Goal: Information Seeking & Learning: Learn about a topic

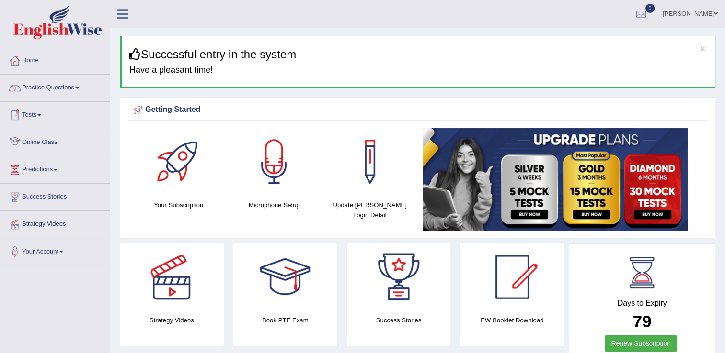
click at [43, 92] on link "Practice Questions" at bounding box center [54, 87] width 109 height 24
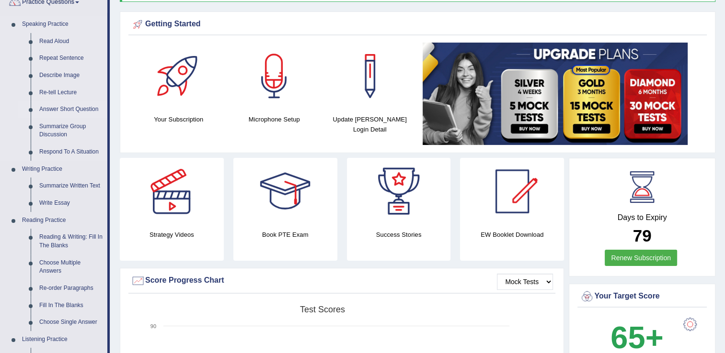
scroll to position [96, 0]
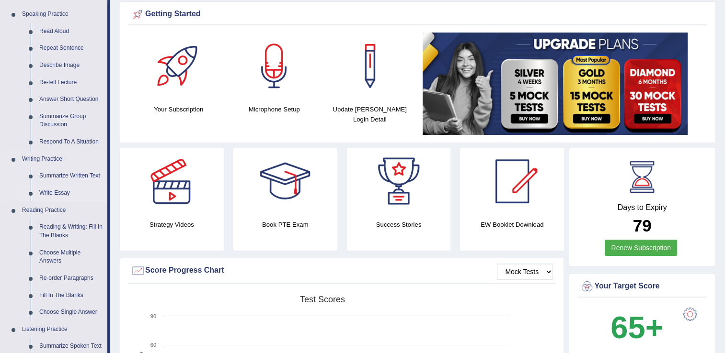
click at [61, 194] on link "Write Essay" at bounding box center [71, 193] width 72 height 17
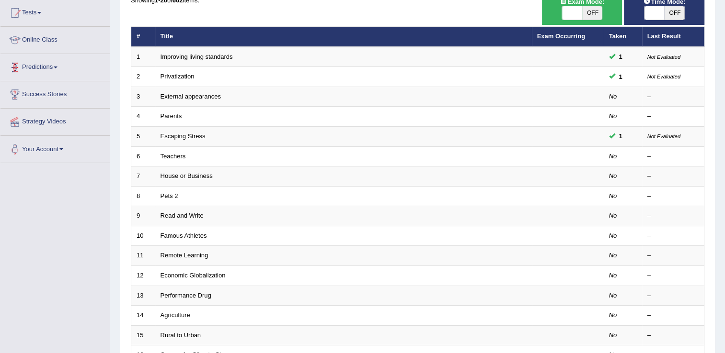
scroll to position [48, 0]
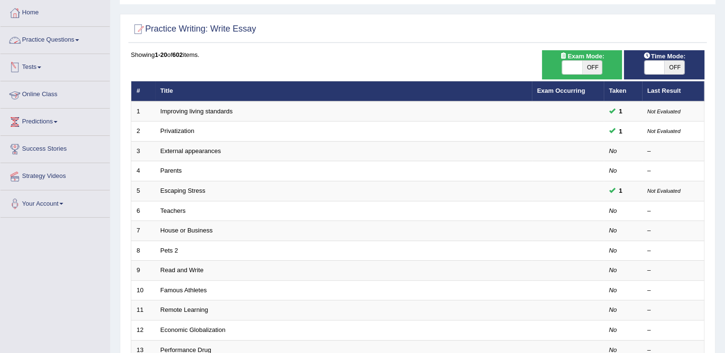
click at [45, 45] on link "Practice Questions" at bounding box center [54, 39] width 109 height 24
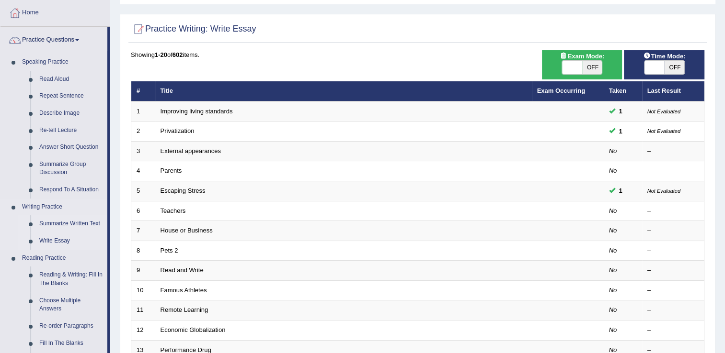
click at [71, 225] on link "Summarize Written Text" at bounding box center [71, 224] width 72 height 17
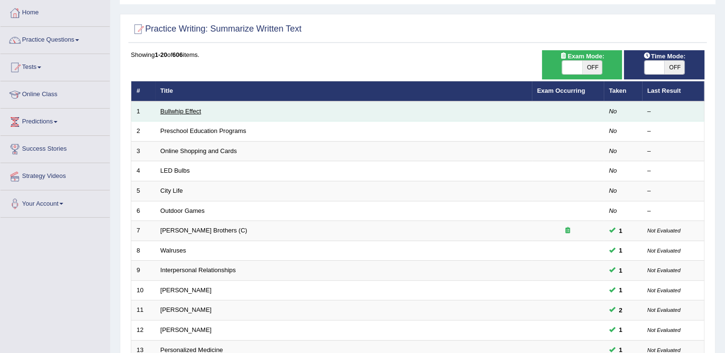
click at [183, 114] on link "Bullwhip Effect" at bounding box center [180, 111] width 41 height 7
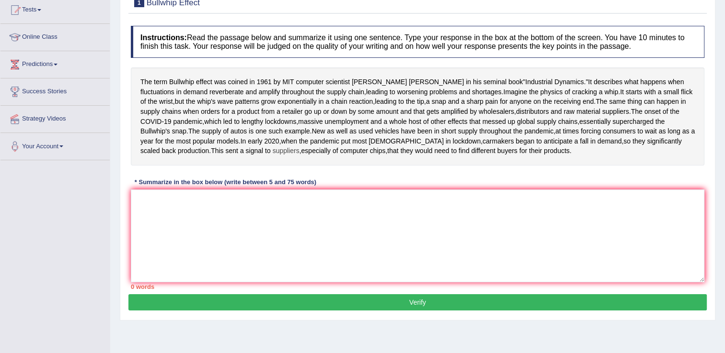
scroll to position [104, 0]
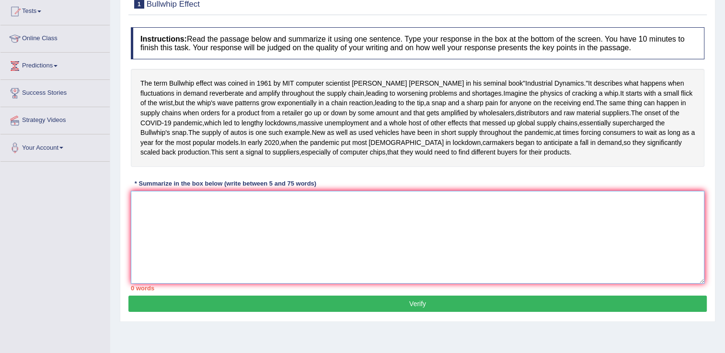
click at [224, 263] on textarea at bounding box center [417, 237] width 573 height 93
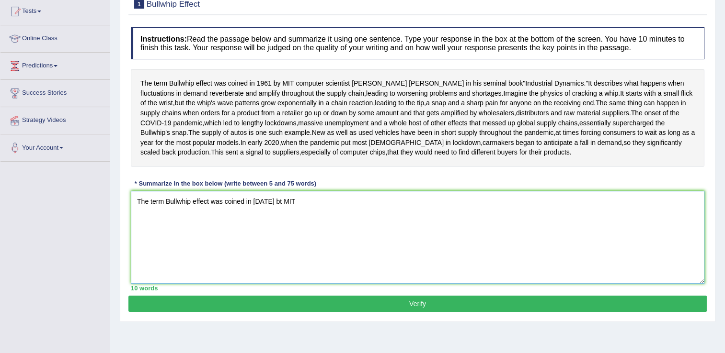
click at [276, 249] on textarea "The term Bullwhip effect was coined in [DATE] bt MIT" at bounding box center [417, 237] width 573 height 93
click at [308, 256] on textarea "The term Bullwhip effect was coined in [DATE] by MIT" at bounding box center [417, 237] width 573 height 93
click at [500, 252] on textarea "The term Bullwhip effect was coined in 1961 by MIT computer scientist Jay Forre…" at bounding box center [417, 237] width 573 height 93
click at [513, 257] on textarea "The term Bullwhip effect was coined in 1961 by MIT computer scientist Jay Forre…" at bounding box center [417, 237] width 573 height 93
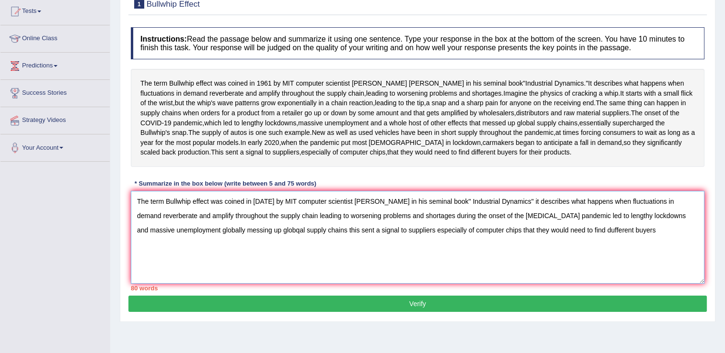
click at [577, 278] on textarea "The term Bullwhip effect was coined in 1961 by MIT computer scientist Jay Forre…" at bounding box center [417, 237] width 573 height 93
click at [625, 284] on textarea "The term Bullwhip effect was coined in 1961 by MIT computer scientist Jay Forre…" at bounding box center [417, 237] width 573 height 93
click at [208, 278] on textarea "The term Bullwhip effect was coined in 1961 by MIT computer scientist Jay Forre…" at bounding box center [417, 237] width 573 height 93
click at [233, 279] on textarea "The term Bullwhip effect was coined in 1961 by MIT computer scientist Jay Forre…" at bounding box center [417, 237] width 573 height 93
click at [237, 279] on textarea "The term Bullwhip effect was coined in 1961 by MIT computer scientist Jay Forre…" at bounding box center [417, 237] width 573 height 93
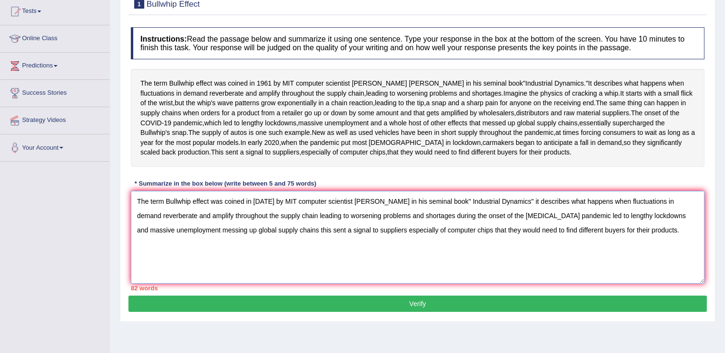
click at [293, 281] on textarea "The term Bullwhip effect was coined in 1961 by MIT computer scientist Jay Forre…" at bounding box center [417, 237] width 573 height 93
click at [296, 277] on textarea "The term Bullwhip effect was coined in 1961 by MIT computer scientist Jay Forre…" at bounding box center [417, 237] width 573 height 93
click at [311, 282] on textarea "The term Bullwhip effect was coined in 1961 by MIT computer scientist Jay Forre…" at bounding box center [417, 237] width 573 height 93
click at [297, 278] on textarea "The term Bullwhip effect was coined in 1961 by MIT computer scientist Jay Forre…" at bounding box center [417, 237] width 573 height 93
click at [284, 277] on textarea "The term Bullwhip effect was coined in 1961 by MIT computer scientist Jay Forre…" at bounding box center [417, 237] width 573 height 93
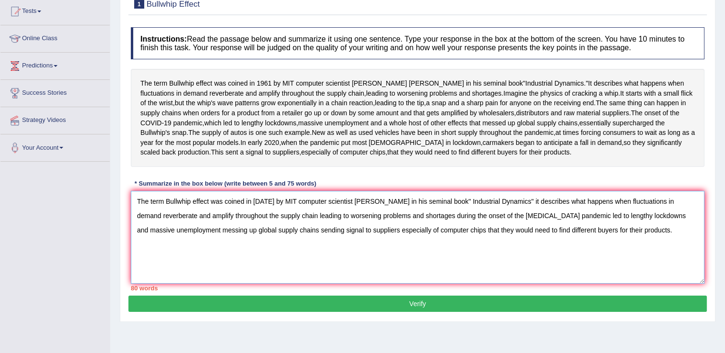
click at [402, 280] on textarea "The term Bullwhip effect was coined in 1961 by MIT computer scientist Jay Forre…" at bounding box center [417, 237] width 573 height 93
click at [206, 262] on textarea "The term Bullwhip effect was coined in 1961 by MIT computer scientist Jay Forre…" at bounding box center [417, 237] width 573 height 93
click at [512, 249] on textarea "The term Bullwhip effect was coined in 1961 by MIT computer scientist Jay Forre…" at bounding box center [417, 237] width 573 height 93
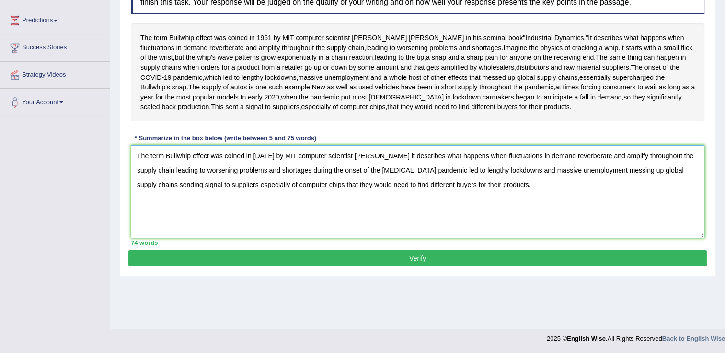
scroll to position [152, 0]
type textarea "The term Bullwhip effect was coined in 1961 by MIT computer scientist Jay Forre…"
click at [498, 267] on button "Verify" at bounding box center [417, 259] width 578 height 16
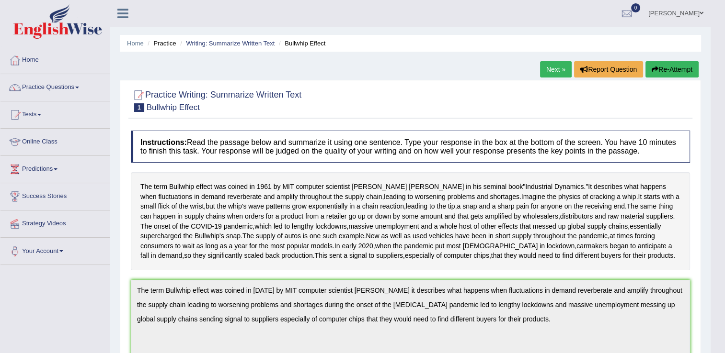
scroll to position [0, 0]
click at [552, 70] on link "Next »" at bounding box center [556, 70] width 32 height 16
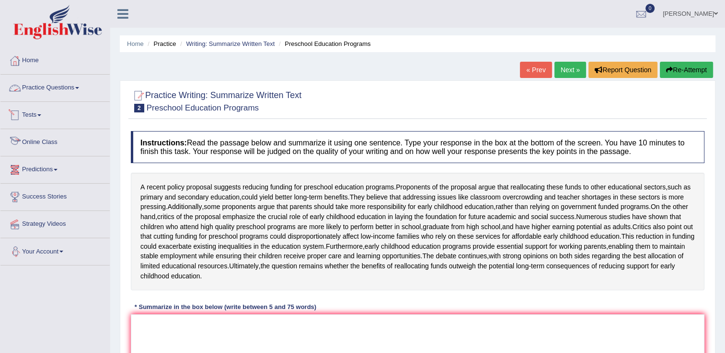
click at [52, 85] on link "Practice Questions" at bounding box center [54, 87] width 109 height 24
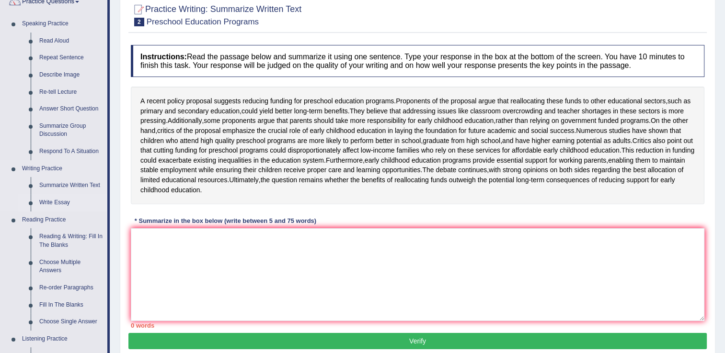
scroll to position [96, 0]
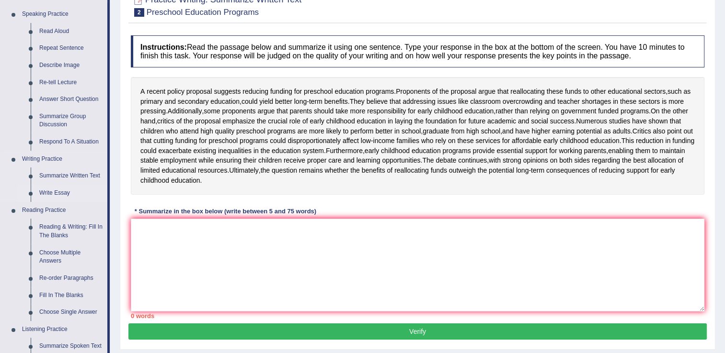
click at [60, 193] on link "Write Essay" at bounding box center [71, 193] width 72 height 17
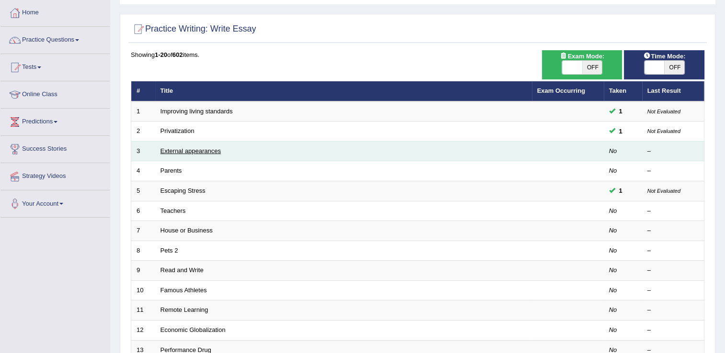
click at [200, 148] on link "External appearances" at bounding box center [190, 151] width 60 height 7
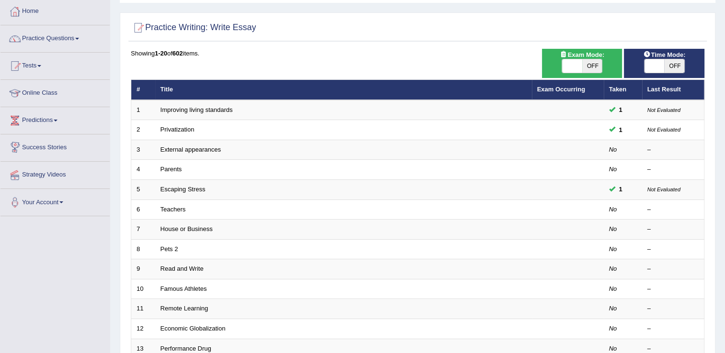
scroll to position [48, 0]
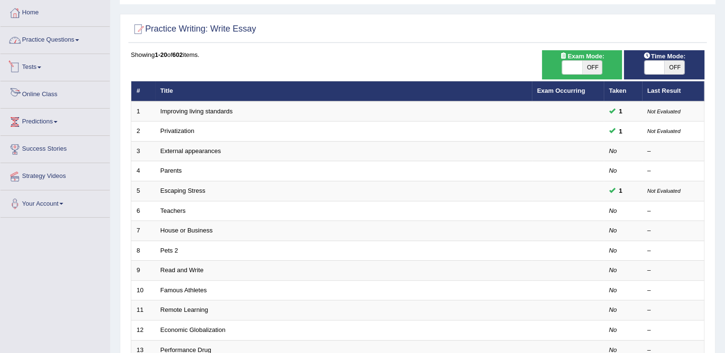
click at [40, 39] on link "Practice Questions" at bounding box center [54, 39] width 109 height 24
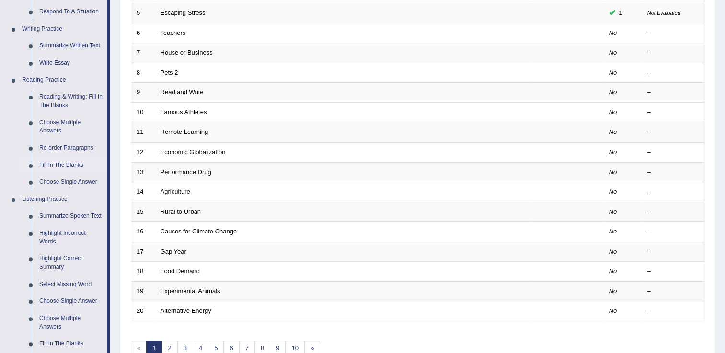
scroll to position [239, 0]
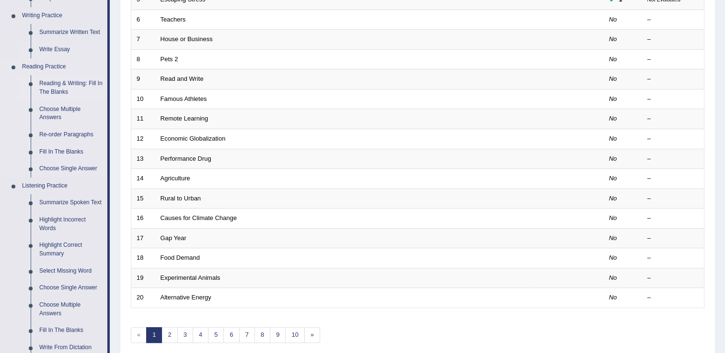
click at [57, 82] on link "Reading & Writing: Fill In The Blanks" at bounding box center [71, 87] width 72 height 25
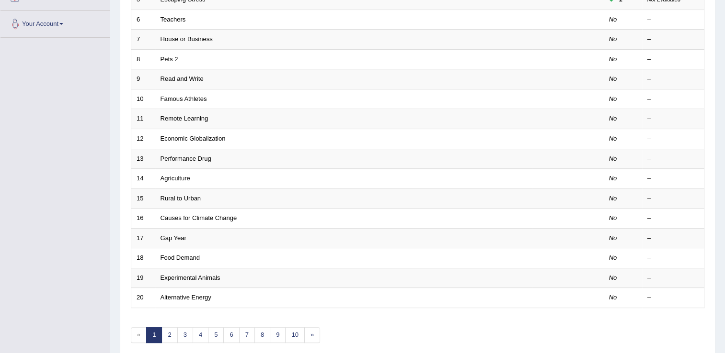
scroll to position [278, 0]
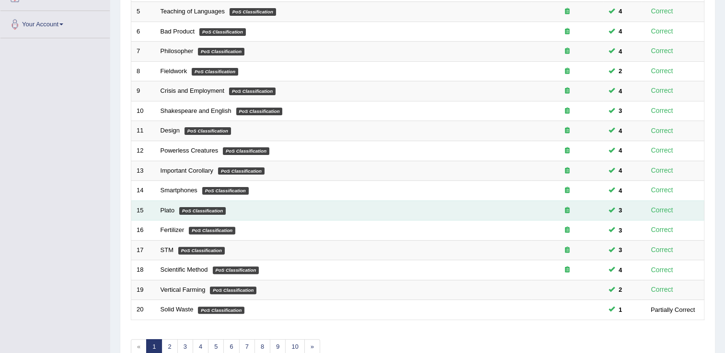
scroll to position [278, 0]
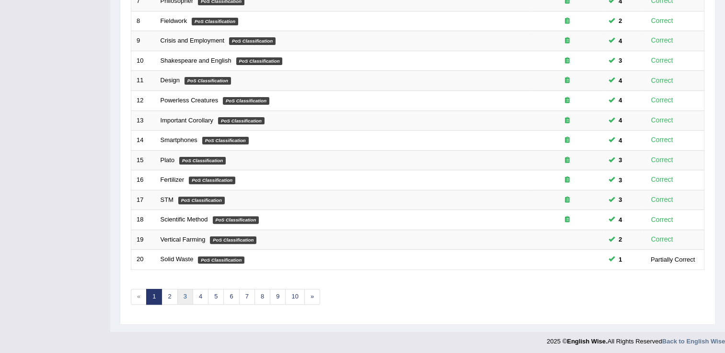
click at [188, 293] on link "3" at bounding box center [185, 297] width 16 height 16
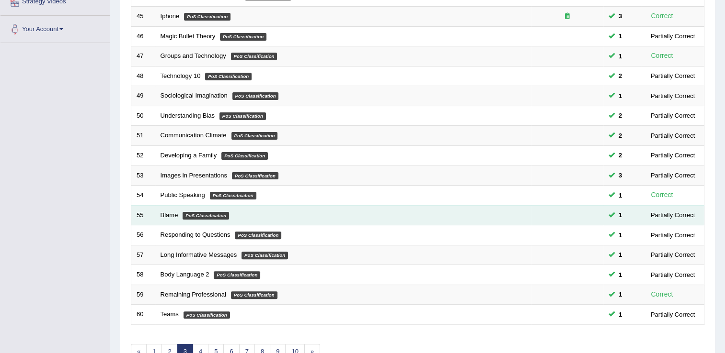
scroll to position [278, 0]
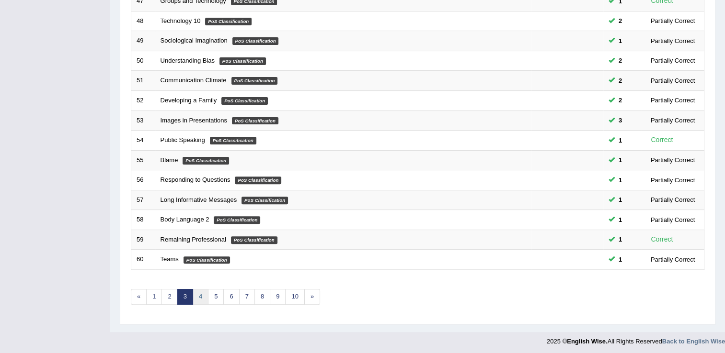
click at [198, 295] on link "4" at bounding box center [201, 297] width 16 height 16
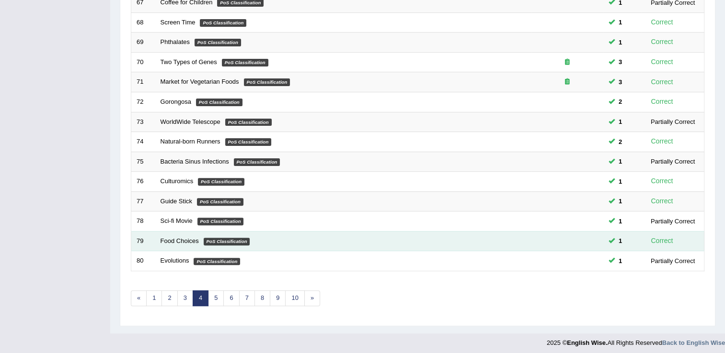
scroll to position [278, 0]
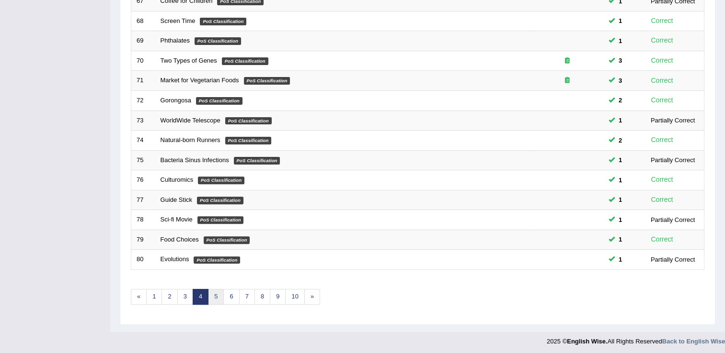
click at [217, 298] on link "5" at bounding box center [216, 297] width 16 height 16
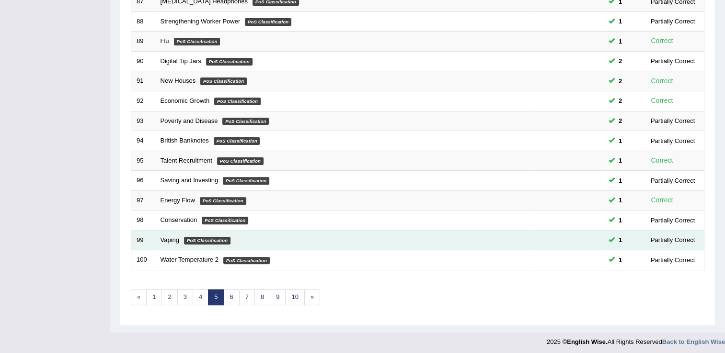
scroll to position [278, 0]
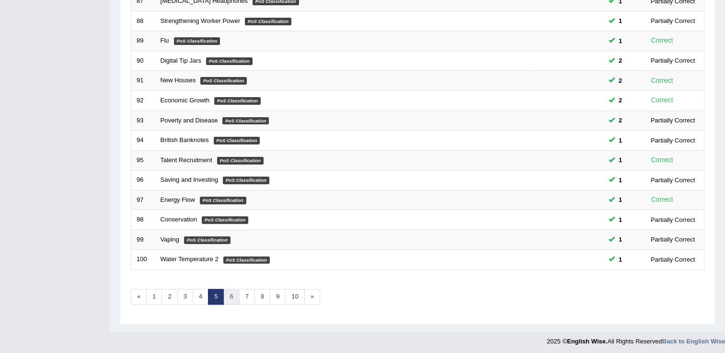
click at [232, 290] on link "6" at bounding box center [231, 297] width 16 height 16
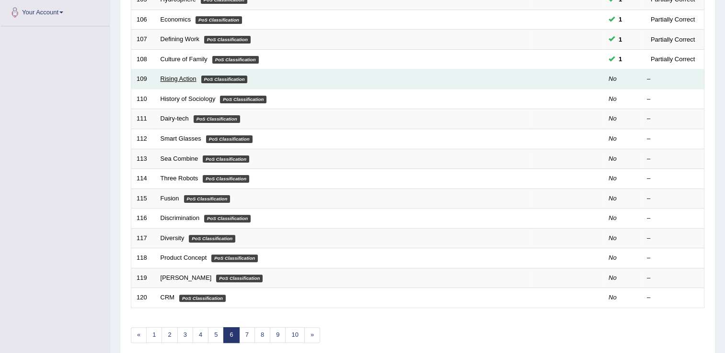
click at [174, 78] on link "Rising Action" at bounding box center [178, 78] width 36 height 7
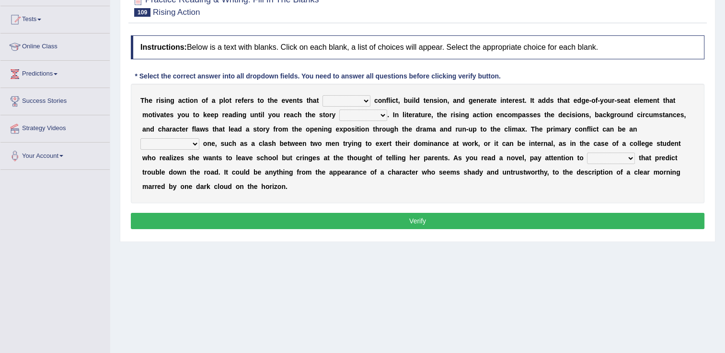
click at [358, 101] on select "provoke invoke revoke convoke" at bounding box center [346, 100] width 48 height 11
select select "provoke"
click at [322, 95] on select "provoke invoke revoke convoke" at bounding box center [346, 100] width 48 height 11
click at [339, 115] on select "element line flow climax" at bounding box center [363, 115] width 48 height 11
select select "climax"
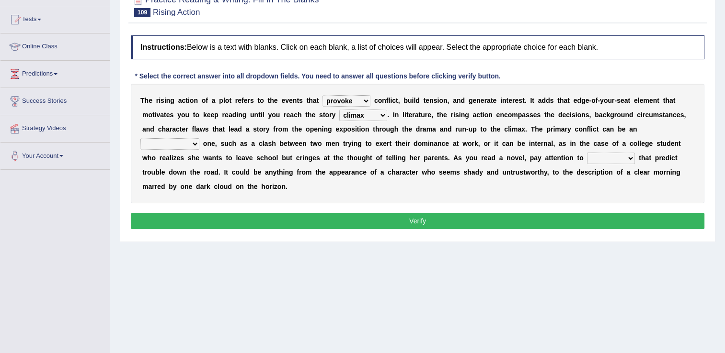
click at [339, 110] on select "element line flow climax" at bounding box center [363, 115] width 48 height 11
click at [199, 138] on select "conditional external compositional functional" at bounding box center [169, 143] width 59 height 11
select select "conditional"
click at [199, 138] on select "conditional external compositional functional" at bounding box center [169, 143] width 59 height 11
click at [587, 158] on select "features glues clues traits" at bounding box center [611, 158] width 48 height 11
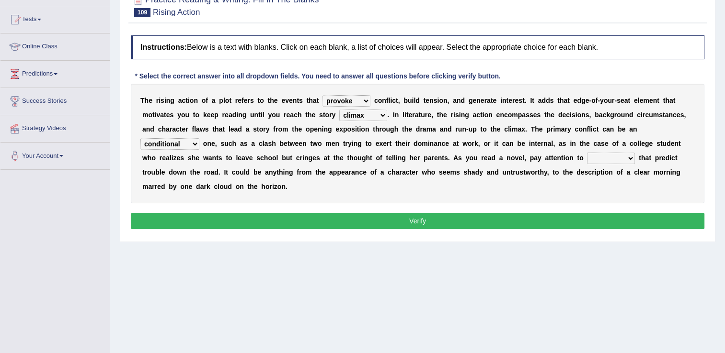
click at [506, 213] on button "Verify" at bounding box center [417, 221] width 573 height 16
click at [587, 161] on select "features glues clues traits" at bounding box center [611, 158] width 48 height 11
select select "glues"
click at [587, 153] on select "features glues clues traits" at bounding box center [611, 158] width 48 height 11
click at [401, 195] on div "Instructions: Below is a text with blanks. Click on each blank, a list of choic…" at bounding box center [417, 134] width 578 height 206
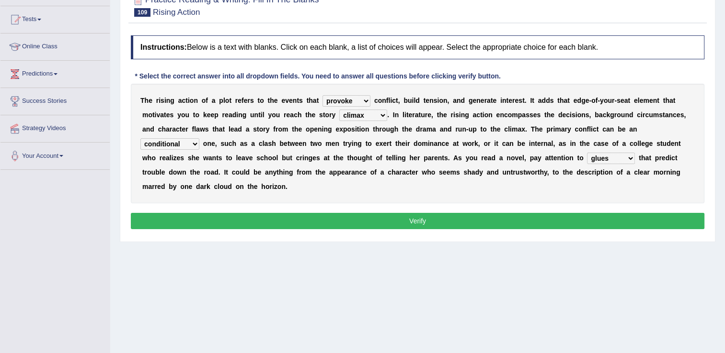
click at [408, 213] on button "Verify" at bounding box center [417, 221] width 573 height 16
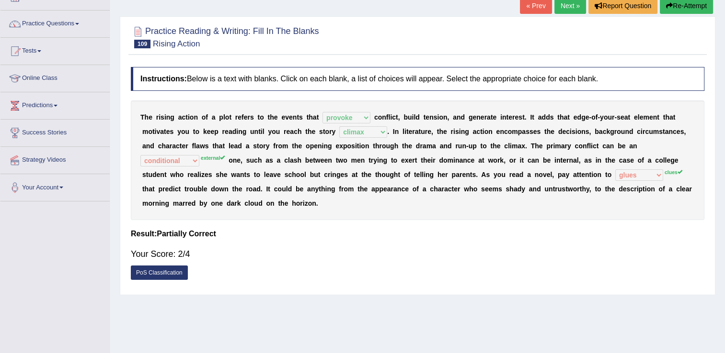
scroll to position [48, 0]
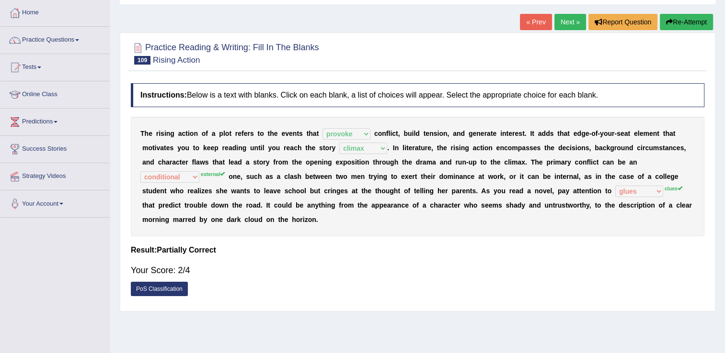
click at [673, 23] on button "Re-Attempt" at bounding box center [686, 22] width 53 height 16
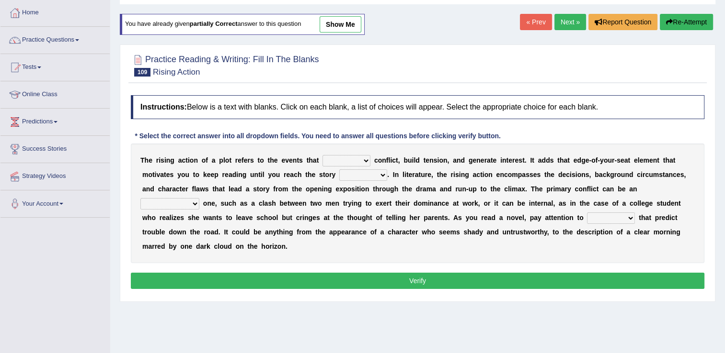
click at [641, 221] on b "h" at bounding box center [643, 218] width 4 height 8
click at [587, 215] on select "features glues clues traits" at bounding box center [611, 218] width 48 height 11
select select "clues"
click at [587, 213] on select "features glues clues traits" at bounding box center [611, 218] width 48 height 11
click at [199, 198] on select "conditional external compositional functional" at bounding box center [169, 203] width 59 height 11
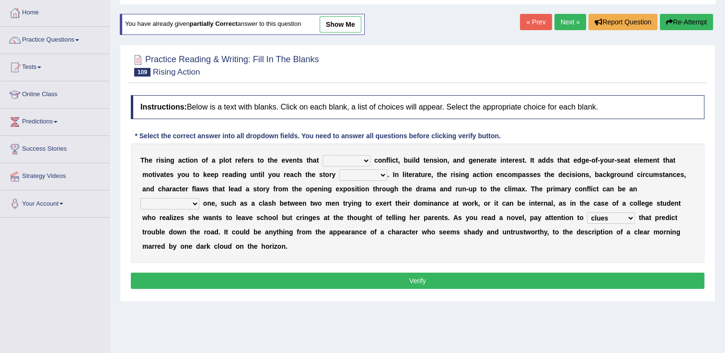
select select "external"
click at [199, 198] on select "conditional external compositional functional" at bounding box center [169, 203] width 59 height 11
click at [339, 175] on select "element line flow climax" at bounding box center [363, 175] width 48 height 11
select select "climax"
click at [339, 170] on select "element line flow climax" at bounding box center [363, 175] width 48 height 11
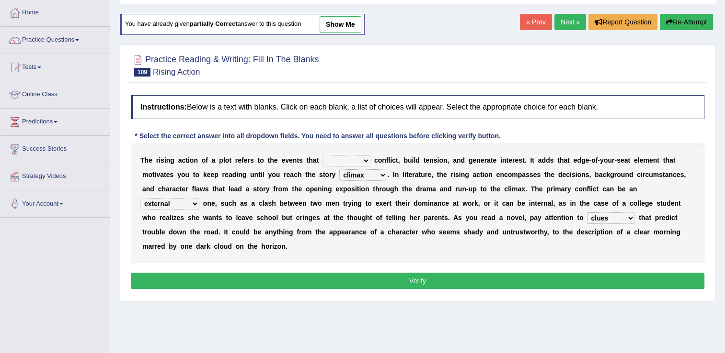
click at [345, 158] on select "provoke invoke revoke convoke" at bounding box center [346, 160] width 48 height 11
select select "provoke"
click at [322, 155] on select "provoke invoke revoke convoke" at bounding box center [346, 160] width 48 height 11
click at [384, 273] on button "Verify" at bounding box center [417, 281] width 573 height 16
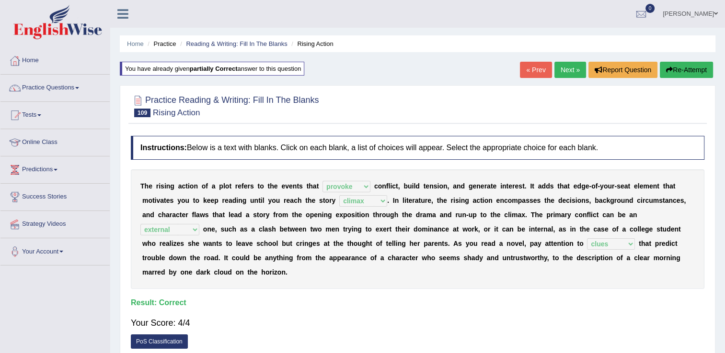
click at [558, 70] on link "Next »" at bounding box center [570, 70] width 32 height 16
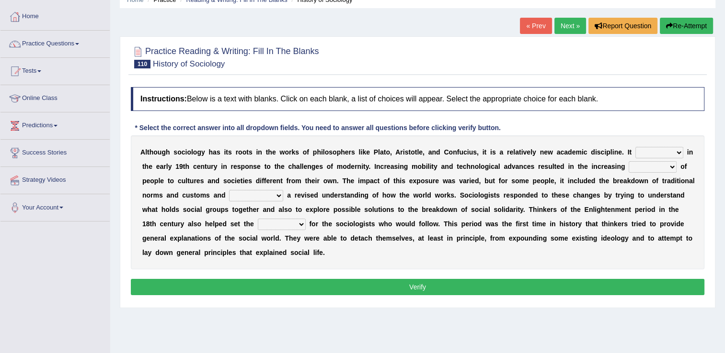
scroll to position [48, 0]
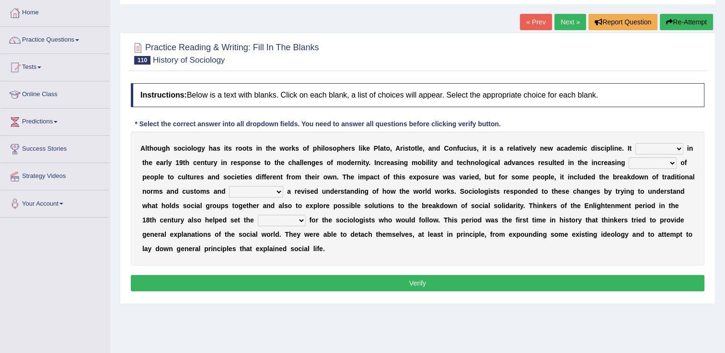
click at [648, 145] on select "emerged traversed survived invented" at bounding box center [659, 148] width 48 height 11
select select "emerged"
click at [635, 143] on select "emerged traversed survived invented" at bounding box center [659, 148] width 48 height 11
click at [628, 162] on select "embrasure closure enclosure exposure" at bounding box center [652, 163] width 48 height 11
click at [642, 148] on select "emerged traversed survived invented" at bounding box center [659, 148] width 48 height 11
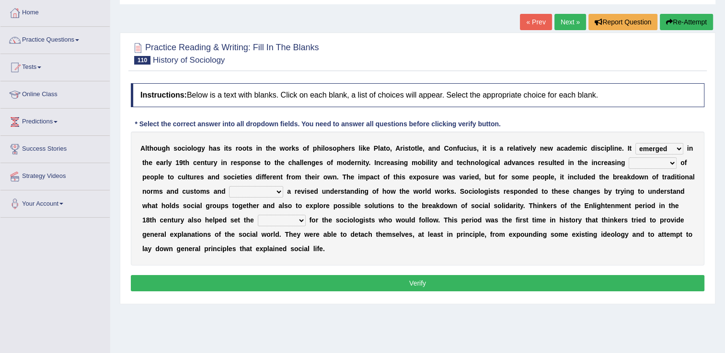
click at [628, 166] on select "embrasure closure enclosure exposure" at bounding box center [652, 163] width 48 height 11
select select "exposure"
click at [628, 158] on select "embrasure closure enclosure exposure" at bounding box center [652, 163] width 48 height 11
click at [229, 194] on select "unwarranted transplanted warranted implanted" at bounding box center [256, 191] width 54 height 11
select select "implanted"
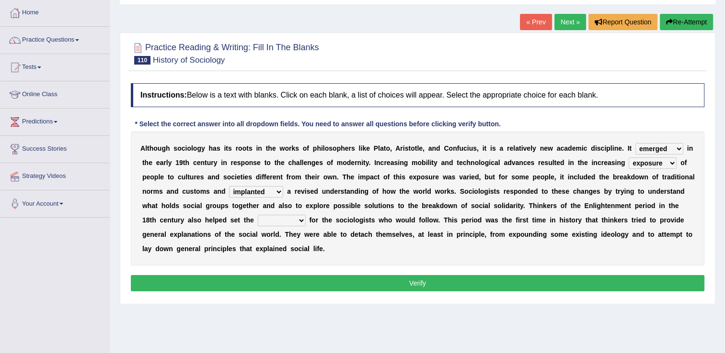
click at [229, 186] on select "unwarranted transplanted warranted implanted" at bounding box center [256, 191] width 54 height 11
click at [668, 198] on div "A l t h o u g h s o c i o l o g y h a s i t s r o o t s i n t h e w o r k s o f…" at bounding box center [417, 199] width 573 height 134
click at [306, 215] on select "rule standard tone stage" at bounding box center [282, 220] width 48 height 11
select select "rule"
click at [306, 215] on select "rule standard tone stage" at bounding box center [282, 220] width 48 height 11
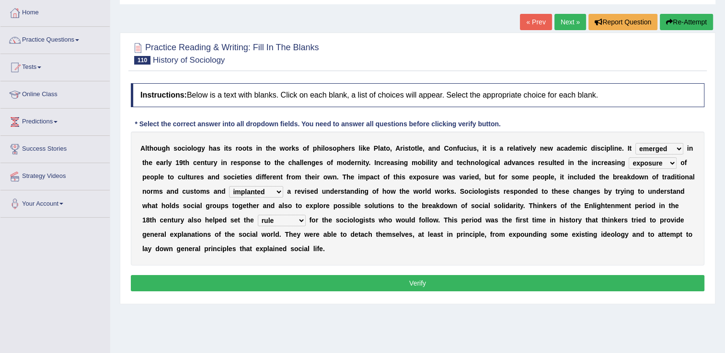
click at [625, 275] on button "Verify" at bounding box center [417, 283] width 573 height 16
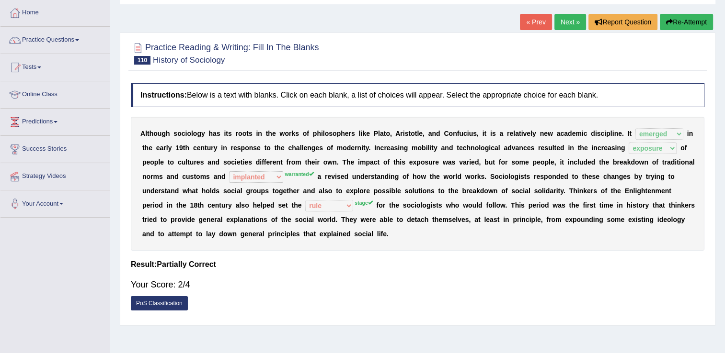
click at [690, 22] on button "Re-Attempt" at bounding box center [686, 22] width 53 height 16
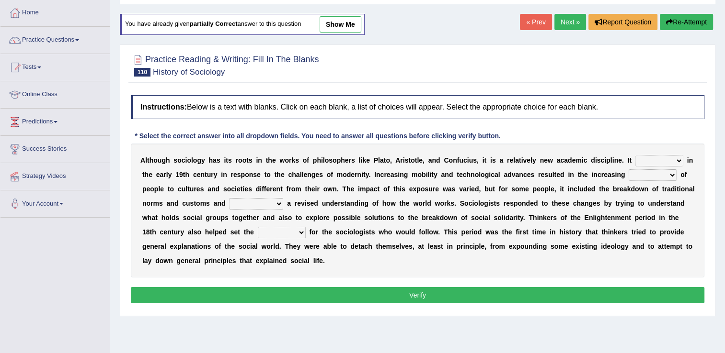
click at [635, 156] on select "emerged traversed survived invented" at bounding box center [659, 160] width 48 height 11
select select "emerged"
click at [635, 155] on select "emerged traversed survived invented" at bounding box center [659, 160] width 48 height 11
click at [628, 177] on select "embrasure closure enclosure exposure" at bounding box center [652, 175] width 48 height 11
select select "exposure"
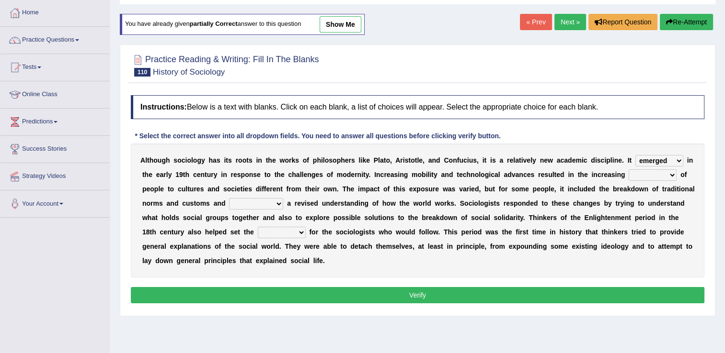
click at [628, 170] on select "embrasure closure enclosure exposure" at bounding box center [652, 175] width 48 height 11
click at [229, 200] on select "unwarranted transplanted warranted implanted" at bounding box center [256, 203] width 54 height 11
select select "warranted"
click at [229, 198] on select "unwarranted transplanted warranted implanted" at bounding box center [256, 203] width 54 height 11
click at [306, 227] on select "rule standard tone stage" at bounding box center [282, 232] width 48 height 11
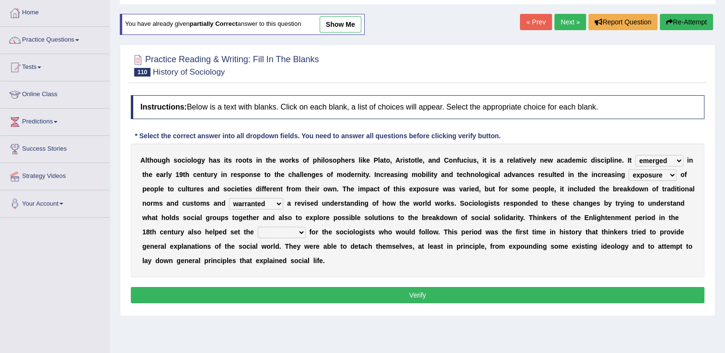
select select "stage"
click at [306, 227] on select "rule standard tone stage" at bounding box center [282, 232] width 48 height 11
click at [647, 287] on button "Verify" at bounding box center [417, 295] width 573 height 16
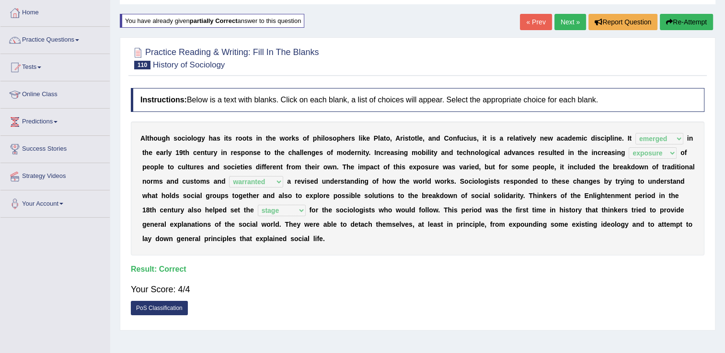
click at [552, 16] on div "« Prev Next » Report Question Re-Attempt" at bounding box center [617, 23] width 195 height 19
click at [75, 37] on link "Practice Questions" at bounding box center [54, 39] width 109 height 24
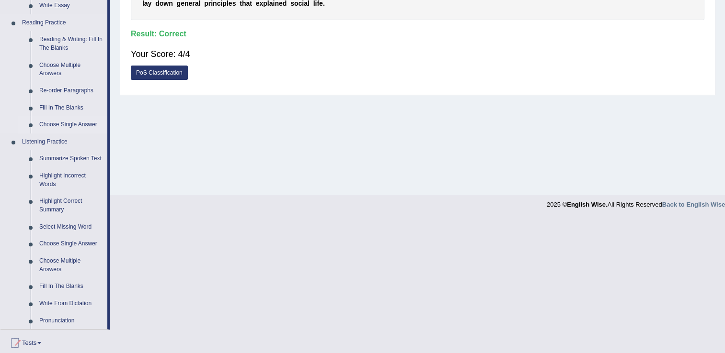
scroll to position [287, 0]
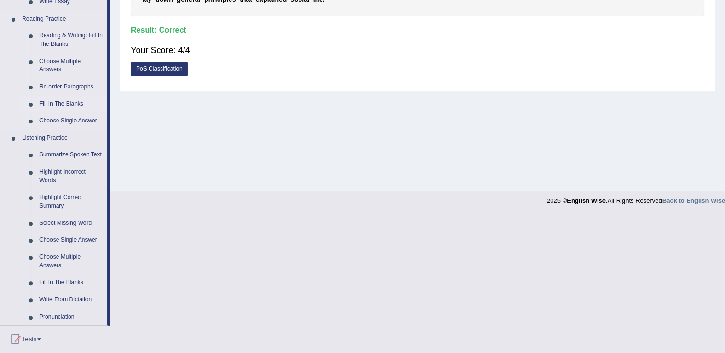
click at [66, 103] on link "Fill In The Blanks" at bounding box center [71, 104] width 72 height 17
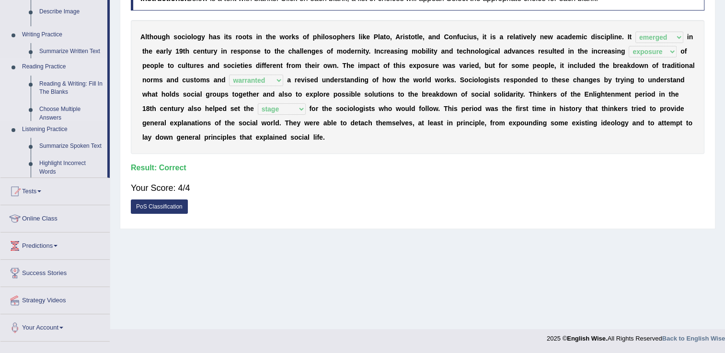
scroll to position [149, 0]
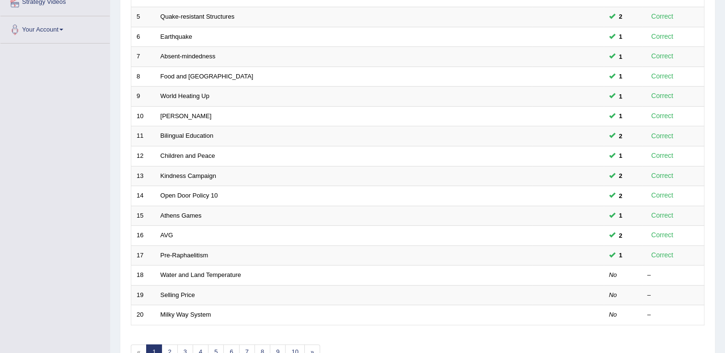
scroll to position [239, 0]
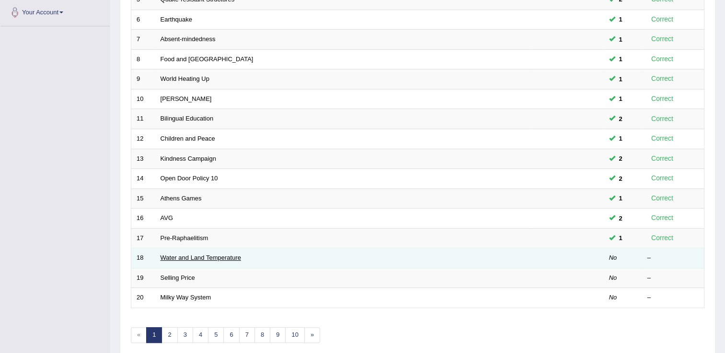
click at [217, 257] on link "Water and Land Temperature" at bounding box center [200, 257] width 80 height 7
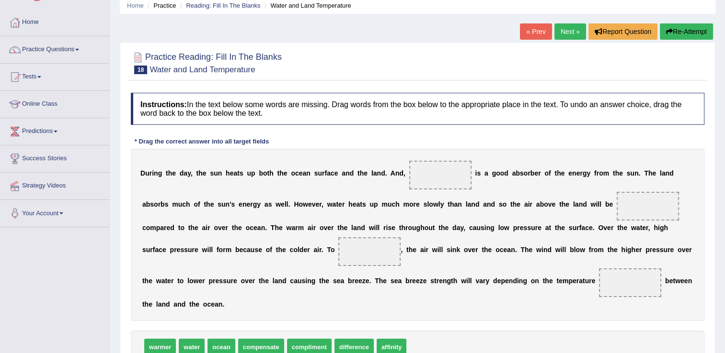
scroll to position [96, 0]
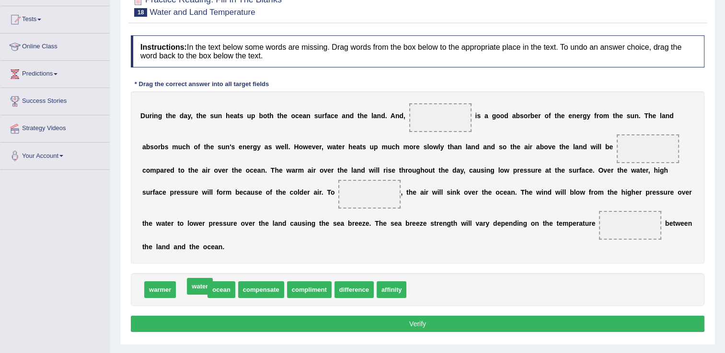
drag, startPoint x: 187, startPoint y: 274, endPoint x: 195, endPoint y: 271, distance: 8.8
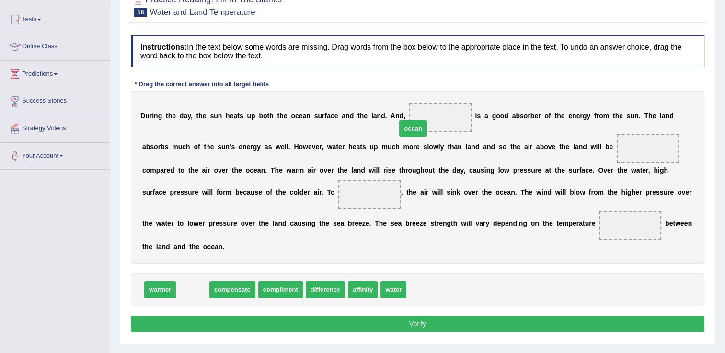
drag, startPoint x: 192, startPoint y: 268, endPoint x: 412, endPoint y: 107, distance: 273.1
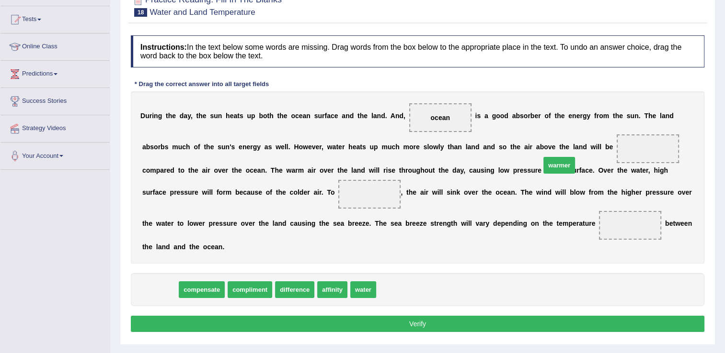
drag, startPoint x: 169, startPoint y: 278, endPoint x: 568, endPoint y: 153, distance: 418.0
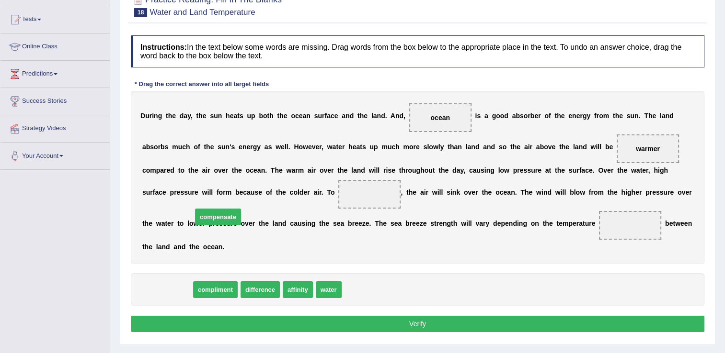
drag, startPoint x: 176, startPoint y: 270, endPoint x: 228, endPoint y: 197, distance: 89.3
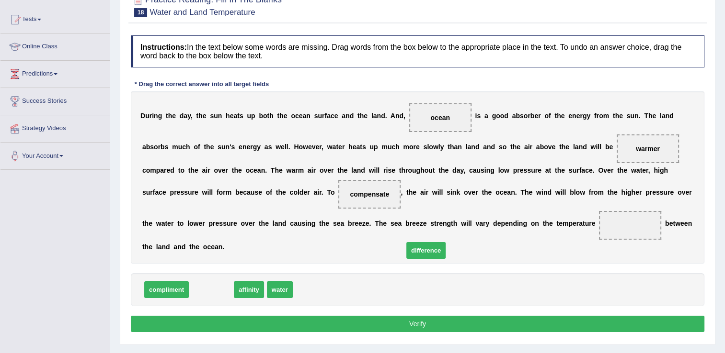
drag, startPoint x: 213, startPoint y: 273, endPoint x: 429, endPoint y: 227, distance: 221.3
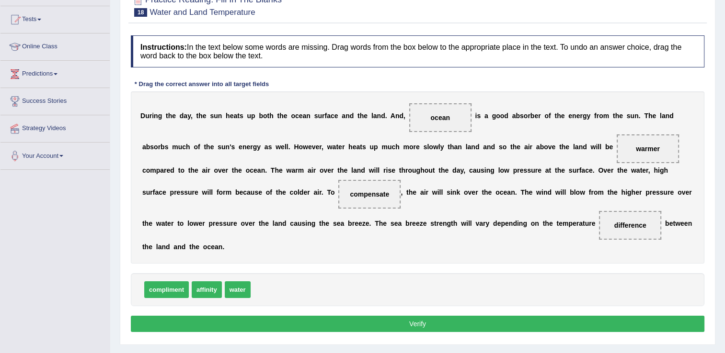
click at [430, 316] on button "Verify" at bounding box center [417, 324] width 573 height 16
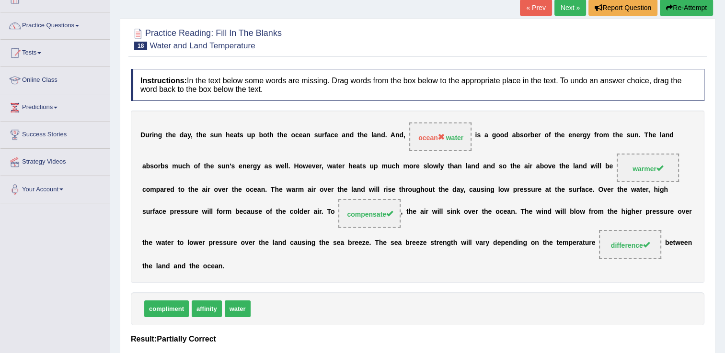
scroll to position [48, 0]
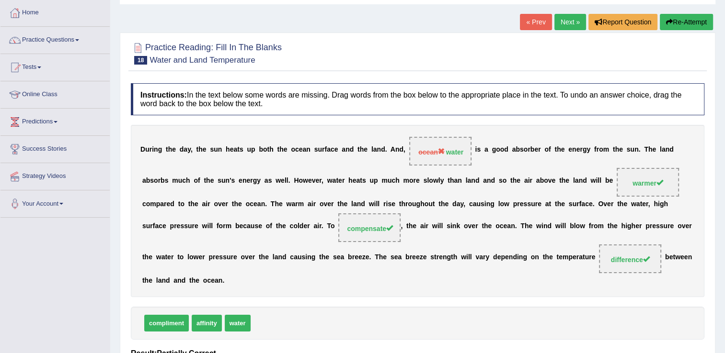
click at [694, 23] on button "Re-Attempt" at bounding box center [686, 22] width 53 height 16
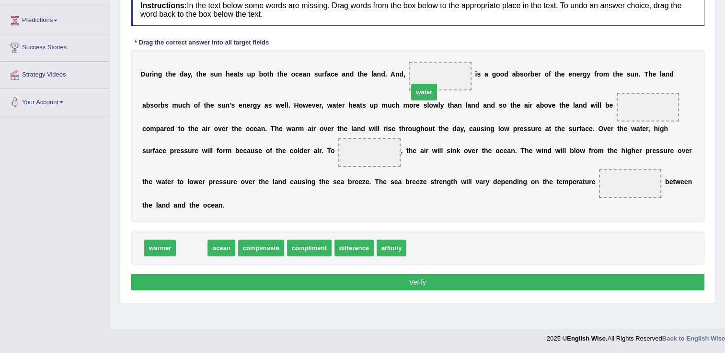
drag, startPoint x: 194, startPoint y: 232, endPoint x: 427, endPoint y: 76, distance: 279.9
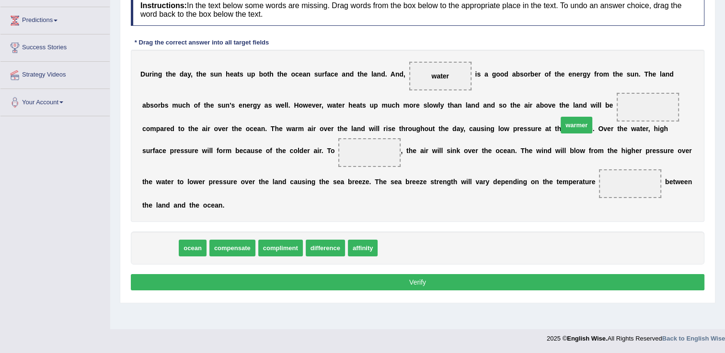
drag, startPoint x: 161, startPoint y: 231, endPoint x: 577, endPoint y: 108, distance: 434.1
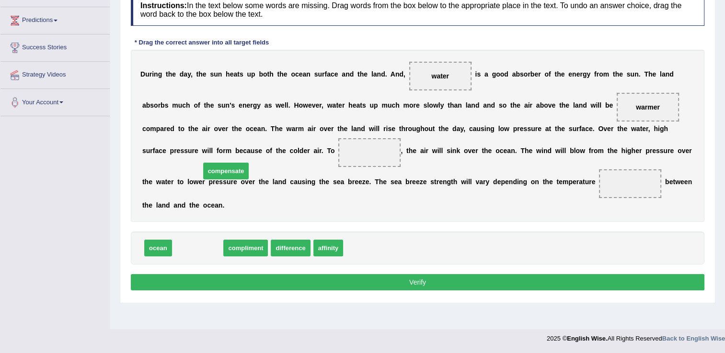
drag, startPoint x: 205, startPoint y: 231, endPoint x: 230, endPoint y: 158, distance: 76.8
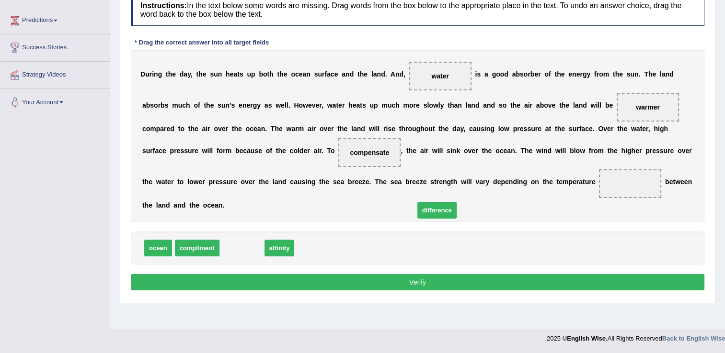
drag, startPoint x: 239, startPoint y: 225, endPoint x: 427, endPoint y: 195, distance: 190.2
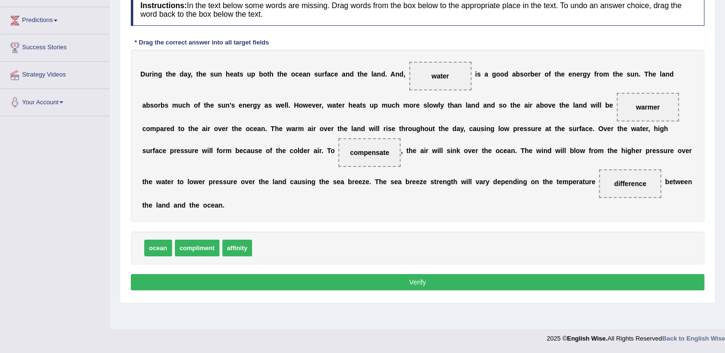
click at [435, 274] on button "Verify" at bounding box center [417, 282] width 573 height 16
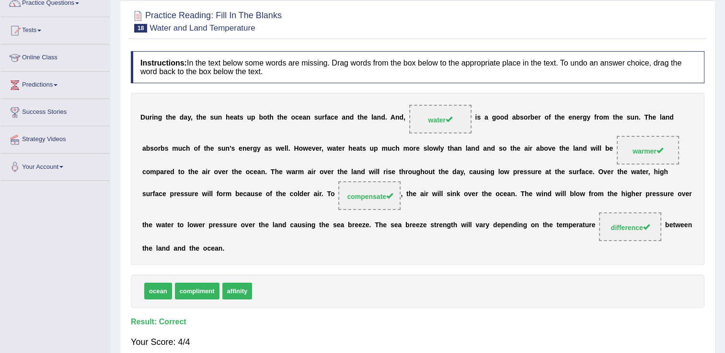
scroll to position [6, 0]
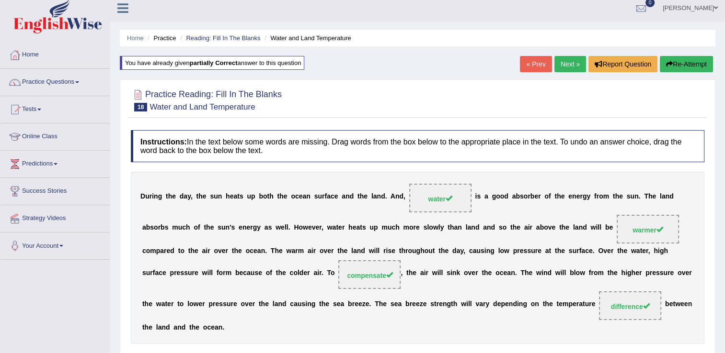
click at [562, 62] on link "Next »" at bounding box center [570, 64] width 32 height 16
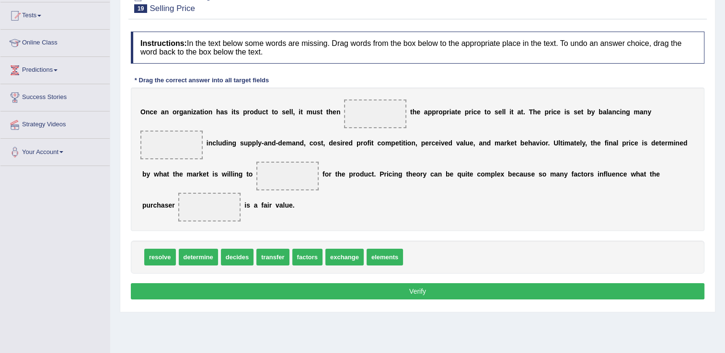
scroll to position [144, 0]
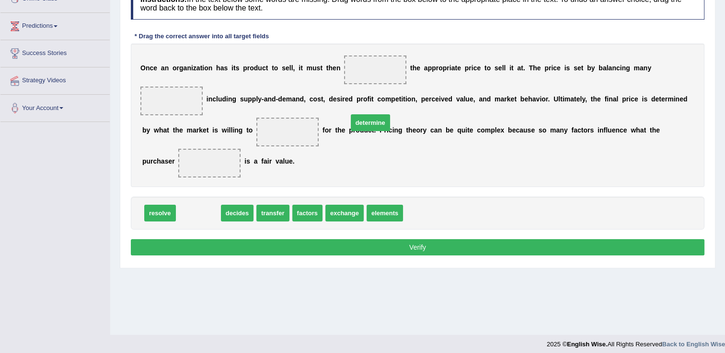
drag, startPoint x: 199, startPoint y: 162, endPoint x: 371, endPoint y: 72, distance: 194.3
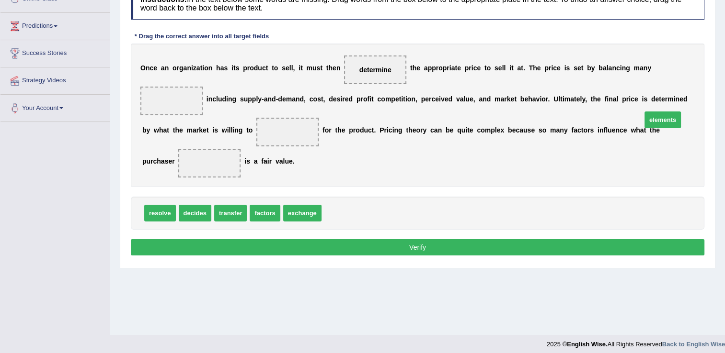
drag, startPoint x: 338, startPoint y: 167, endPoint x: 658, endPoint y: 73, distance: 333.3
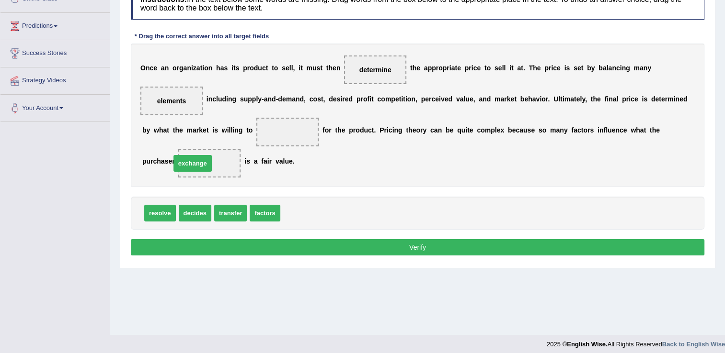
drag, startPoint x: 291, startPoint y: 168, endPoint x: 182, endPoint y: 118, distance: 120.0
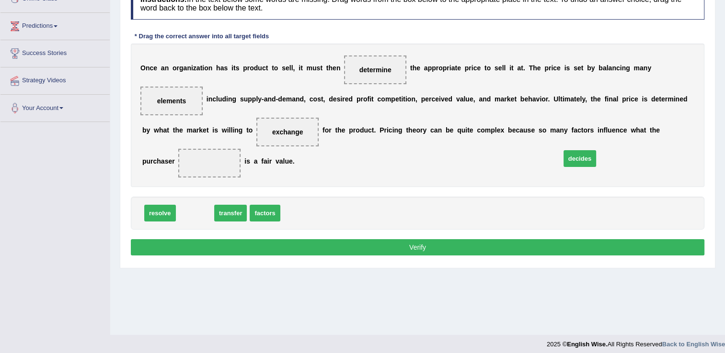
drag, startPoint x: 198, startPoint y: 166, endPoint x: 590, endPoint y: 114, distance: 395.3
click at [535, 239] on button "Verify" at bounding box center [417, 247] width 573 height 16
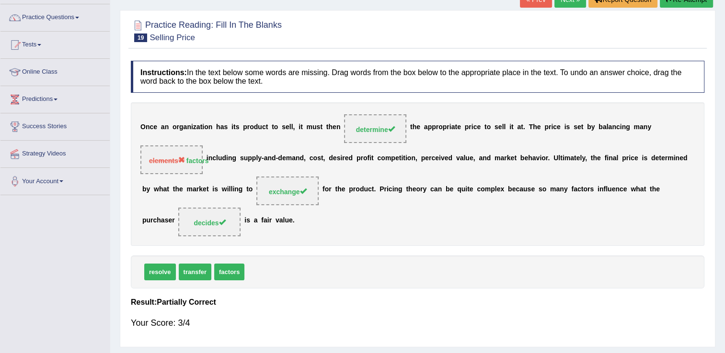
scroll to position [48, 0]
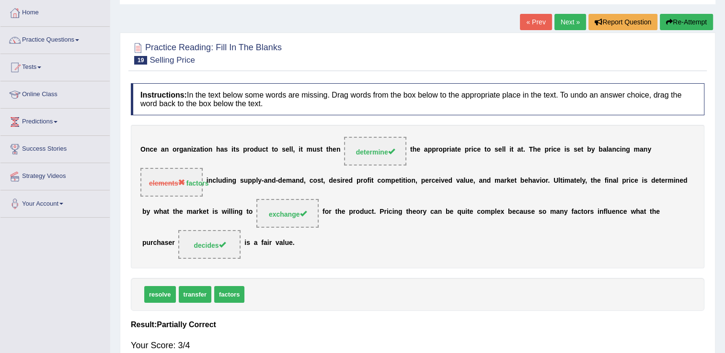
click at [683, 26] on button "Re-Attempt" at bounding box center [686, 22] width 53 height 16
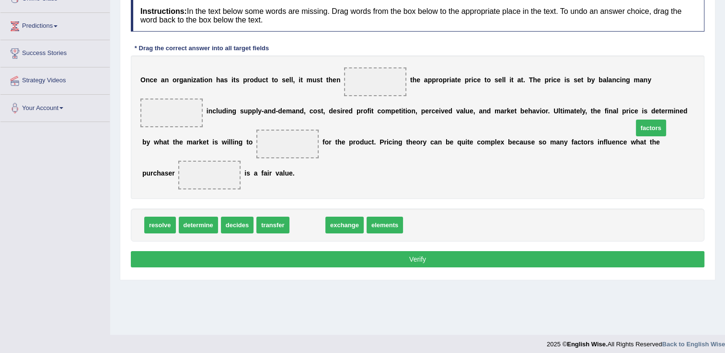
drag, startPoint x: 292, startPoint y: 173, endPoint x: 636, endPoint y: 76, distance: 356.9
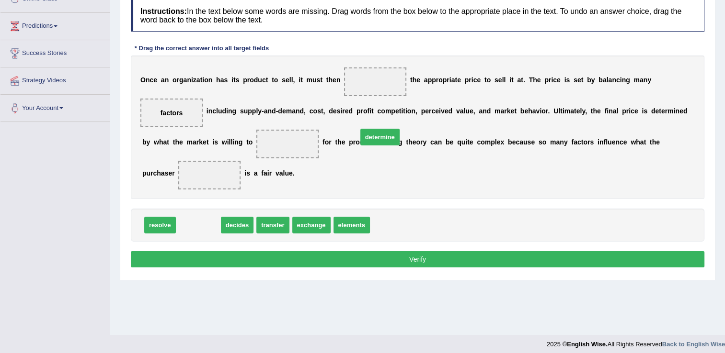
drag, startPoint x: 200, startPoint y: 177, endPoint x: 381, endPoint y: 89, distance: 201.8
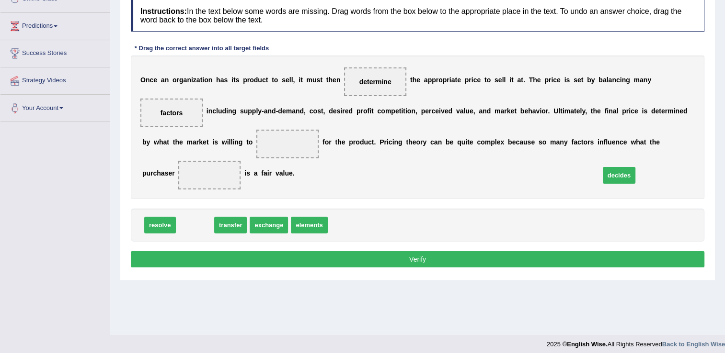
drag, startPoint x: 194, startPoint y: 173, endPoint x: 618, endPoint y: 124, distance: 426.8
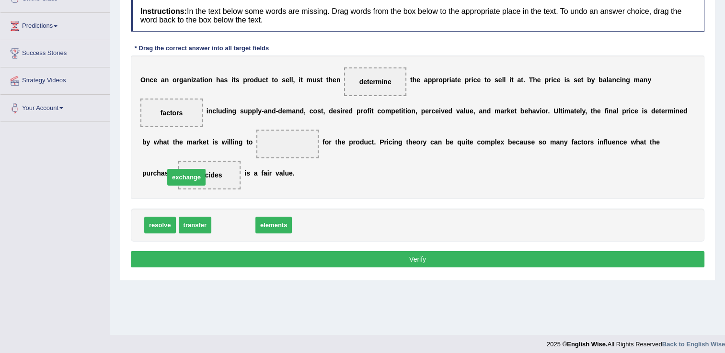
drag, startPoint x: 236, startPoint y: 174, endPoint x: 189, endPoint y: 126, distance: 67.1
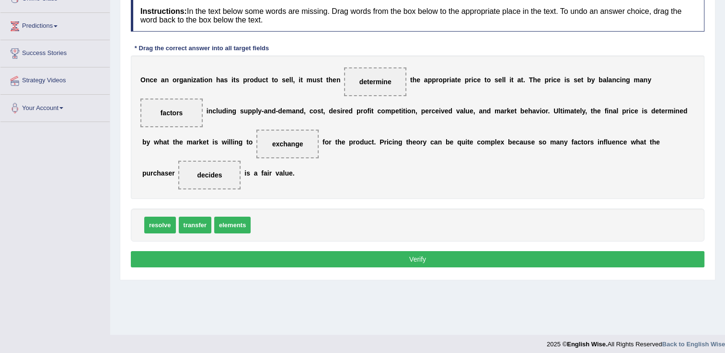
click at [225, 251] on button "Verify" at bounding box center [417, 259] width 573 height 16
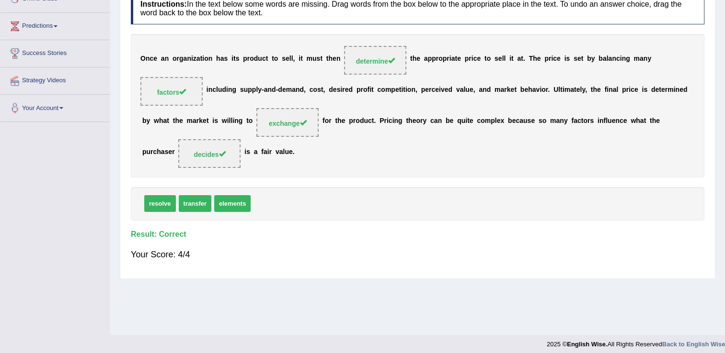
scroll to position [48, 0]
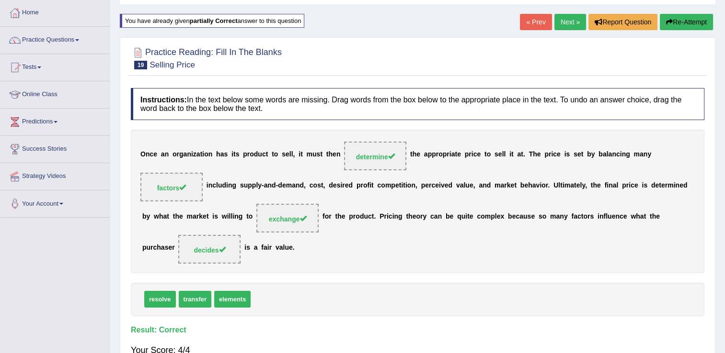
click at [558, 24] on link "Next »" at bounding box center [570, 22] width 32 height 16
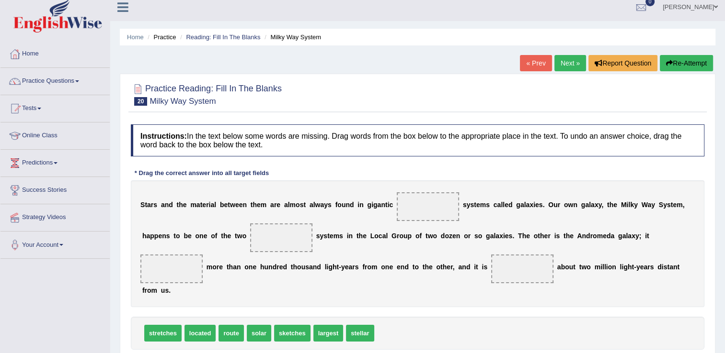
scroll to position [48, 0]
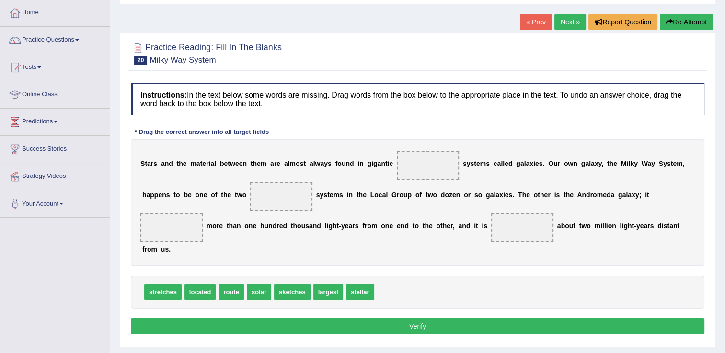
drag, startPoint x: 266, startPoint y: 274, endPoint x: 319, endPoint y: 263, distance: 53.3
click at [327, 259] on div "Instructions: In the text below some words are missing. Drag words from the box…" at bounding box center [417, 211] width 578 height 264
drag, startPoint x: 255, startPoint y: 276, endPoint x: 416, endPoint y: 175, distance: 190.0
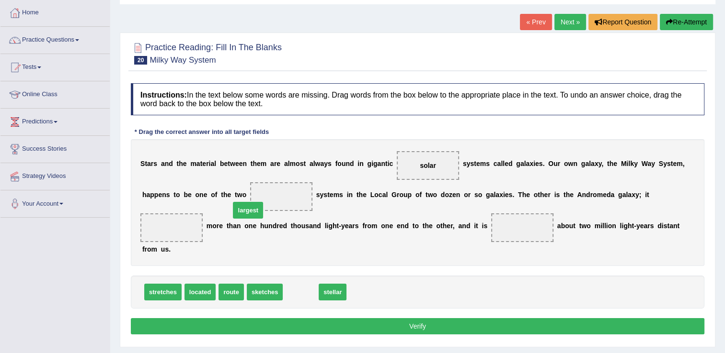
drag, startPoint x: 303, startPoint y: 277, endPoint x: 251, endPoint y: 195, distance: 96.9
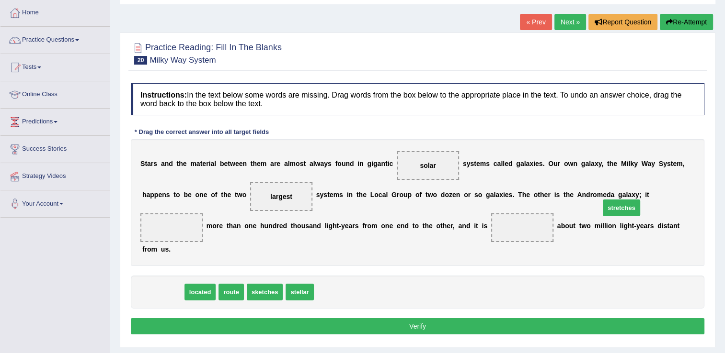
drag, startPoint x: 169, startPoint y: 277, endPoint x: 627, endPoint y: 193, distance: 466.1
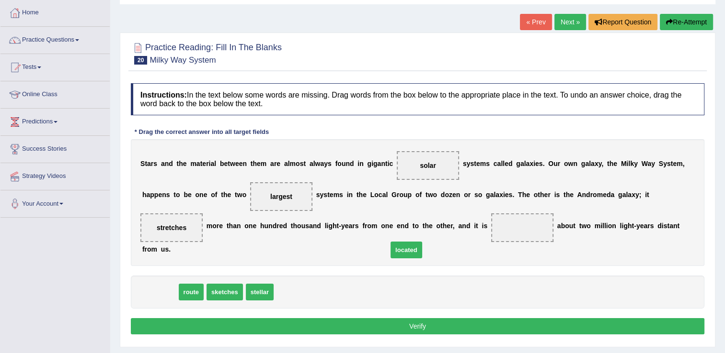
drag, startPoint x: 160, startPoint y: 277, endPoint x: 407, endPoint y: 233, distance: 250.6
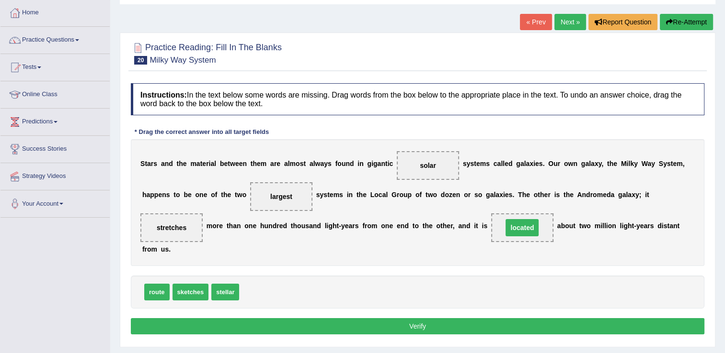
click at [441, 319] on button "Verify" at bounding box center [417, 327] width 573 height 16
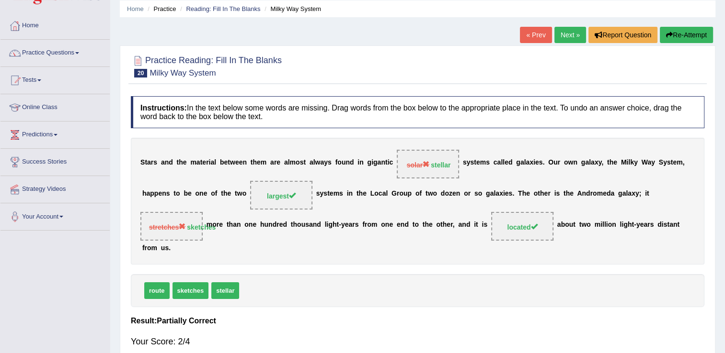
scroll to position [0, 0]
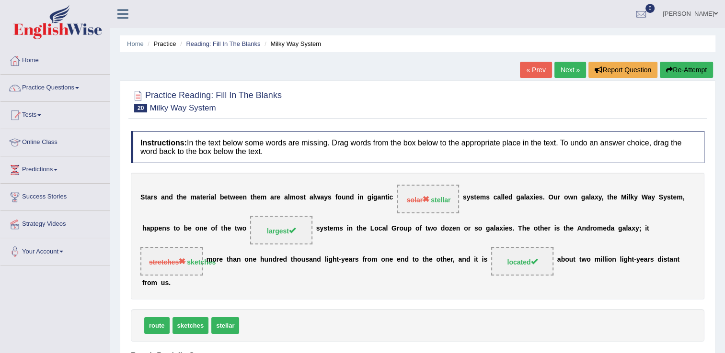
click at [674, 70] on button "Re-Attempt" at bounding box center [686, 70] width 53 height 16
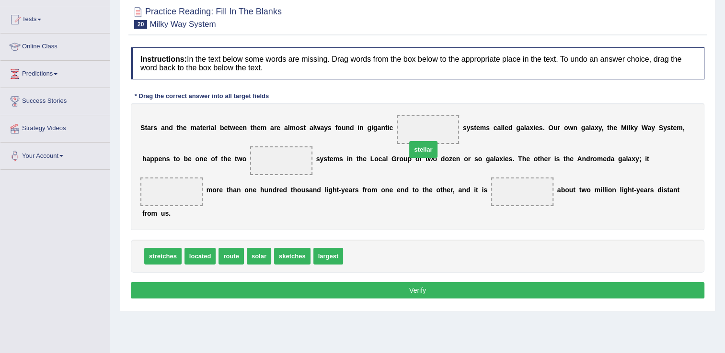
drag, startPoint x: 356, startPoint y: 243, endPoint x: 420, endPoint y: 137, distance: 124.1
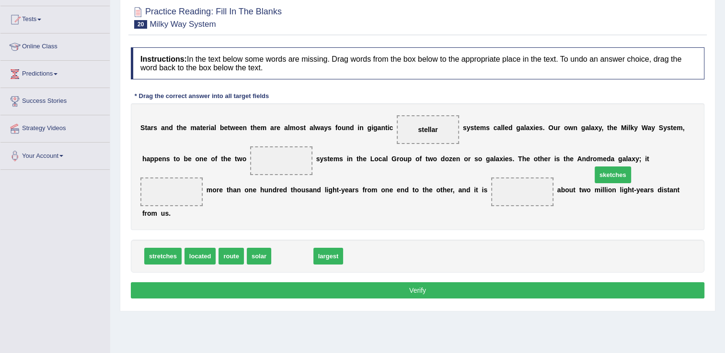
drag, startPoint x: 290, startPoint y: 237, endPoint x: 606, endPoint y: 161, distance: 324.7
drag, startPoint x: 290, startPoint y: 238, endPoint x: 234, endPoint y: 154, distance: 100.4
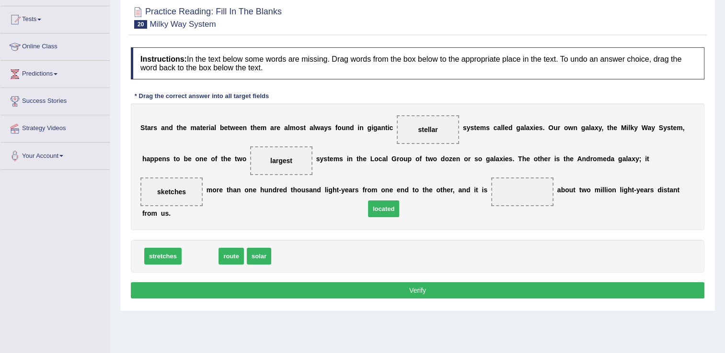
drag, startPoint x: 206, startPoint y: 237, endPoint x: 397, endPoint y: 190, distance: 196.8
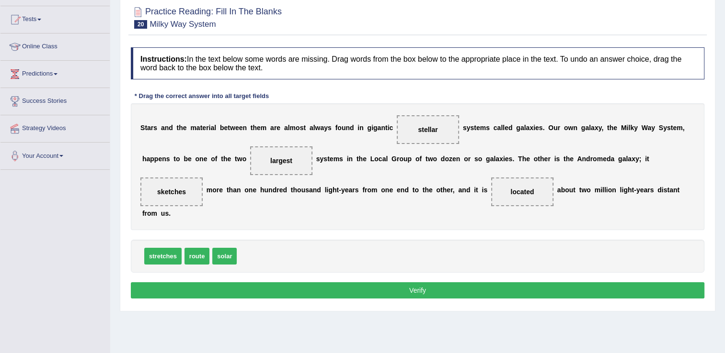
click at [439, 283] on button "Verify" at bounding box center [417, 291] width 573 height 16
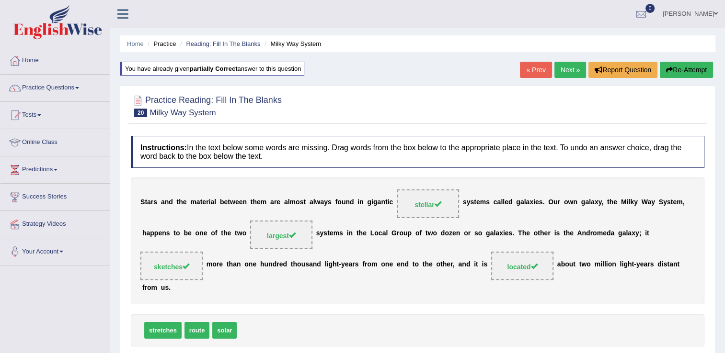
click at [558, 69] on link "Next »" at bounding box center [570, 70] width 32 height 16
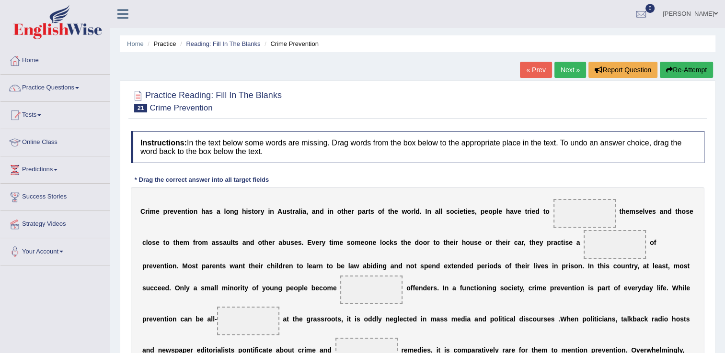
click at [558, 69] on link "Next »" at bounding box center [570, 70] width 32 height 16
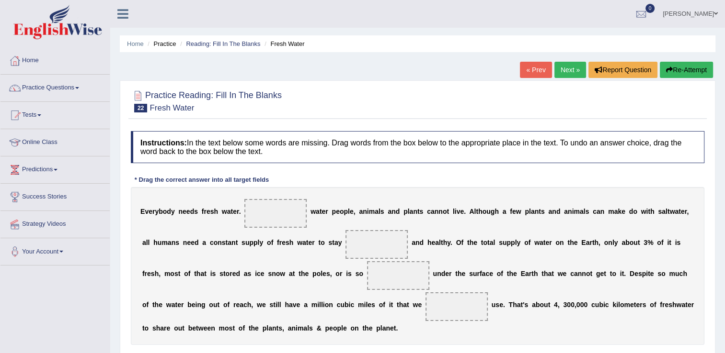
click at [540, 69] on link "« Prev" at bounding box center [536, 70] width 32 height 16
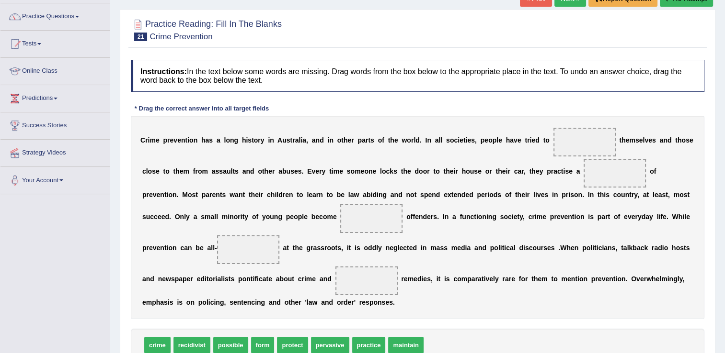
scroll to position [96, 0]
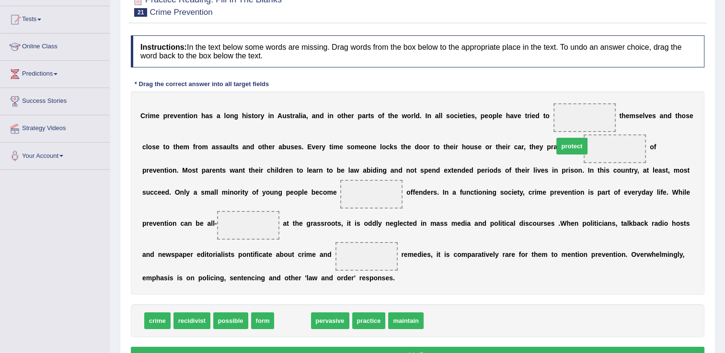
drag, startPoint x: 284, startPoint y: 307, endPoint x: 567, endPoint y: 133, distance: 332.0
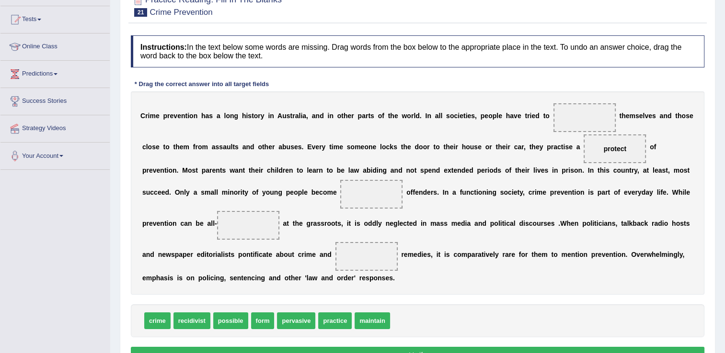
drag, startPoint x: 561, startPoint y: 142, endPoint x: 568, endPoint y: 173, distance: 31.4
click at [583, 139] on span "protect" at bounding box center [614, 149] width 62 height 29
drag, startPoint x: 558, startPoint y: 150, endPoint x: 544, endPoint y: 112, distance: 40.8
drag, startPoint x: 155, startPoint y: 298, endPoint x: 238, endPoint y: 185, distance: 140.5
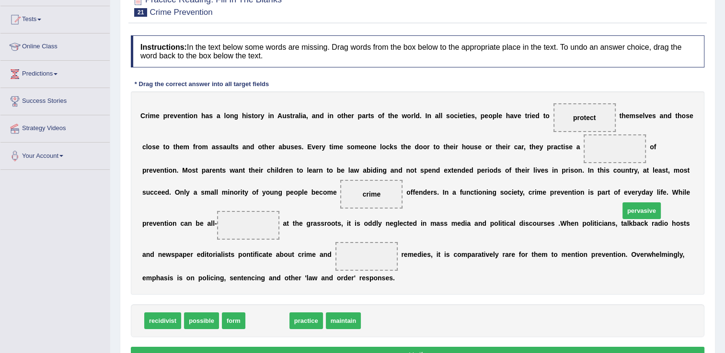
drag, startPoint x: 267, startPoint y: 303, endPoint x: 641, endPoint y: 193, distance: 390.0
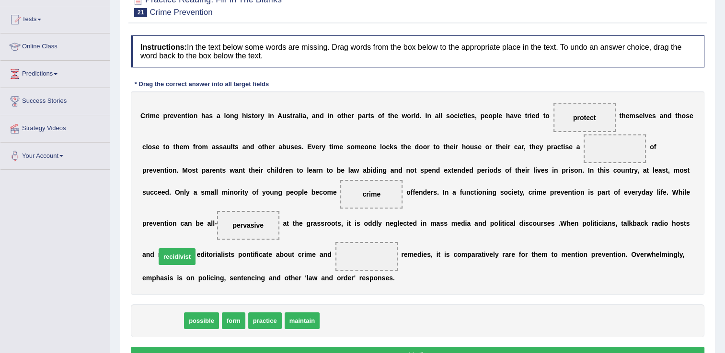
drag, startPoint x: 169, startPoint y: 302, endPoint x: 184, endPoint y: 240, distance: 64.1
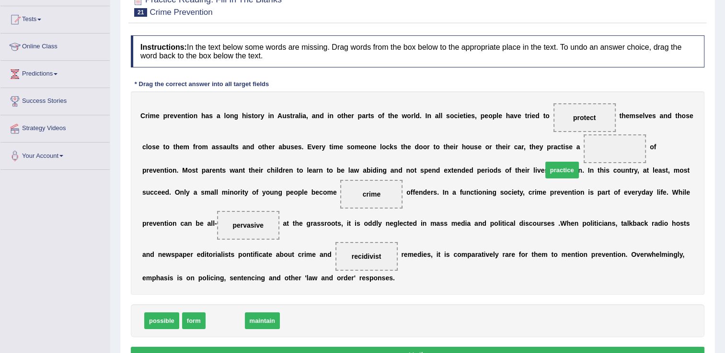
drag, startPoint x: 224, startPoint y: 300, endPoint x: 561, endPoint y: 149, distance: 369.9
click at [551, 347] on button "Verify" at bounding box center [417, 355] width 573 height 16
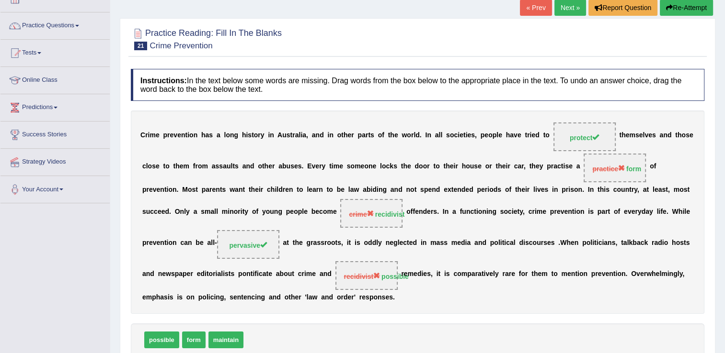
scroll to position [0, 0]
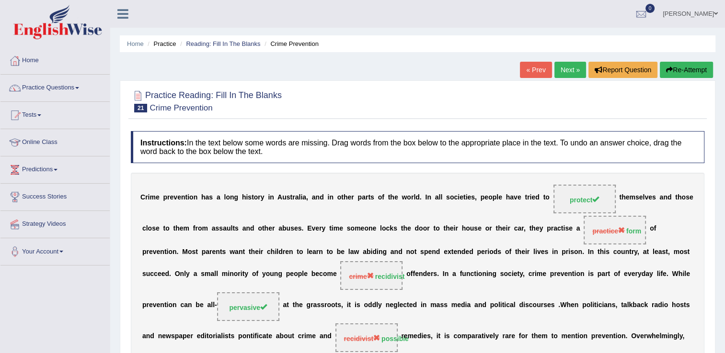
click at [693, 71] on button "Re-Attempt" at bounding box center [686, 70] width 53 height 16
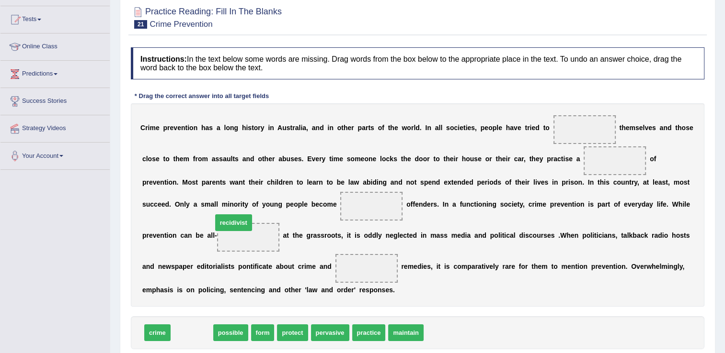
drag, startPoint x: 195, startPoint y: 315, endPoint x: 237, endPoint y: 205, distance: 117.8
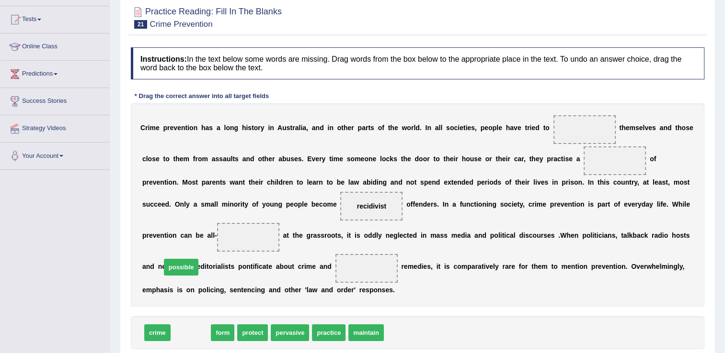
drag, startPoint x: 186, startPoint y: 315, endPoint x: 176, endPoint y: 250, distance: 66.3
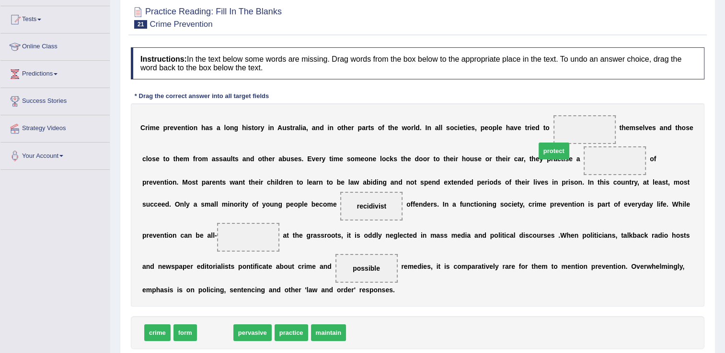
drag, startPoint x: 215, startPoint y: 317, endPoint x: 553, endPoint y: 135, distance: 384.5
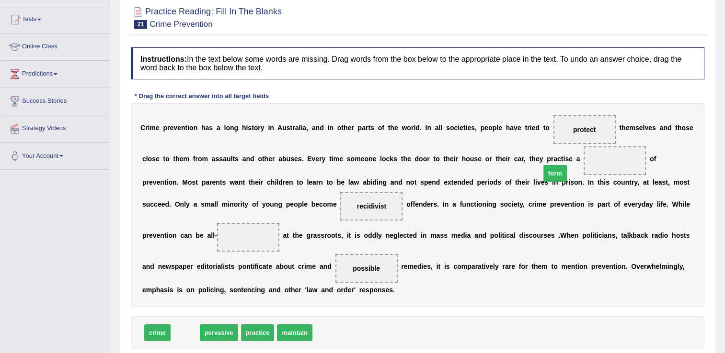
drag, startPoint x: 184, startPoint y: 316, endPoint x: 556, endPoint y: 158, distance: 403.9
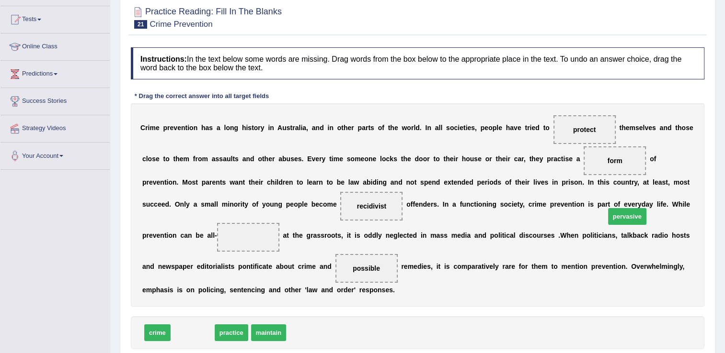
drag, startPoint x: 202, startPoint y: 314, endPoint x: 639, endPoint y: 196, distance: 452.9
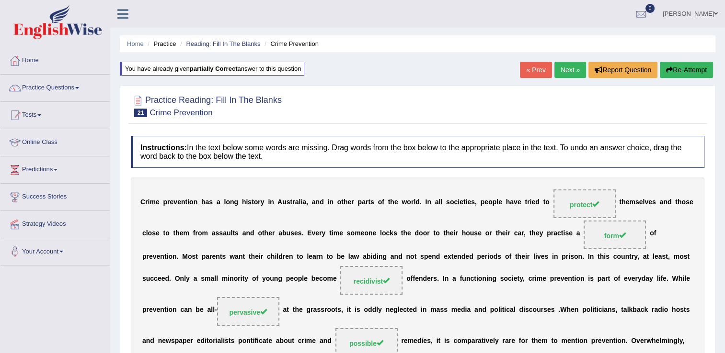
click at [571, 69] on link "Next »" at bounding box center [570, 70] width 32 height 16
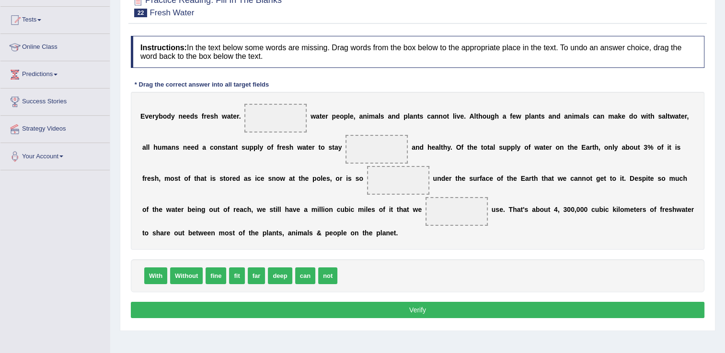
scroll to position [96, 0]
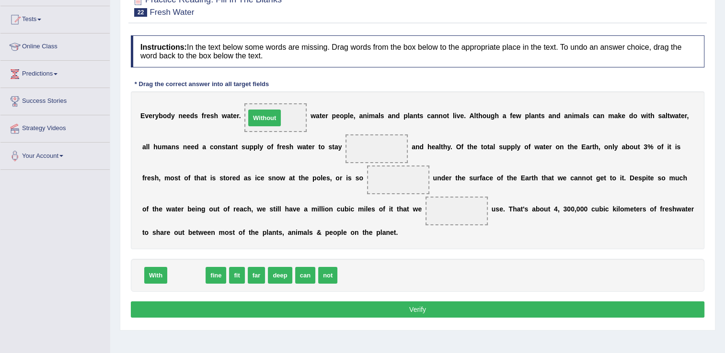
drag, startPoint x: 190, startPoint y: 270, endPoint x: 270, endPoint y: 116, distance: 173.7
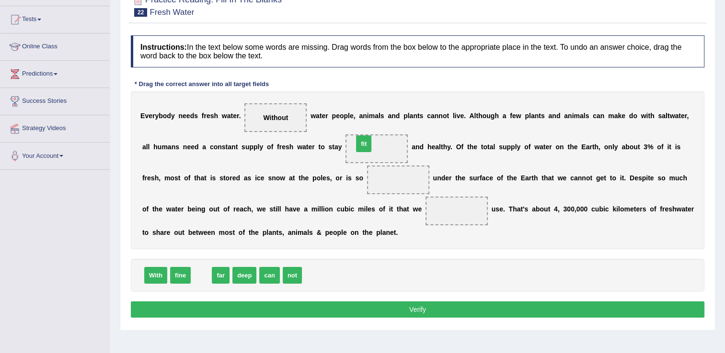
drag, startPoint x: 200, startPoint y: 276, endPoint x: 362, endPoint y: 144, distance: 209.1
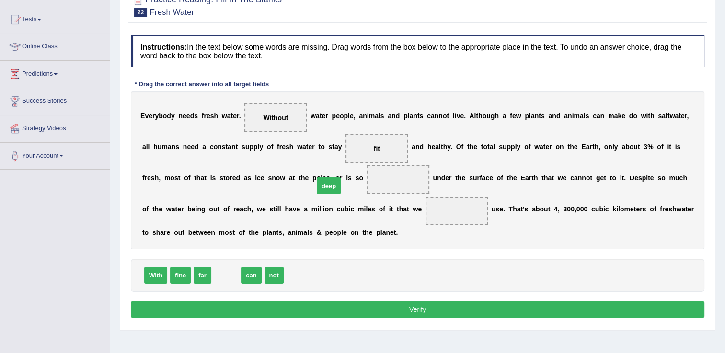
drag, startPoint x: 228, startPoint y: 271, endPoint x: 331, endPoint y: 182, distance: 136.1
drag, startPoint x: 226, startPoint y: 272, endPoint x: 342, endPoint y: 211, distance: 131.3
click at [391, 302] on button "Verify" at bounding box center [417, 310] width 573 height 16
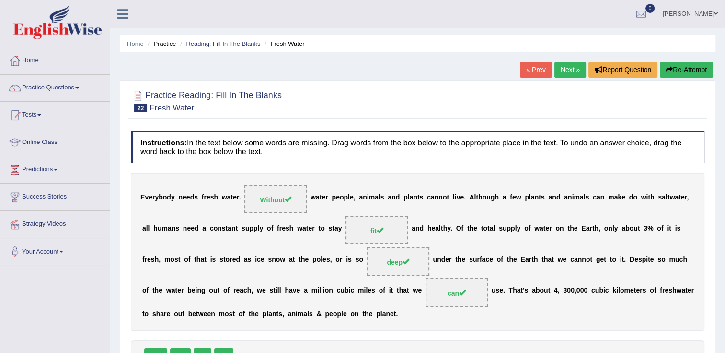
scroll to position [0, 0]
click at [573, 67] on link "Next »" at bounding box center [570, 70] width 32 height 16
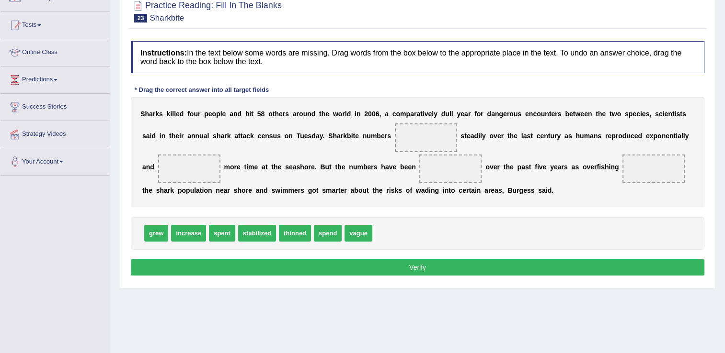
scroll to position [96, 0]
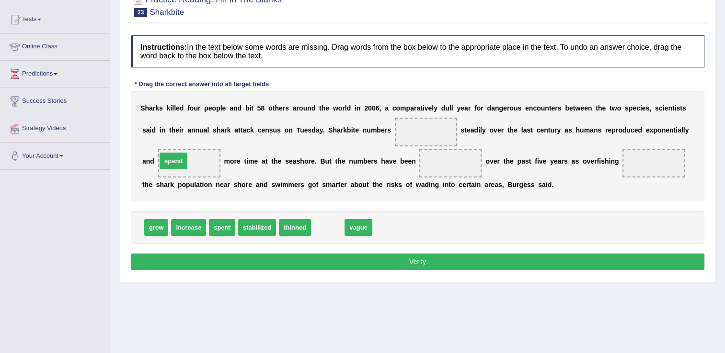
drag, startPoint x: 324, startPoint y: 227, endPoint x: 170, endPoint y: 160, distance: 168.0
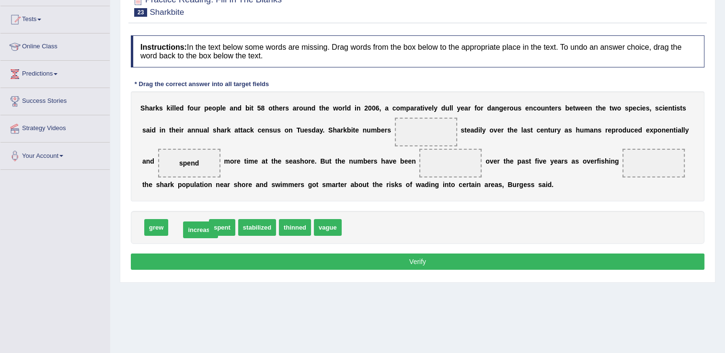
drag, startPoint x: 194, startPoint y: 225, endPoint x: 206, endPoint y: 227, distance: 12.2
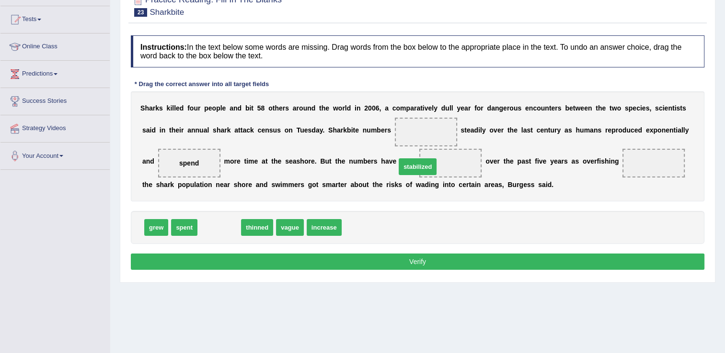
drag, startPoint x: 217, startPoint y: 227, endPoint x: 416, endPoint y: 166, distance: 207.4
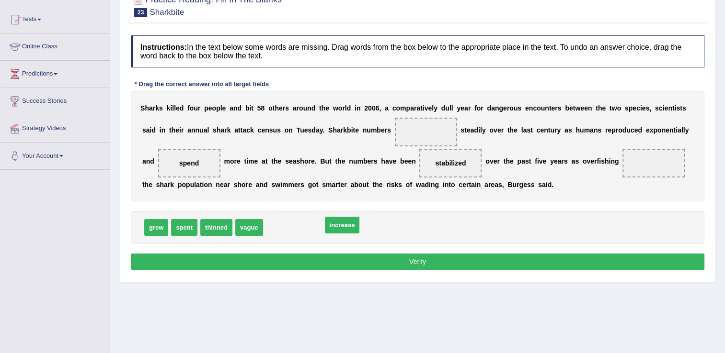
drag, startPoint x: 282, startPoint y: 226, endPoint x: 341, endPoint y: 223, distance: 58.5
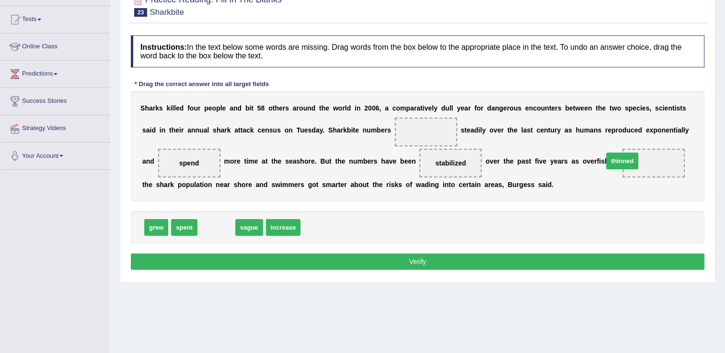
drag, startPoint x: 209, startPoint y: 225, endPoint x: 615, endPoint y: 159, distance: 411.1
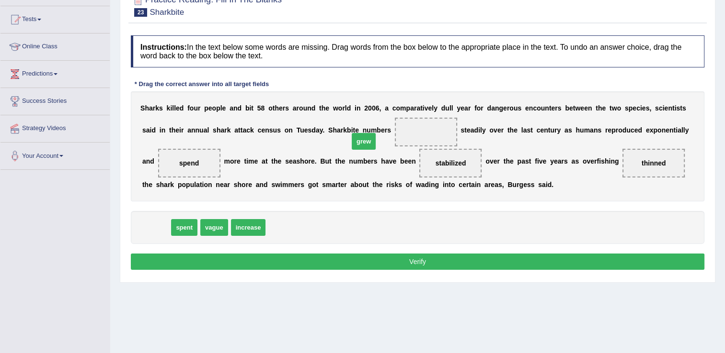
drag, startPoint x: 155, startPoint y: 228, endPoint x: 364, endPoint y: 138, distance: 226.8
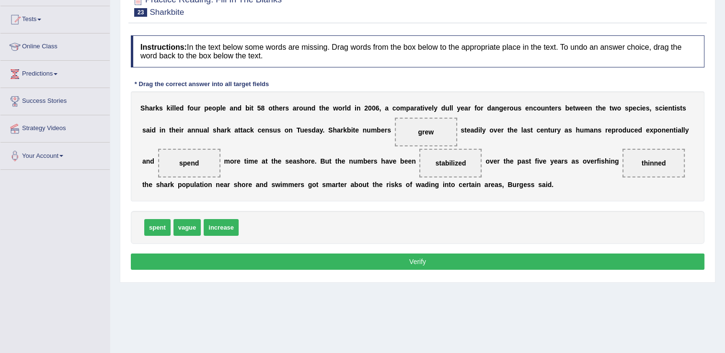
click at [398, 258] on button "Verify" at bounding box center [417, 262] width 573 height 16
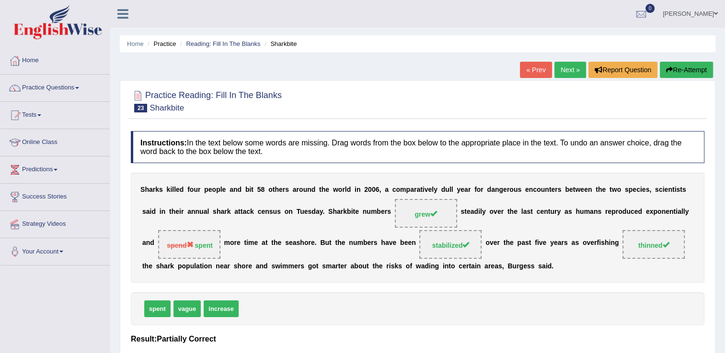
scroll to position [0, 0]
click at [690, 71] on button "Re-Attempt" at bounding box center [686, 70] width 53 height 16
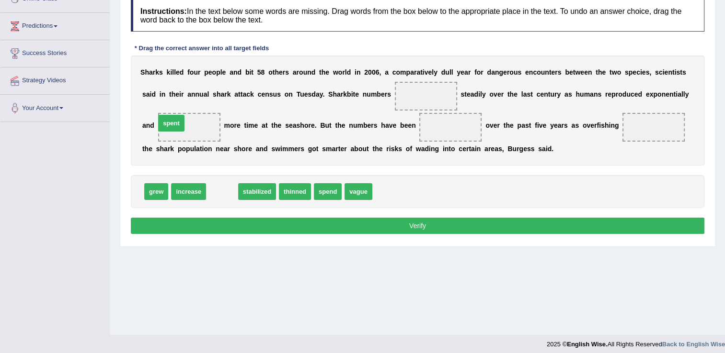
drag, startPoint x: 225, startPoint y: 191, endPoint x: 174, endPoint y: 122, distance: 85.3
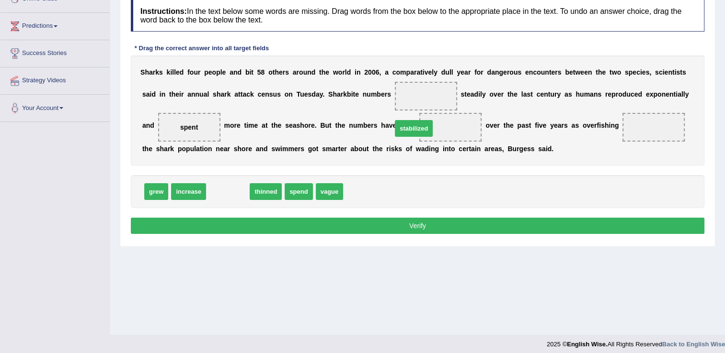
drag, startPoint x: 232, startPoint y: 192, endPoint x: 418, endPoint y: 129, distance: 196.2
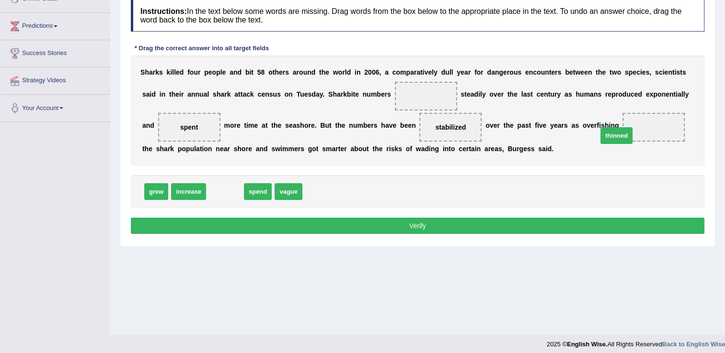
drag, startPoint x: 229, startPoint y: 191, endPoint x: 621, endPoint y: 133, distance: 395.5
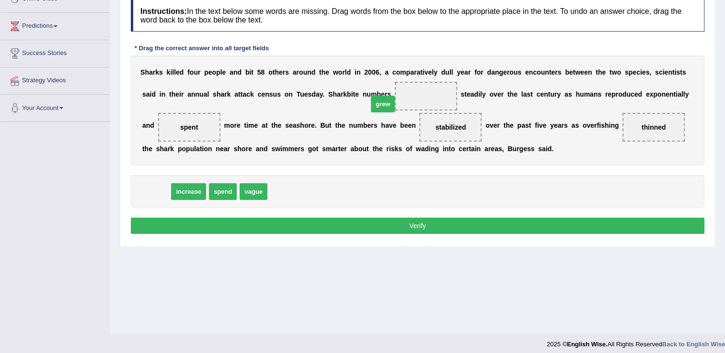
drag, startPoint x: 151, startPoint y: 191, endPoint x: 377, endPoint y: 103, distance: 242.9
click at [402, 224] on button "Verify" at bounding box center [417, 226] width 573 height 16
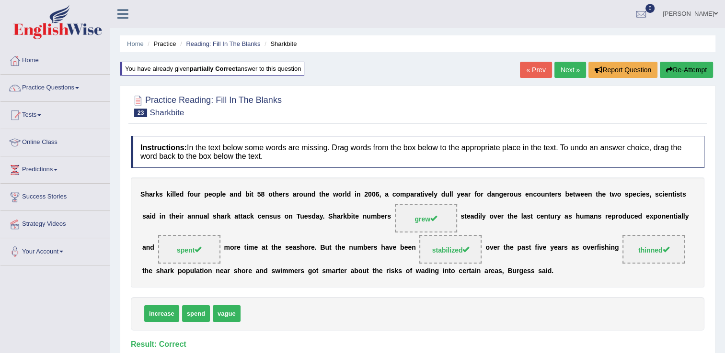
click at [569, 70] on link "Next »" at bounding box center [570, 70] width 32 height 16
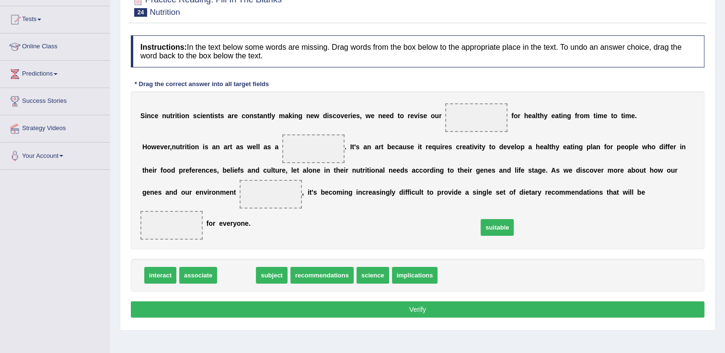
drag, startPoint x: 232, startPoint y: 259, endPoint x: 493, endPoint y: 211, distance: 265.4
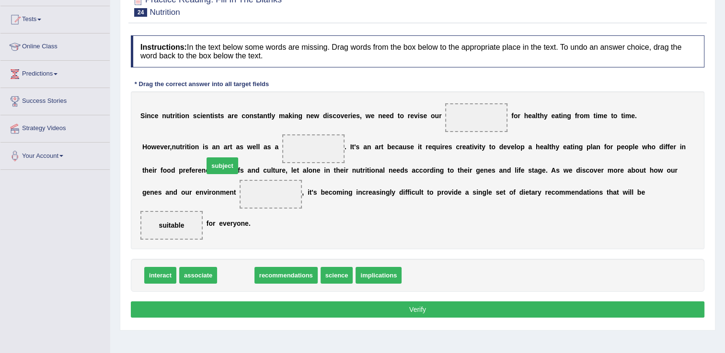
drag, startPoint x: 227, startPoint y: 260, endPoint x: 213, endPoint y: 150, distance: 110.5
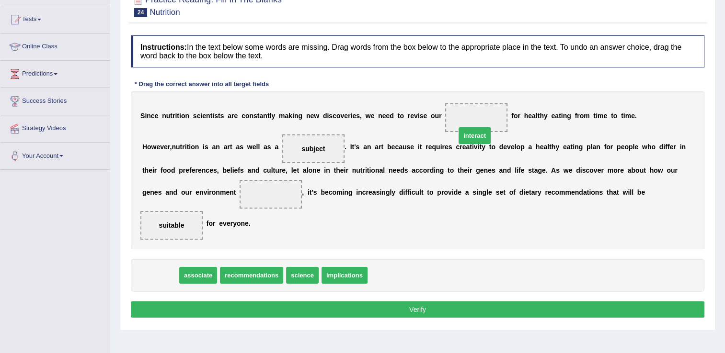
drag, startPoint x: 157, startPoint y: 261, endPoint x: 471, endPoint y: 121, distance: 343.9
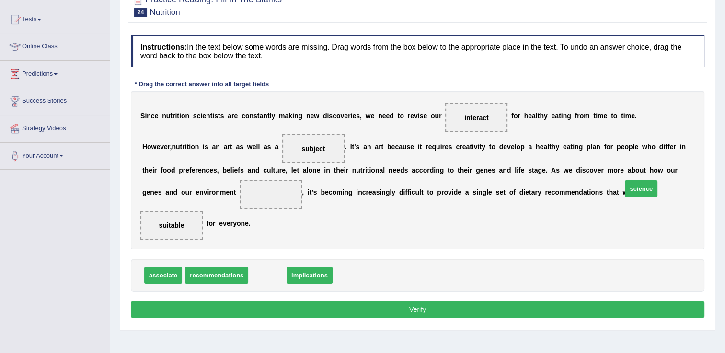
drag, startPoint x: 268, startPoint y: 264, endPoint x: 641, endPoint y: 178, distance: 383.5
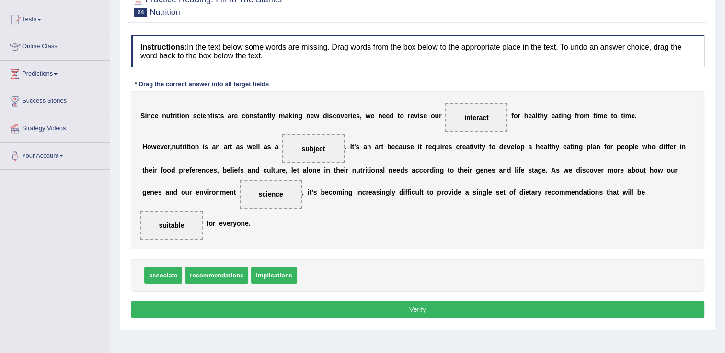
click at [452, 302] on button "Verify" at bounding box center [417, 310] width 573 height 16
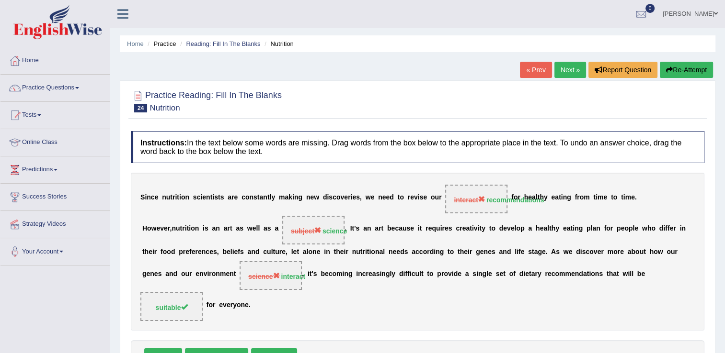
click at [692, 66] on button "Re-Attempt" at bounding box center [686, 70] width 53 height 16
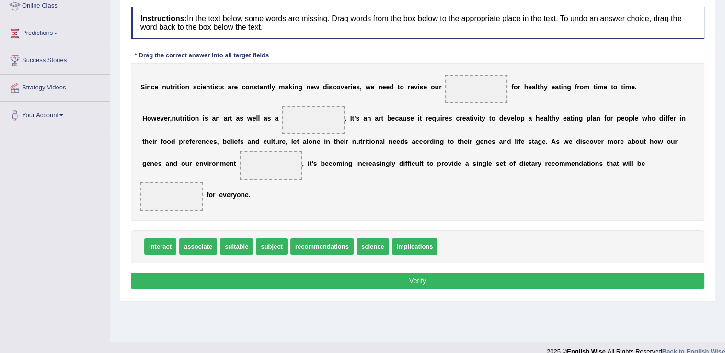
scroll to position [144, 0]
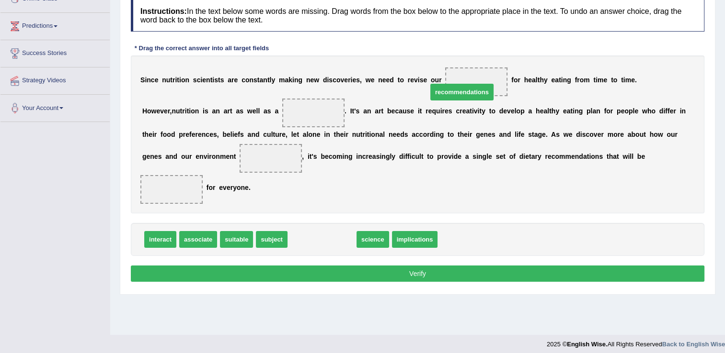
drag, startPoint x: 320, startPoint y: 228, endPoint x: 460, endPoint y: 81, distance: 203.3
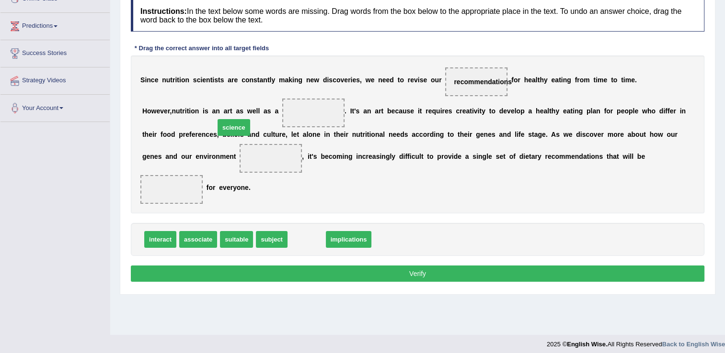
drag, startPoint x: 300, startPoint y: 225, endPoint x: 227, endPoint y: 113, distance: 133.7
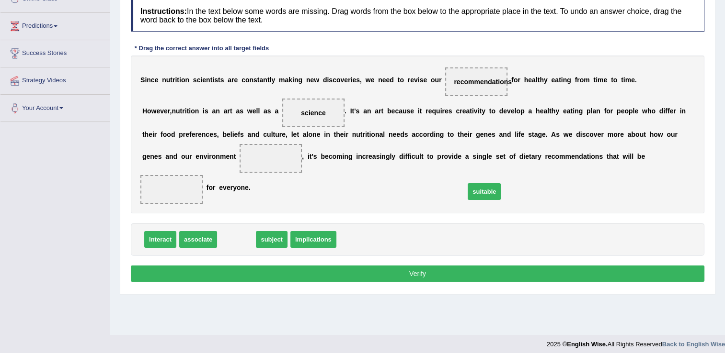
drag, startPoint x: 228, startPoint y: 228, endPoint x: 475, endPoint y: 181, distance: 252.2
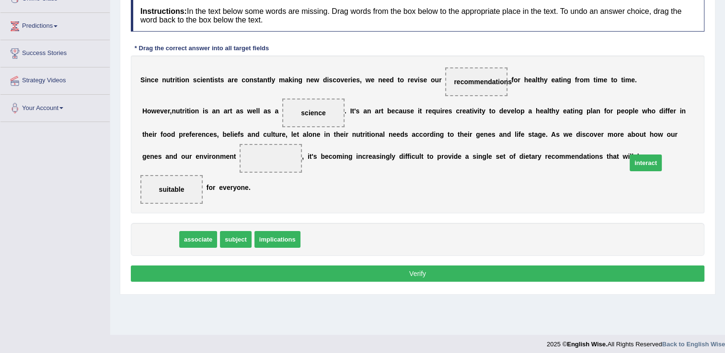
drag, startPoint x: 159, startPoint y: 225, endPoint x: 644, endPoint y: 148, distance: 491.2
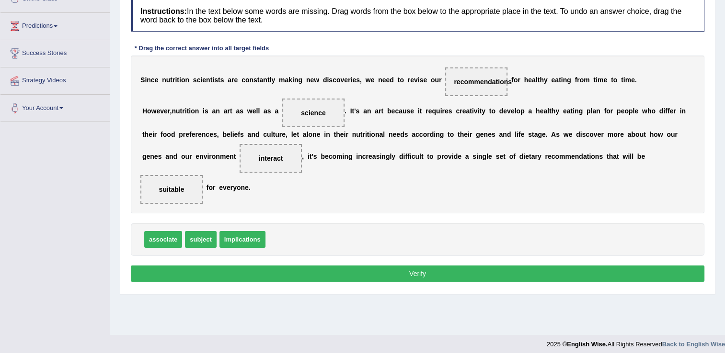
click at [553, 266] on button "Verify" at bounding box center [417, 274] width 573 height 16
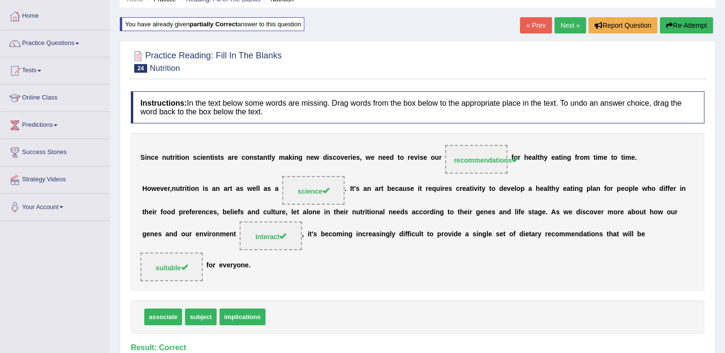
scroll to position [0, 0]
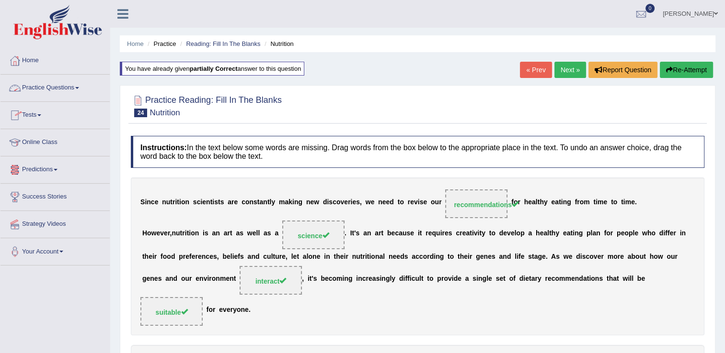
click at [61, 92] on link "Practice Questions" at bounding box center [54, 87] width 109 height 24
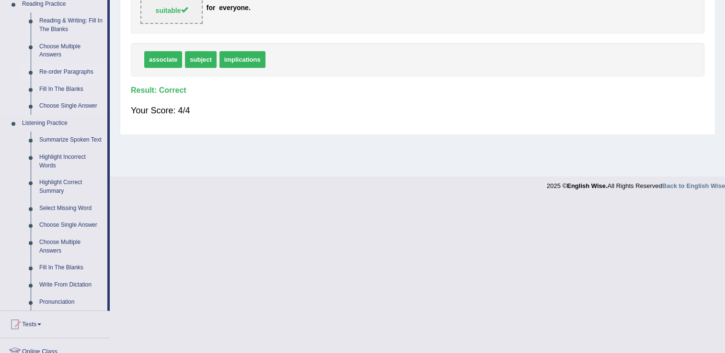
scroll to position [287, 0]
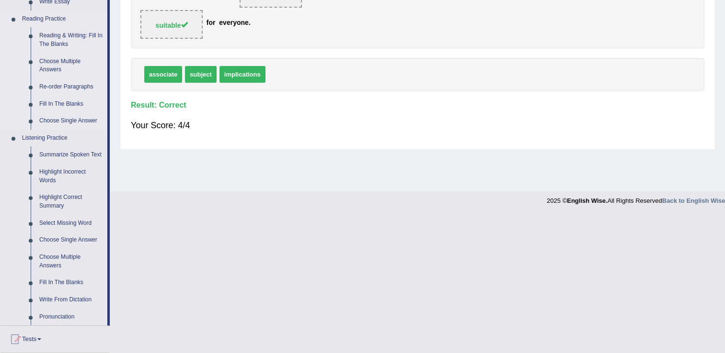
click at [57, 88] on link "Re-order Paragraphs" at bounding box center [71, 87] width 72 height 17
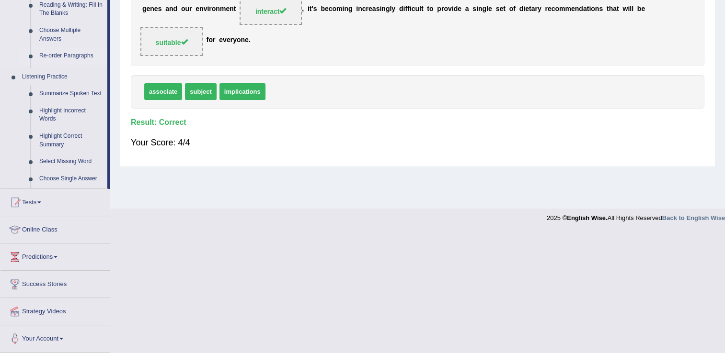
scroll to position [149, 0]
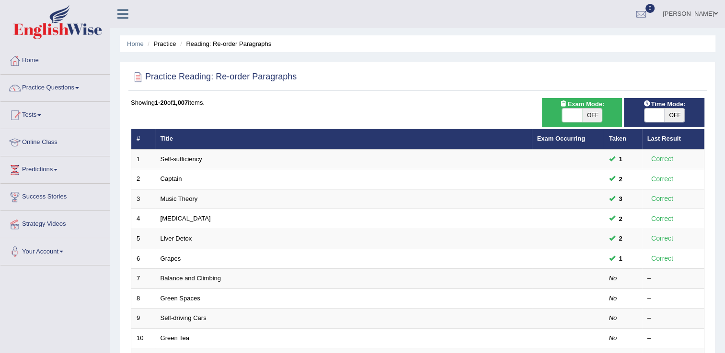
drag, startPoint x: 0, startPoint y: 0, endPoint x: 59, endPoint y: 88, distance: 105.6
click at [59, 88] on link "Practice Questions" at bounding box center [54, 87] width 109 height 24
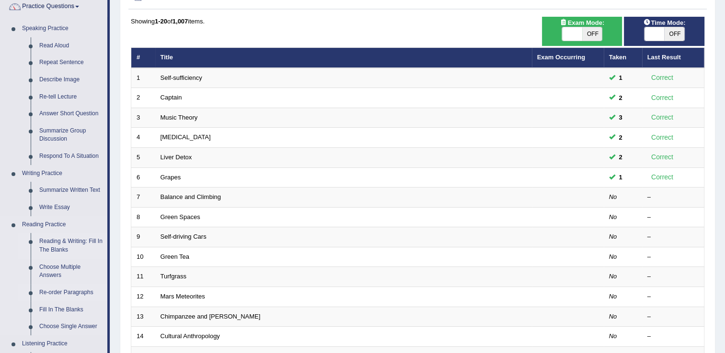
scroll to position [96, 0]
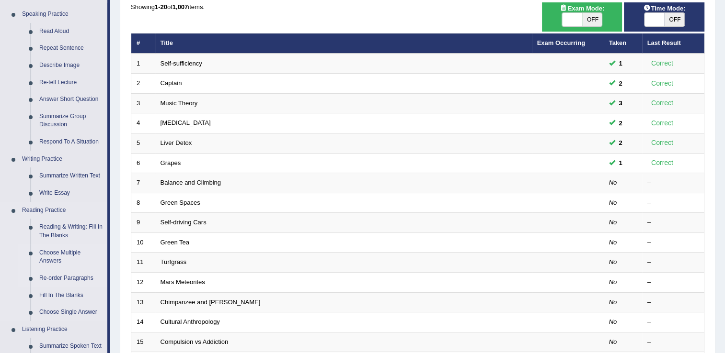
click at [57, 253] on link "Choose Multiple Answers" at bounding box center [71, 257] width 72 height 25
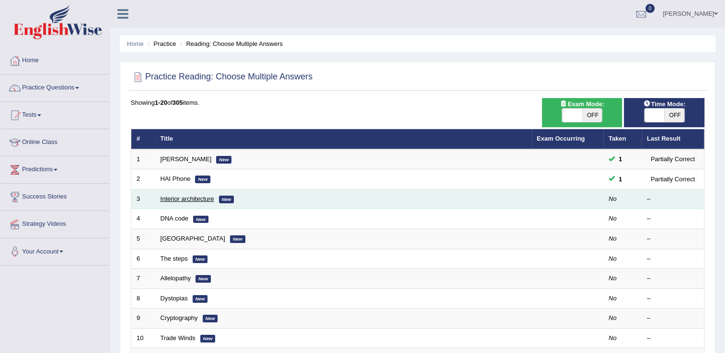
click at [178, 200] on link "Interior architecture" at bounding box center [187, 198] width 54 height 7
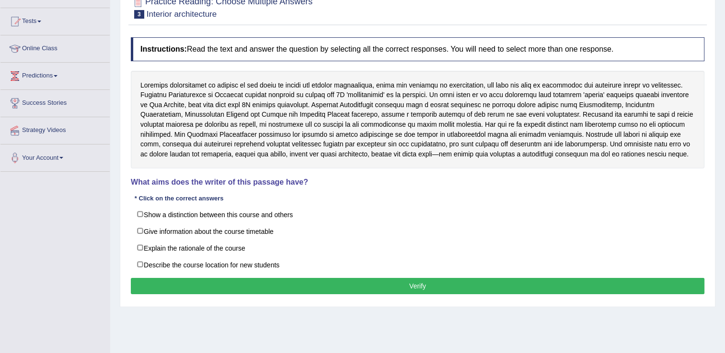
scroll to position [96, 0]
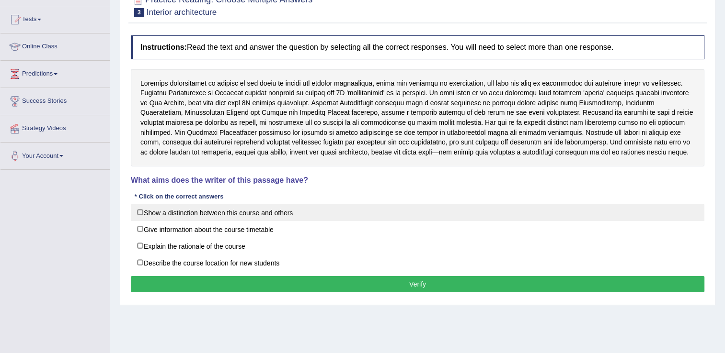
click at [142, 211] on label "Show a distinction between this course and others" at bounding box center [417, 212] width 573 height 17
checkbox input "true"
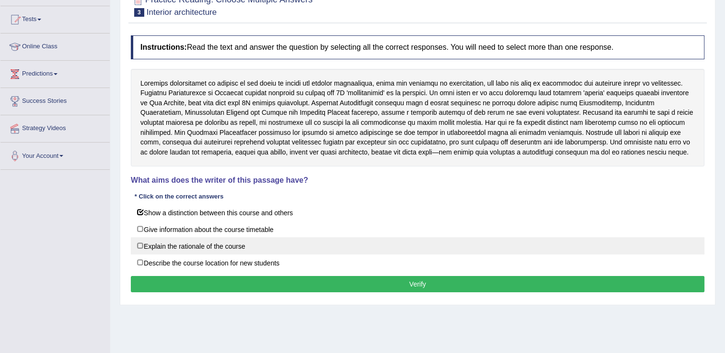
click at [147, 246] on label "Explain the rationale of the course" at bounding box center [417, 246] width 573 height 17
checkbox input "true"
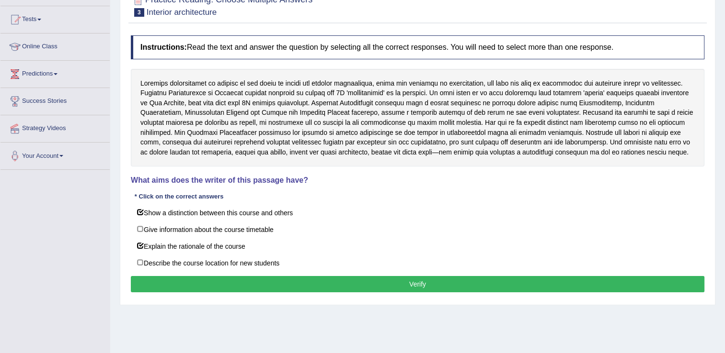
click at [150, 278] on button "Verify" at bounding box center [417, 284] width 573 height 16
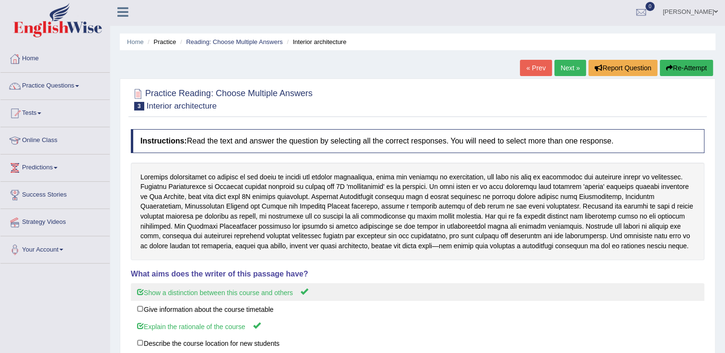
scroll to position [0, 0]
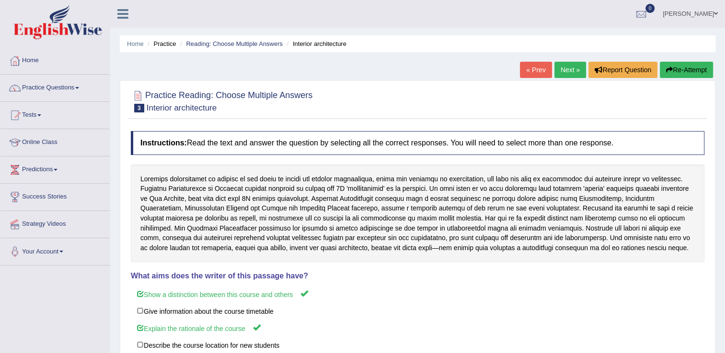
click at [572, 62] on link "Next »" at bounding box center [570, 70] width 32 height 16
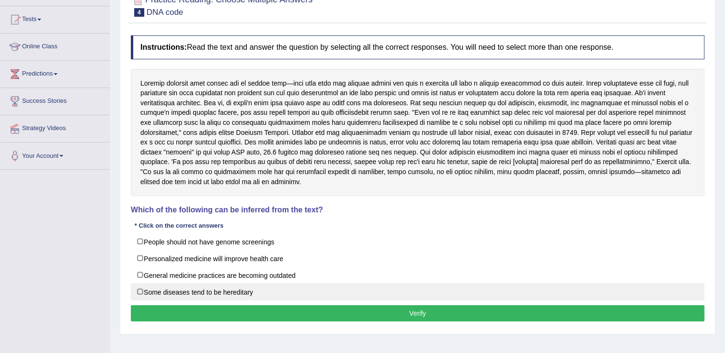
drag, startPoint x: 160, startPoint y: 291, endPoint x: 160, endPoint y: 283, distance: 8.2
click at [160, 291] on label "Some diseases tend to be hereditary" at bounding box center [417, 292] width 573 height 17
checkbox input "true"
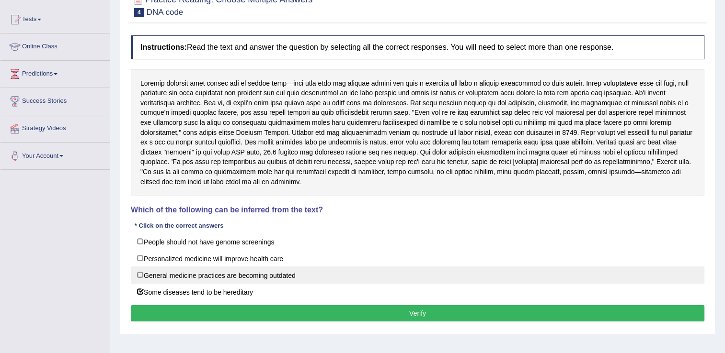
click at [161, 279] on label "General medicine practices are becoming outdated" at bounding box center [417, 275] width 573 height 17
checkbox input "true"
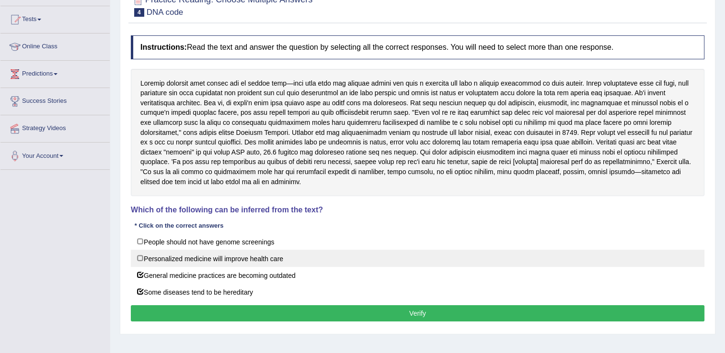
click at [137, 257] on label "Personalized medicine will improve health care" at bounding box center [417, 258] width 573 height 17
checkbox input "true"
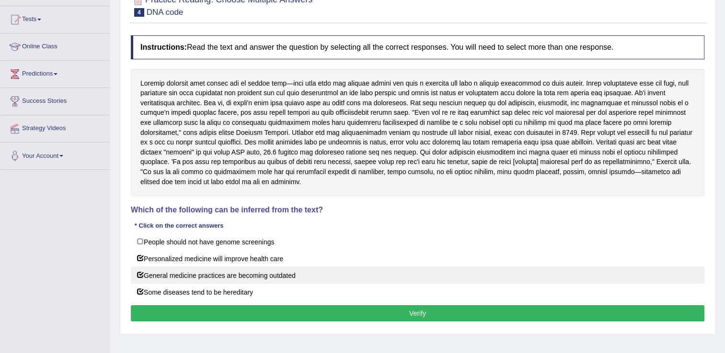
click at [146, 275] on label "General medicine practices are becoming outdated" at bounding box center [417, 275] width 573 height 17
checkbox input "false"
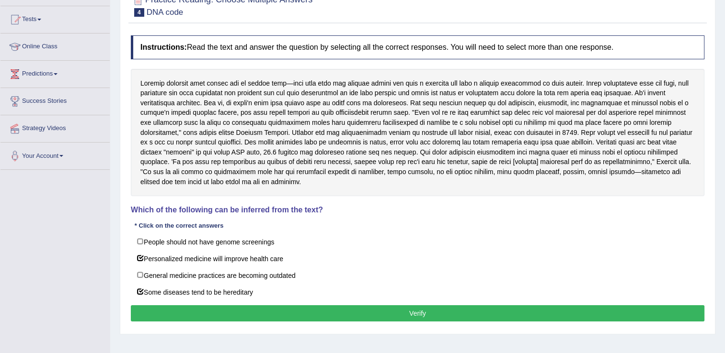
click at [162, 307] on button "Verify" at bounding box center [417, 314] width 573 height 16
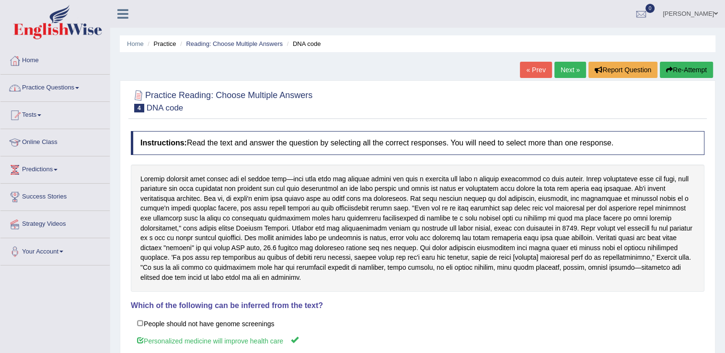
click at [61, 83] on link "Practice Questions" at bounding box center [54, 87] width 109 height 24
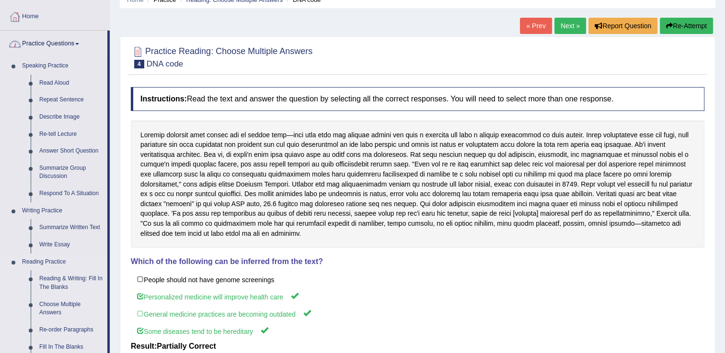
scroll to position [144, 0]
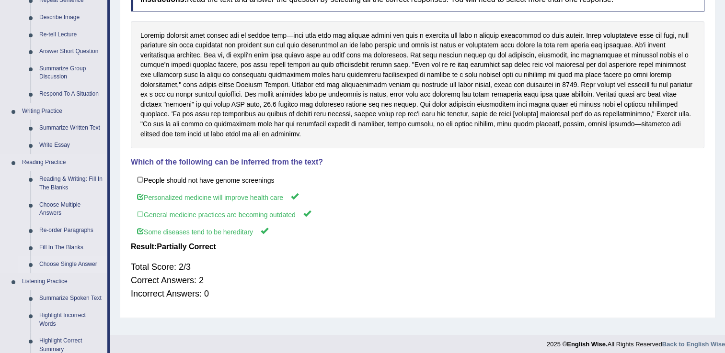
click at [59, 264] on link "Choose Single Answer" at bounding box center [71, 264] width 72 height 17
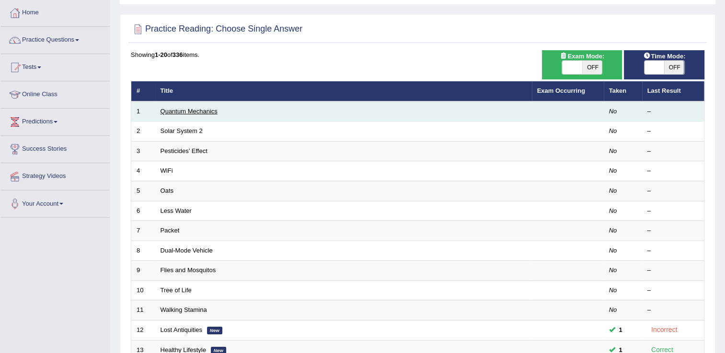
click at [187, 109] on link "Quantum Mechanics" at bounding box center [188, 111] width 57 height 7
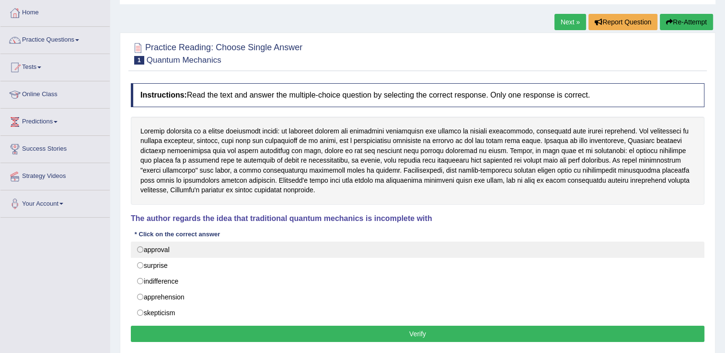
scroll to position [96, 0]
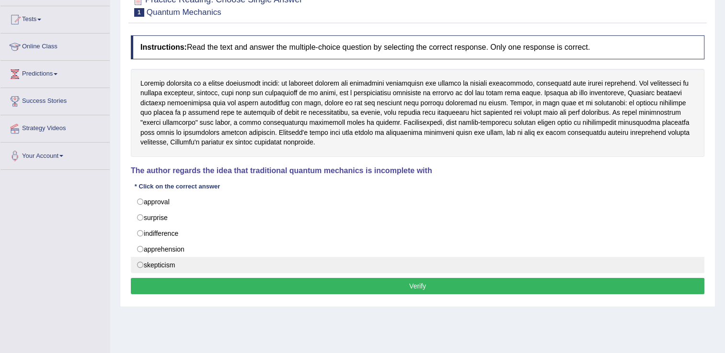
click at [166, 262] on label "skepticism" at bounding box center [417, 265] width 573 height 16
radio input "true"
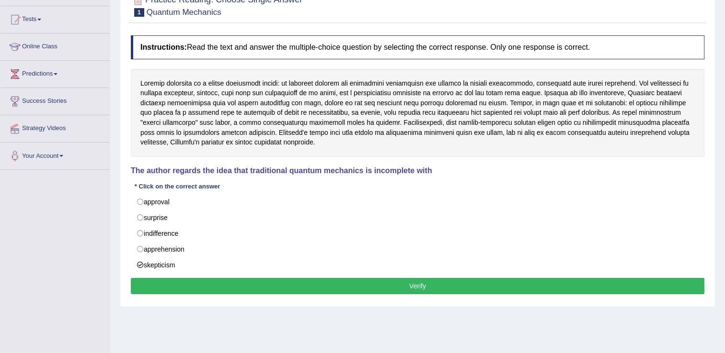
click at [174, 281] on button "Verify" at bounding box center [417, 286] width 573 height 16
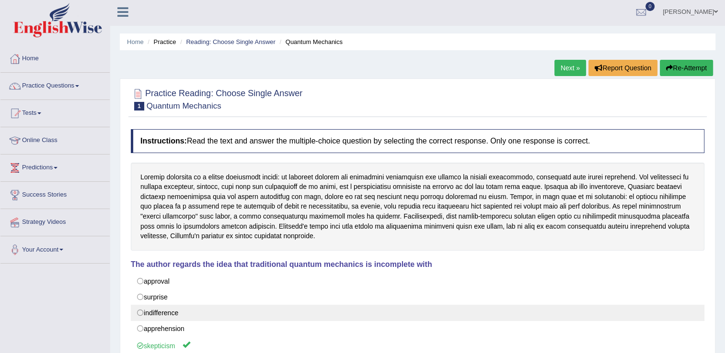
scroll to position [0, 0]
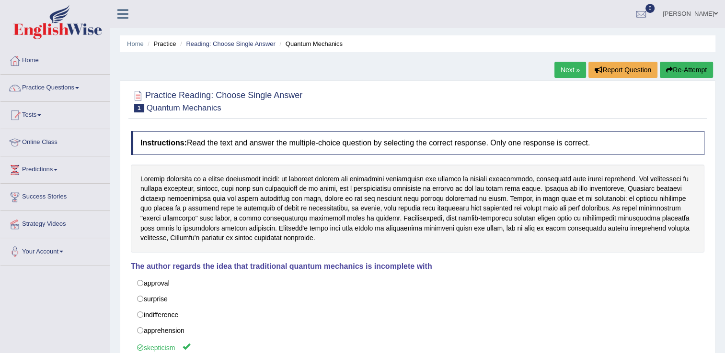
click at [571, 68] on link "Next »" at bounding box center [570, 70] width 32 height 16
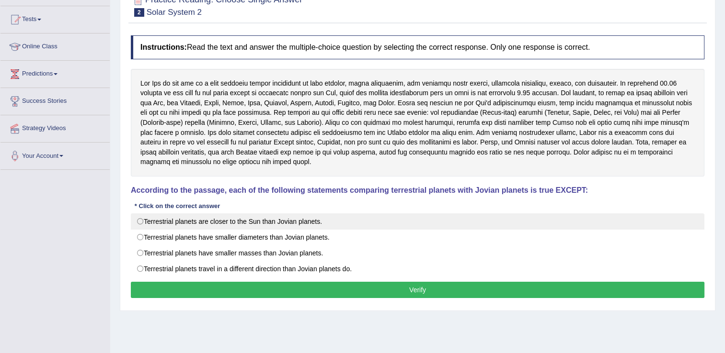
click at [244, 222] on label "Terrestrial planets are closer to the Sun than Jovian planets." at bounding box center [417, 222] width 573 height 16
radio input "true"
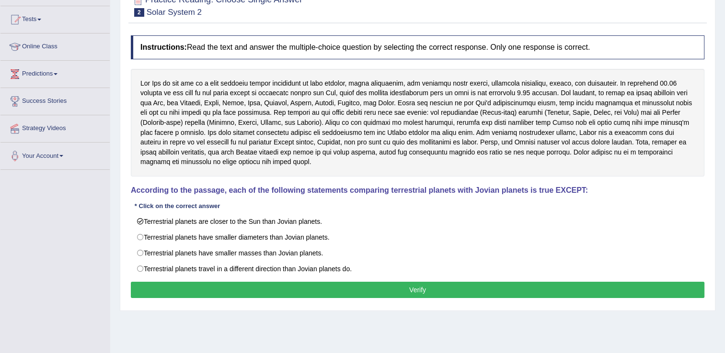
click at [253, 282] on button "Verify" at bounding box center [417, 290] width 573 height 16
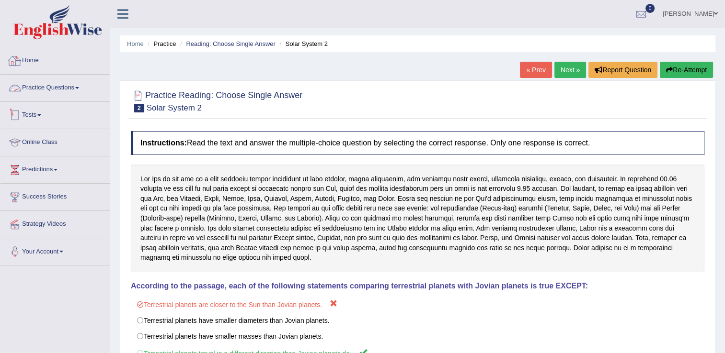
click at [68, 97] on link "Practice Questions" at bounding box center [54, 87] width 109 height 24
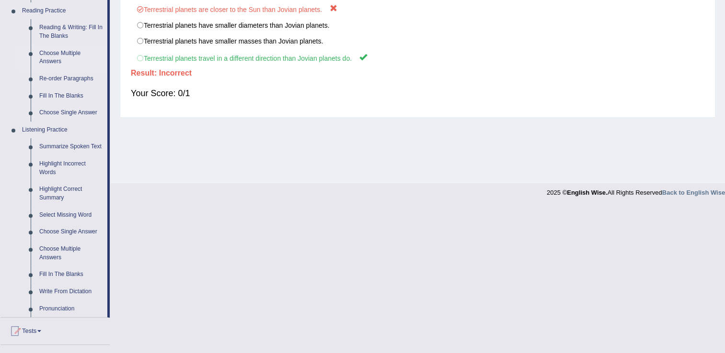
scroll to position [280, 0]
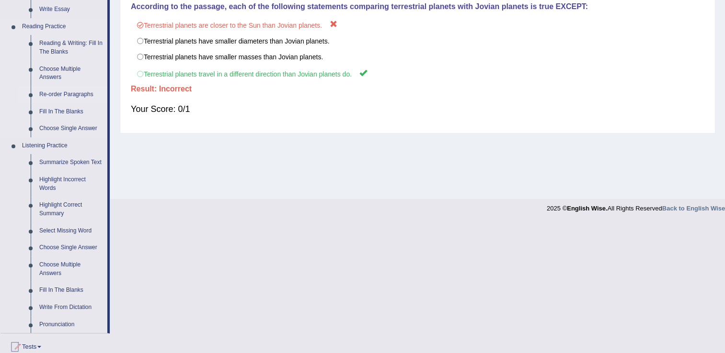
click at [68, 98] on link "Re-order Paragraphs" at bounding box center [71, 94] width 72 height 17
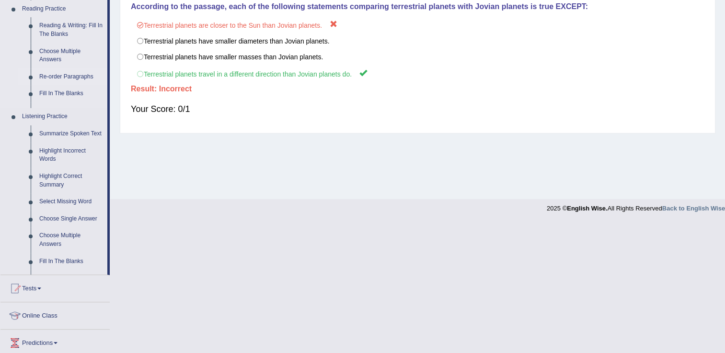
scroll to position [149, 0]
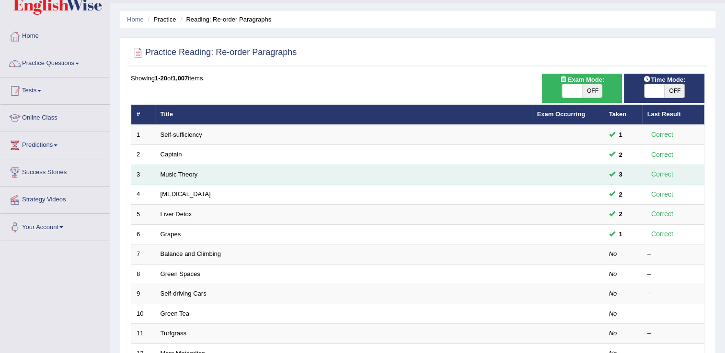
scroll to position [48, 0]
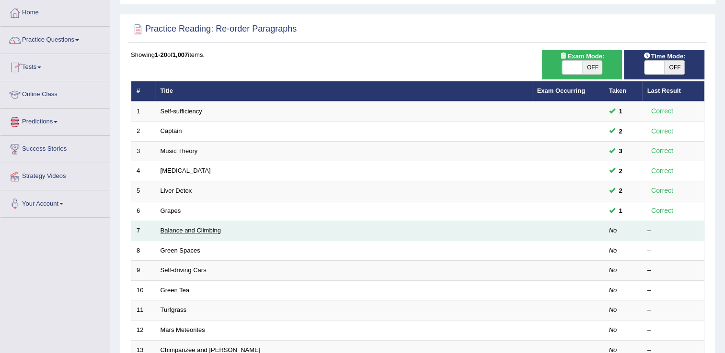
click at [206, 229] on link "Balance and Climbing" at bounding box center [190, 230] width 60 height 7
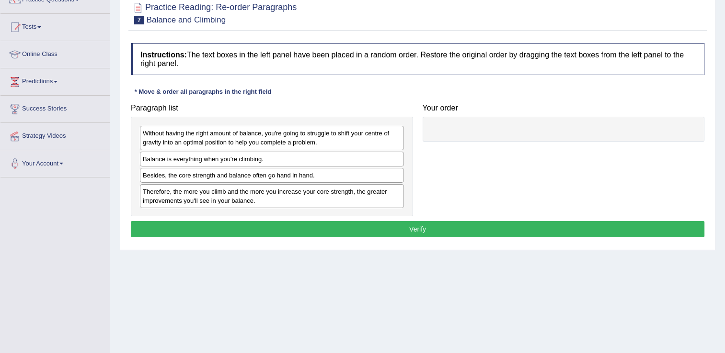
scroll to position [96, 0]
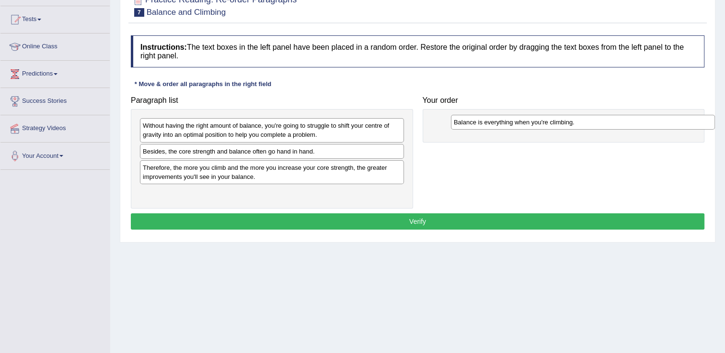
drag, startPoint x: 232, startPoint y: 152, endPoint x: 540, endPoint y: 124, distance: 309.3
click at [540, 124] on div "Balance is everything when you're climbing." at bounding box center [583, 122] width 264 height 15
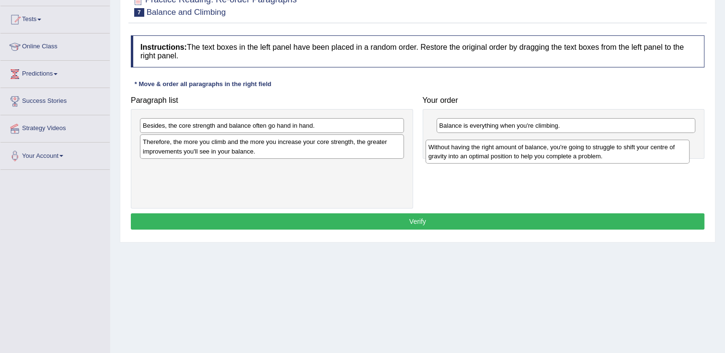
drag, startPoint x: 318, startPoint y: 125, endPoint x: 604, endPoint y: 147, distance: 286.3
click at [604, 147] on div "Without having the right amount of balance, you're going to struggle to shift y…" at bounding box center [557, 152] width 264 height 24
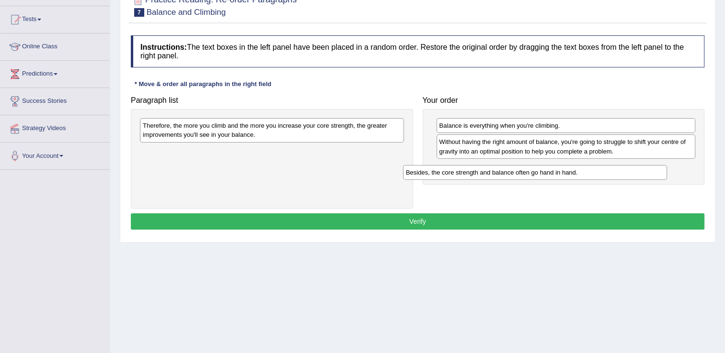
drag, startPoint x: 254, startPoint y: 125, endPoint x: 517, endPoint y: 172, distance: 267.0
click at [517, 172] on div "Besides, the core strength and balance often go hand in hand." at bounding box center [535, 172] width 264 height 15
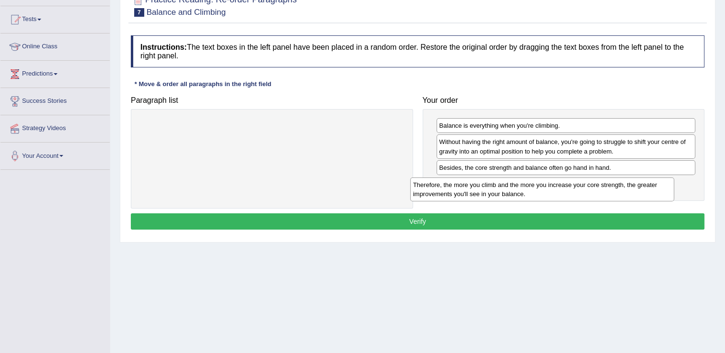
drag, startPoint x: 366, startPoint y: 136, endPoint x: 636, endPoint y: 195, distance: 276.6
click at [636, 195] on div "Therefore, the more you climb and the more you increase your core strength, the…" at bounding box center [542, 190] width 264 height 24
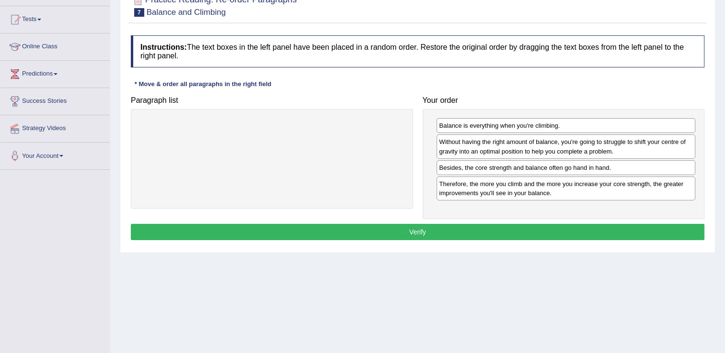
click at [639, 231] on button "Verify" at bounding box center [417, 232] width 573 height 16
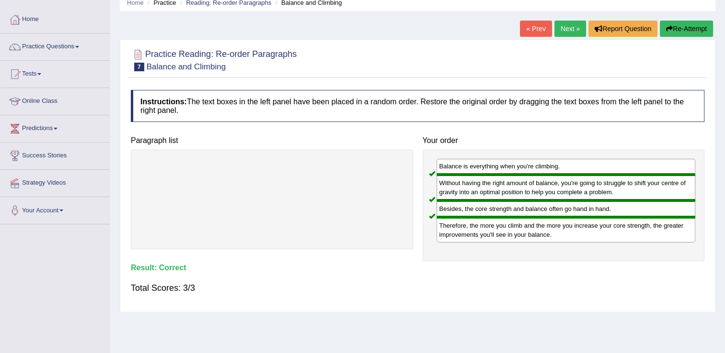
scroll to position [0, 0]
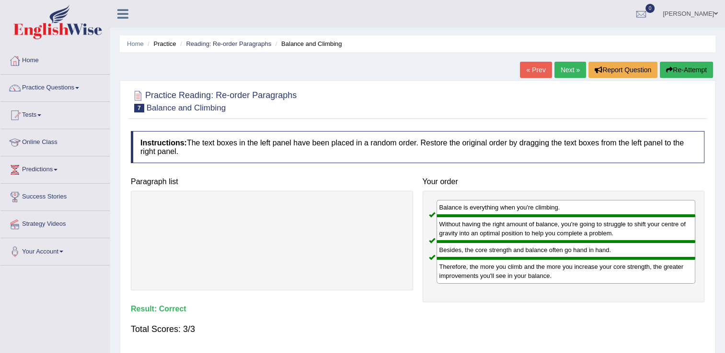
click at [573, 69] on link "Next »" at bounding box center [570, 70] width 32 height 16
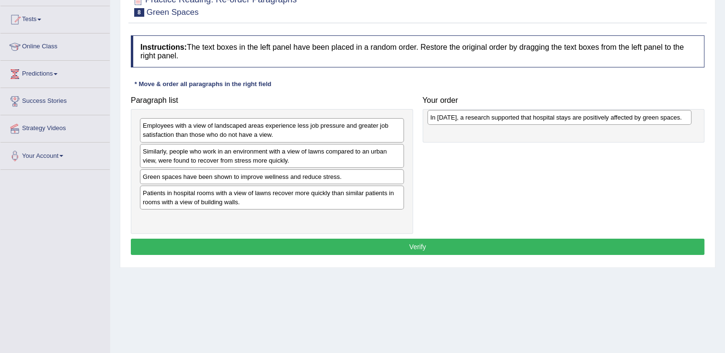
drag, startPoint x: 262, startPoint y: 125, endPoint x: 550, endPoint y: 117, distance: 287.5
click at [550, 117] on div "In [DATE], a research supported that hospital stays are positively affected by …" at bounding box center [559, 117] width 264 height 15
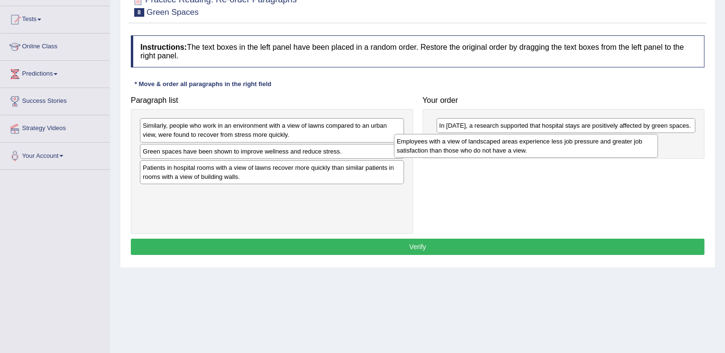
drag, startPoint x: 233, startPoint y: 135, endPoint x: 489, endPoint y: 150, distance: 256.7
click at [489, 150] on div "Employees with a view of landscaped areas experience less job pressure and grea…" at bounding box center [526, 146] width 264 height 24
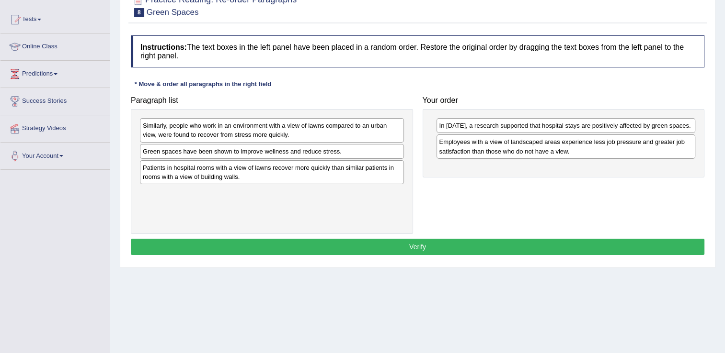
click at [502, 152] on div "Employees with a view of landscaped areas experience less job pressure and grea…" at bounding box center [565, 147] width 259 height 24
drag, startPoint x: 502, startPoint y: 152, endPoint x: 678, endPoint y: 245, distance: 199.0
drag, startPoint x: 678, startPoint y: 245, endPoint x: 670, endPoint y: 260, distance: 16.9
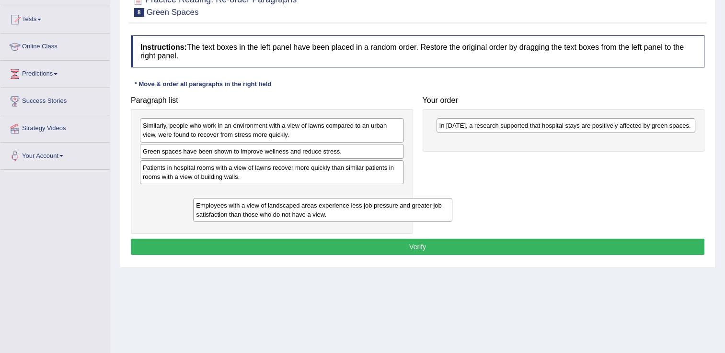
drag, startPoint x: 503, startPoint y: 146, endPoint x: 261, endPoint y: 210, distance: 251.1
click at [261, 210] on div "Employees with a view of landscaped areas experience less job pressure and grea…" at bounding box center [322, 210] width 259 height 24
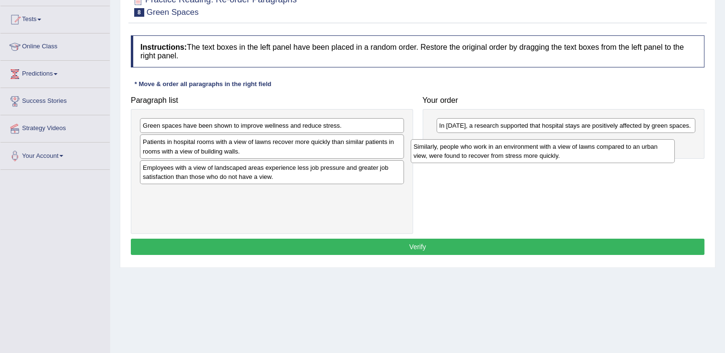
drag, startPoint x: 230, startPoint y: 127, endPoint x: 500, endPoint y: 148, distance: 271.0
click at [500, 148] on div "Similarly, people who work in an environment with a view of lawns compared to a…" at bounding box center [542, 151] width 264 height 24
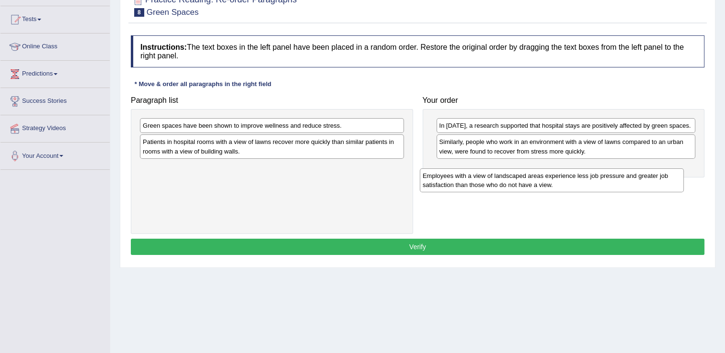
drag, startPoint x: 295, startPoint y: 173, endPoint x: 575, endPoint y: 182, distance: 279.9
click at [575, 182] on div "Employees with a view of landscaped areas experience less job pressure and grea…" at bounding box center [552, 181] width 264 height 24
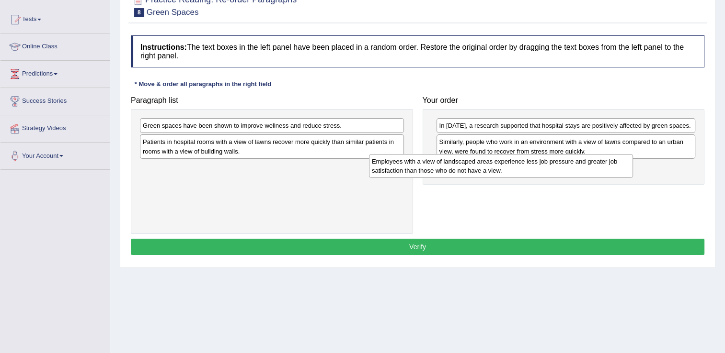
drag, startPoint x: 347, startPoint y: 161, endPoint x: 576, endPoint y: 154, distance: 229.6
click at [576, 154] on div "Employees with a view of landscaped areas experience less job pressure and grea…" at bounding box center [501, 166] width 264 height 24
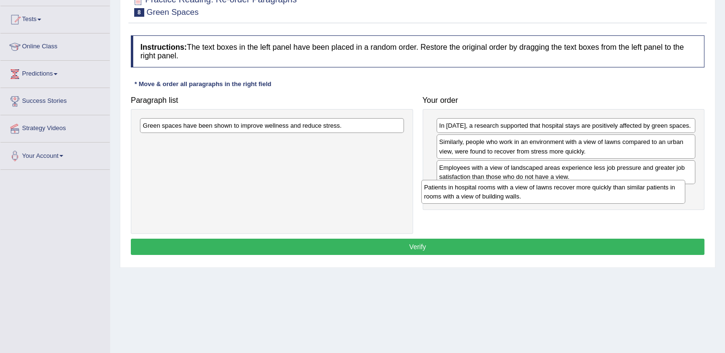
drag, startPoint x: 274, startPoint y: 138, endPoint x: 559, endPoint y: 180, distance: 288.0
click at [559, 180] on div "Patients in hospital rooms with a view of lawns recover more quickly than simil…" at bounding box center [553, 192] width 264 height 24
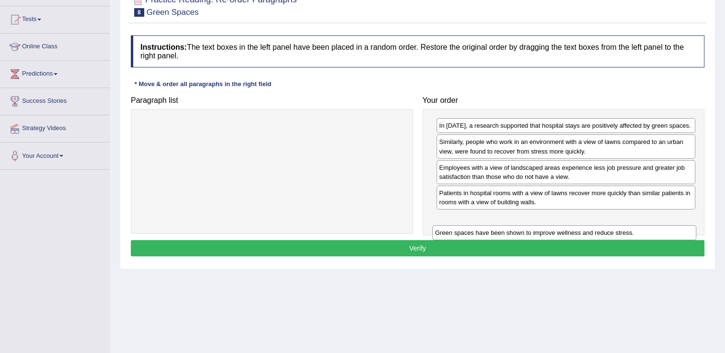
drag, startPoint x: 296, startPoint y: 158, endPoint x: 549, endPoint y: 233, distance: 263.9
click at [549, 233] on div "Green spaces have been shown to improve wellness and reduce stress." at bounding box center [564, 233] width 264 height 15
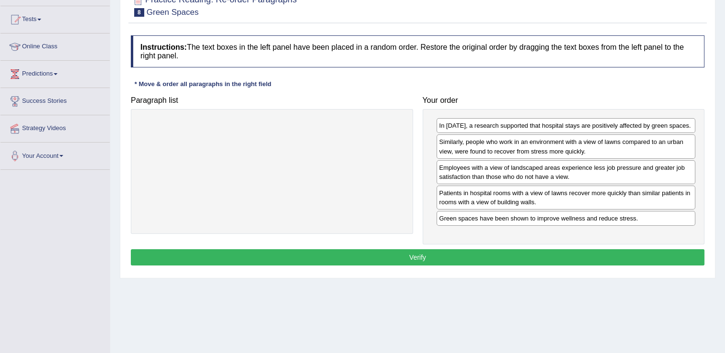
click at [553, 258] on button "Verify" at bounding box center [417, 258] width 573 height 16
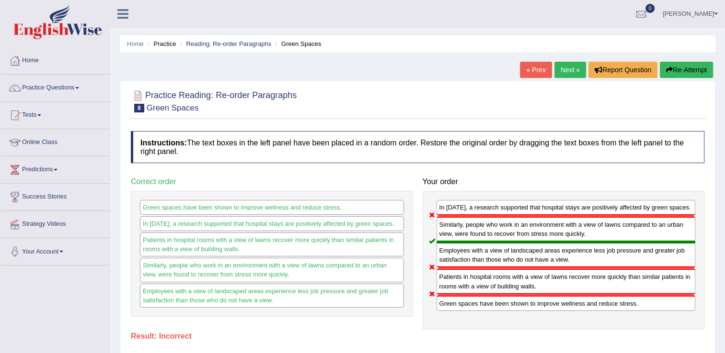
click at [690, 73] on button "Re-Attempt" at bounding box center [686, 70] width 53 height 16
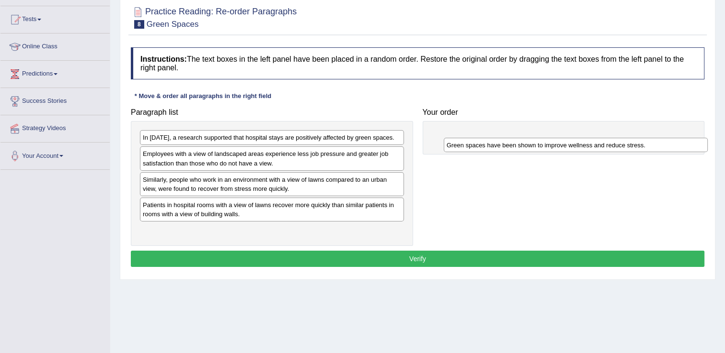
drag, startPoint x: 202, startPoint y: 206, endPoint x: 505, endPoint y: 143, distance: 309.6
click at [505, 143] on div "Green spaces have been shown to improve wellness and reduce stress." at bounding box center [576, 145] width 264 height 15
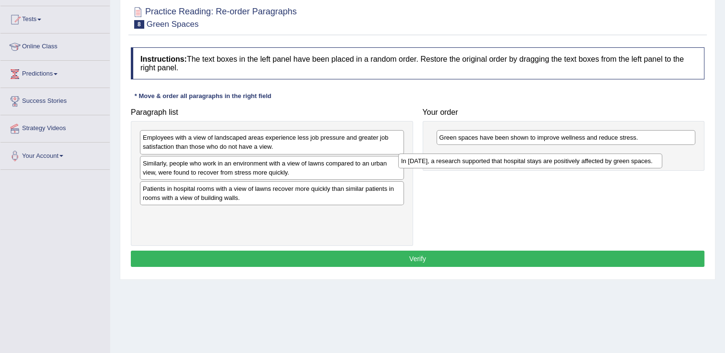
drag, startPoint x: 272, startPoint y: 135, endPoint x: 530, endPoint y: 159, distance: 259.2
click at [530, 159] on div "In [DATE], a research supported that hospital stays are positively affected by …" at bounding box center [530, 161] width 264 height 15
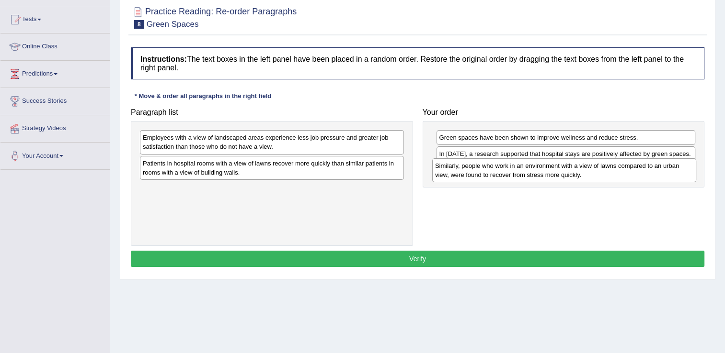
drag, startPoint x: 239, startPoint y: 164, endPoint x: 531, endPoint y: 167, distance: 292.2
click at [531, 167] on div "Similarly, people who work in an environment with a view of lawns compared to a…" at bounding box center [564, 171] width 264 height 24
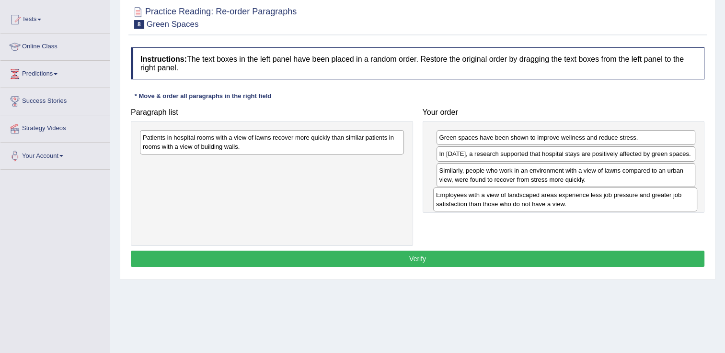
drag, startPoint x: 220, startPoint y: 132, endPoint x: 511, endPoint y: 187, distance: 296.4
click at [511, 188] on div "Employees with a view of landscaped areas experience less job pressure and grea…" at bounding box center [565, 200] width 264 height 24
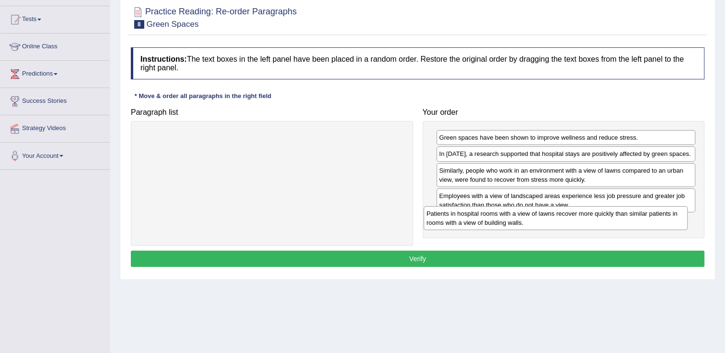
drag, startPoint x: 261, startPoint y: 148, endPoint x: 544, endPoint y: 224, distance: 293.6
click at [544, 224] on div "Patients in hospital rooms with a view of lawns recover more quickly than simil…" at bounding box center [555, 218] width 264 height 24
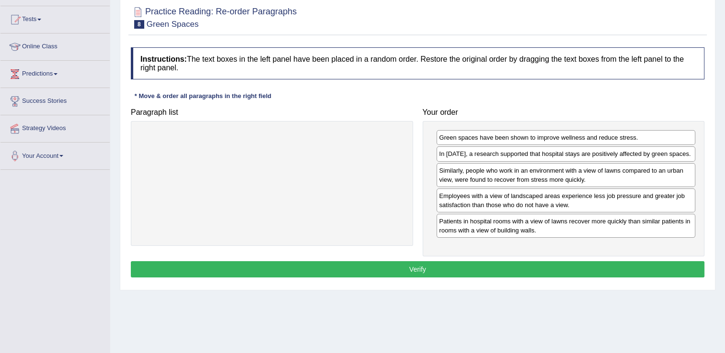
click at [504, 274] on button "Verify" at bounding box center [417, 270] width 573 height 16
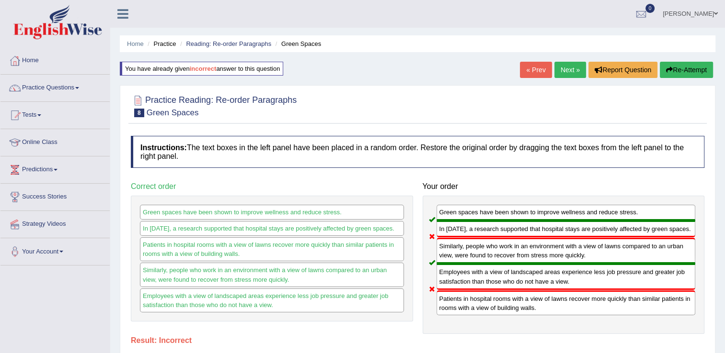
click at [669, 65] on button "Re-Attempt" at bounding box center [686, 70] width 53 height 16
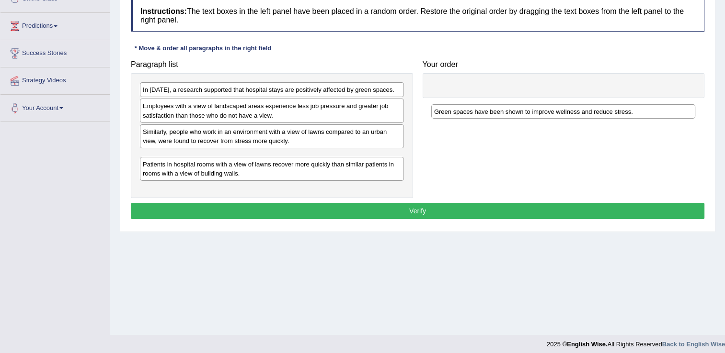
drag, startPoint x: 180, startPoint y: 157, endPoint x: 471, endPoint y: 112, distance: 294.7
click at [471, 112] on div "Green spaces have been shown to improve wellness and reduce stress." at bounding box center [563, 111] width 264 height 15
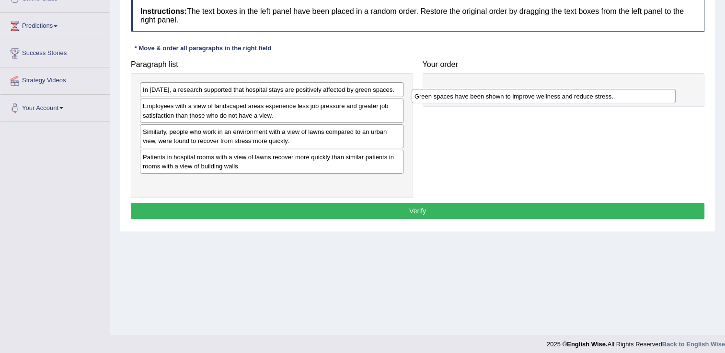
drag, startPoint x: 246, startPoint y: 159, endPoint x: 517, endPoint y: 99, distance: 278.2
click at [517, 99] on div "Green spaces have been shown to improve wellness and reduce stress." at bounding box center [543, 96] width 264 height 15
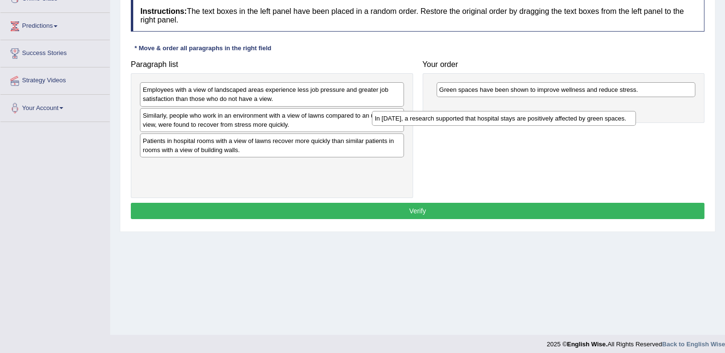
drag, startPoint x: 390, startPoint y: 87, endPoint x: 623, endPoint y: 116, distance: 234.1
click at [623, 116] on div "In [DATE], a research supported that hospital stays are positively affected by …" at bounding box center [504, 118] width 264 height 15
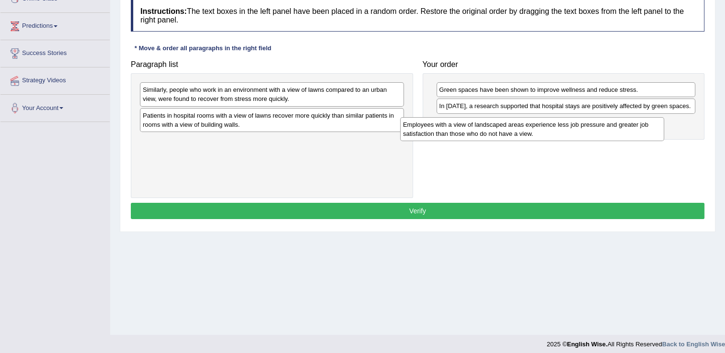
drag, startPoint x: 351, startPoint y: 92, endPoint x: 611, endPoint y: 127, distance: 262.4
click at [611, 127] on div "Employees with a view of landscaped areas experience less job pressure and grea…" at bounding box center [532, 129] width 264 height 24
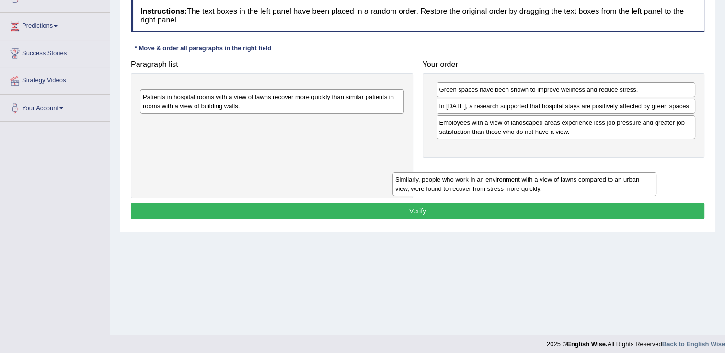
drag, startPoint x: 399, startPoint y: 89, endPoint x: 655, endPoint y: 171, distance: 269.0
click at [655, 172] on div "Similarly, people who work in an environment with a view of lawns compared to a…" at bounding box center [524, 184] width 264 height 24
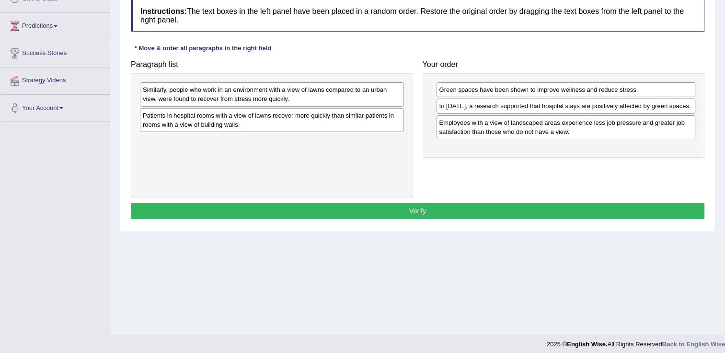
drag, startPoint x: 257, startPoint y: 106, endPoint x: 432, endPoint y: 139, distance: 177.9
click at [523, 164] on div "Paragraph list Similarly, people who work in an environment with a view of lawn…" at bounding box center [417, 127] width 583 height 143
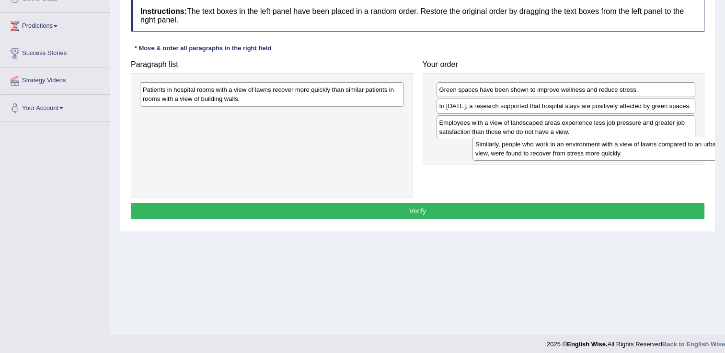
drag, startPoint x: 310, startPoint y: 92, endPoint x: 642, endPoint y: 147, distance: 336.4
click at [642, 147] on div "Similarly, people who work in an environment with a view of lawns compared to a…" at bounding box center [604, 149] width 264 height 24
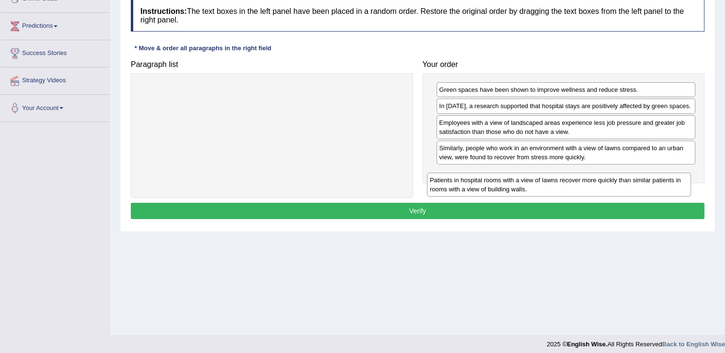
drag, startPoint x: 370, startPoint y: 100, endPoint x: 657, endPoint y: 191, distance: 300.9
click at [657, 191] on div "Patients in hospital rooms with a view of lawns recover more quickly than simil…" at bounding box center [559, 185] width 264 height 24
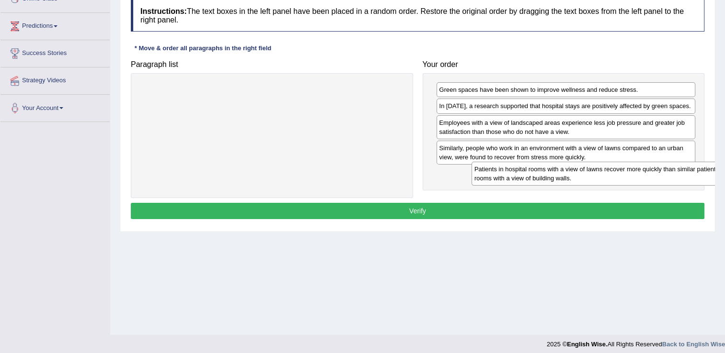
drag, startPoint x: 362, startPoint y: 93, endPoint x: 694, endPoint y: 172, distance: 340.9
click at [694, 172] on div "Patients in hospital rooms with a view of lawns recover more quickly than simil…" at bounding box center [603, 174] width 264 height 24
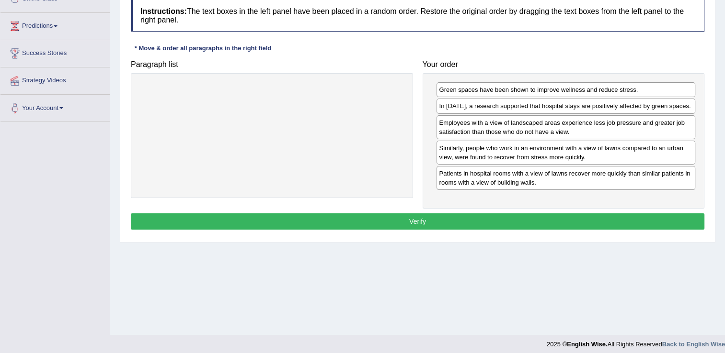
click at [641, 223] on button "Verify" at bounding box center [417, 222] width 573 height 16
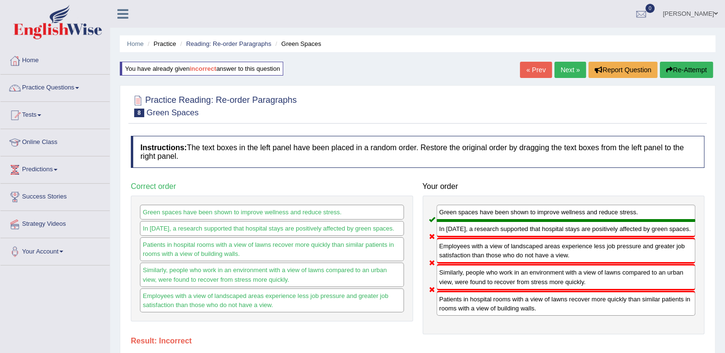
click at [671, 68] on icon "button" at bounding box center [669, 70] width 7 height 7
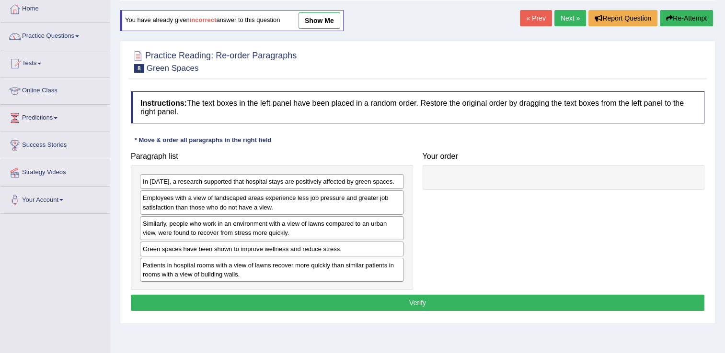
scroll to position [96, 0]
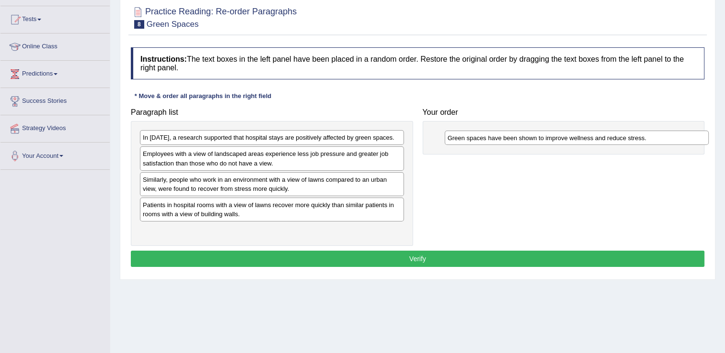
drag, startPoint x: 184, startPoint y: 204, endPoint x: 489, endPoint y: 134, distance: 312.1
click at [489, 134] on div "Green spaces have been shown to improve wellness and reduce stress." at bounding box center [577, 138] width 264 height 15
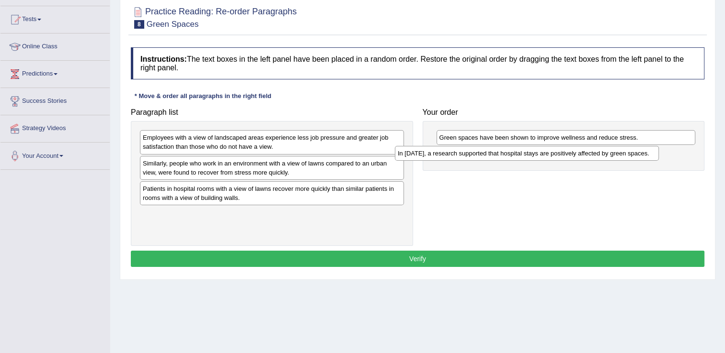
drag, startPoint x: 324, startPoint y: 140, endPoint x: 579, endPoint y: 156, distance: 255.3
click at [579, 156] on div "In [DATE], a research supported that hospital stays are positively affected by …" at bounding box center [527, 153] width 264 height 15
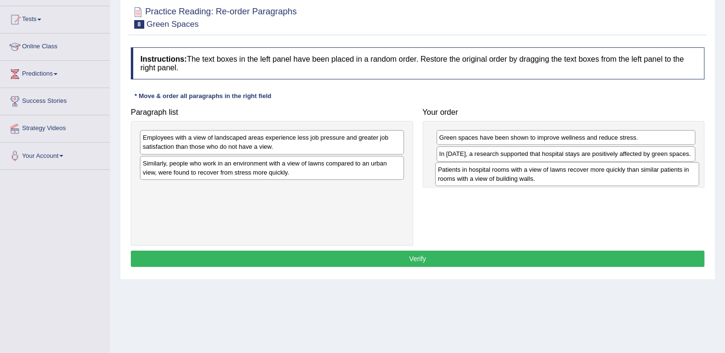
drag, startPoint x: 184, startPoint y: 192, endPoint x: 479, endPoint y: 173, distance: 295.7
click at [479, 173] on div "Patients in hospital rooms with a view of lawns recover more quickly than simil…" at bounding box center [567, 174] width 264 height 24
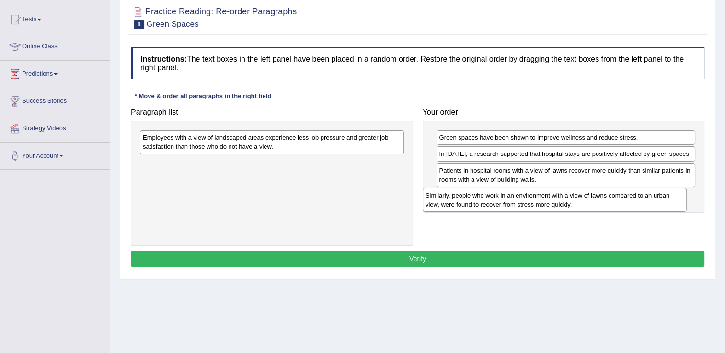
drag, startPoint x: 257, startPoint y: 177, endPoint x: 539, endPoint y: 209, distance: 284.5
click at [539, 209] on div "Similarly, people who work in an environment with a view of lawns compared to a…" at bounding box center [554, 200] width 264 height 24
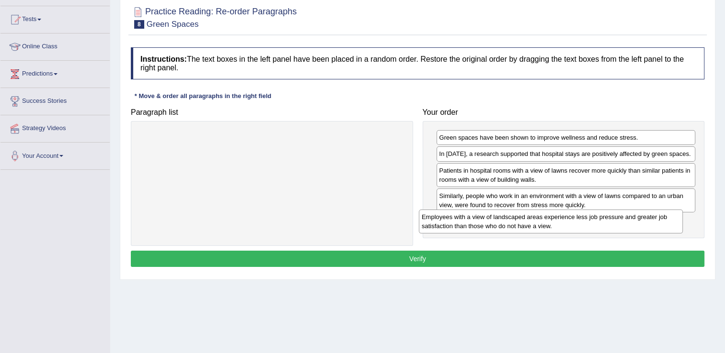
drag, startPoint x: 385, startPoint y: 150, endPoint x: 658, endPoint y: 223, distance: 283.0
click at [658, 223] on div "Employees with a view of landscaped areas experience less job pressure and grea…" at bounding box center [551, 222] width 264 height 24
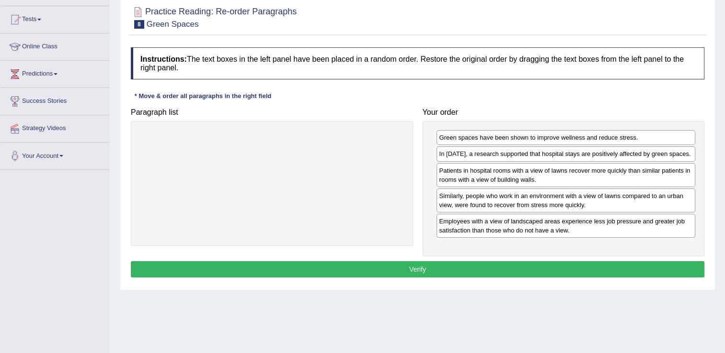
click at [634, 270] on button "Verify" at bounding box center [417, 270] width 573 height 16
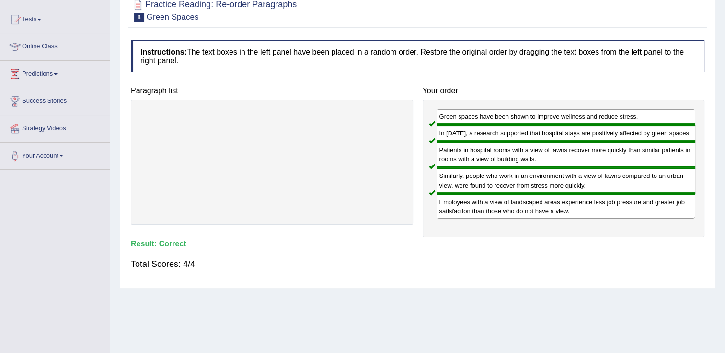
scroll to position [0, 0]
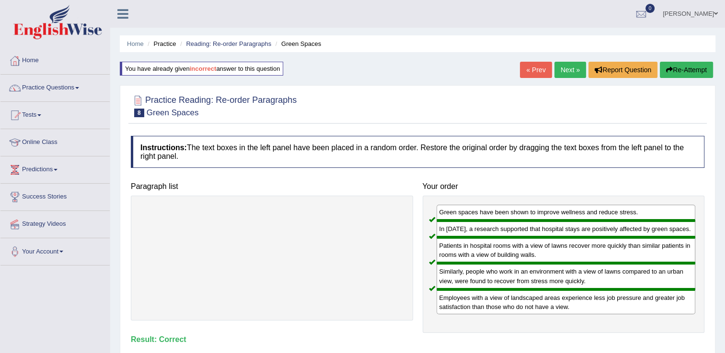
click at [570, 71] on link "Next »" at bounding box center [570, 70] width 32 height 16
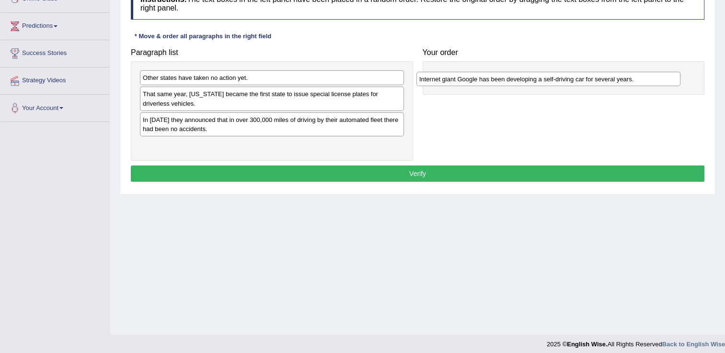
drag, startPoint x: 283, startPoint y: 118, endPoint x: 559, endPoint y: 78, distance: 279.3
click at [559, 78] on div "Internet giant Google has been developing a self-driving car for several years." at bounding box center [548, 79] width 264 height 15
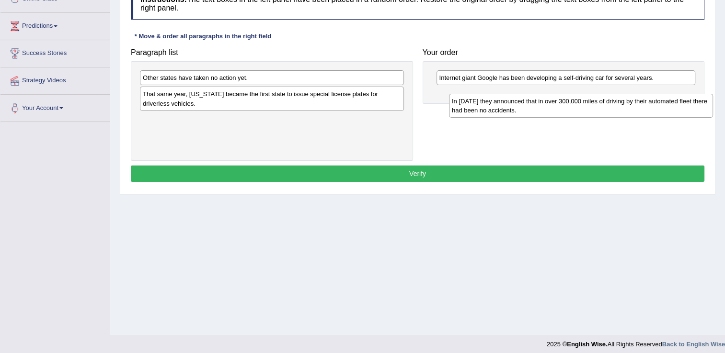
drag, startPoint x: 200, startPoint y: 126, endPoint x: 508, endPoint y: 108, distance: 309.0
click at [508, 108] on div "In [DATE] they announced that in over 300,000 miles of driving by their automat…" at bounding box center [581, 106] width 264 height 24
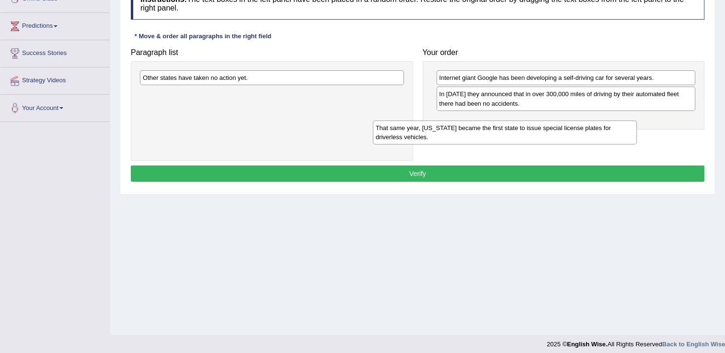
drag, startPoint x: 372, startPoint y: 97, endPoint x: 604, endPoint y: 131, distance: 235.3
click at [604, 131] on div "That same year, [US_STATE] became the first state to issue special license plat…" at bounding box center [505, 133] width 264 height 24
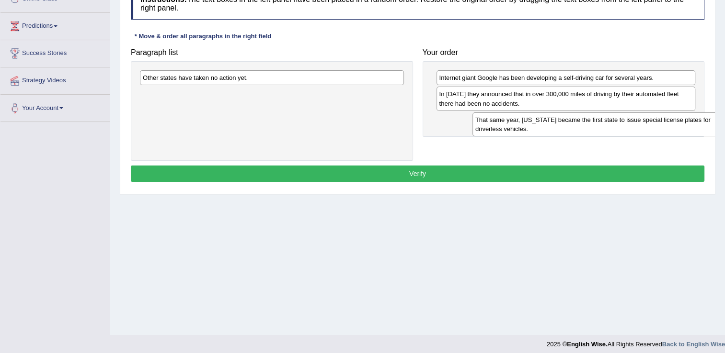
drag, startPoint x: 293, startPoint y: 95, endPoint x: 623, endPoint y: 119, distance: 330.5
click at [623, 119] on div "That same year, [US_STATE] became the first state to issue special license plat…" at bounding box center [604, 125] width 264 height 24
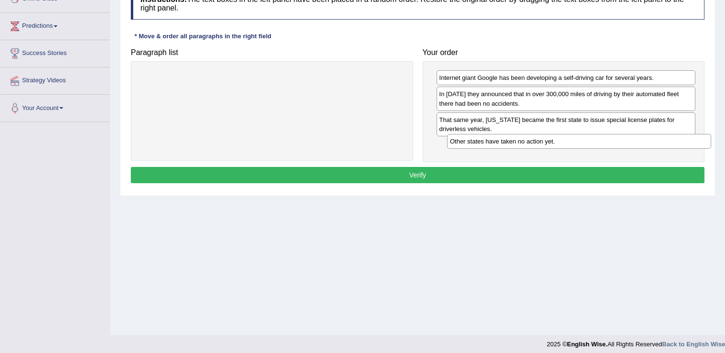
drag, startPoint x: 388, startPoint y: 77, endPoint x: 695, endPoint y: 141, distance: 313.6
click at [695, 141] on div "Other states have taken no action yet." at bounding box center [579, 141] width 264 height 15
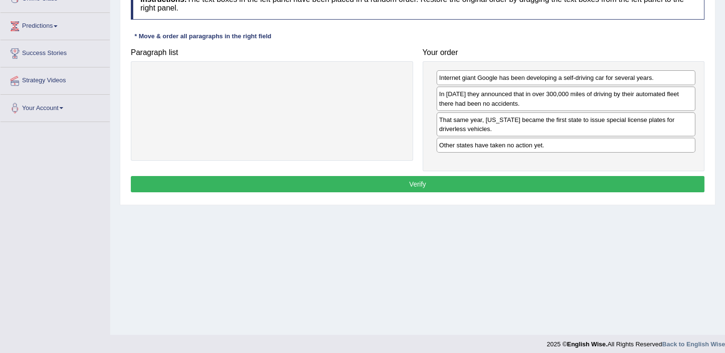
click at [682, 182] on button "Verify" at bounding box center [417, 184] width 573 height 16
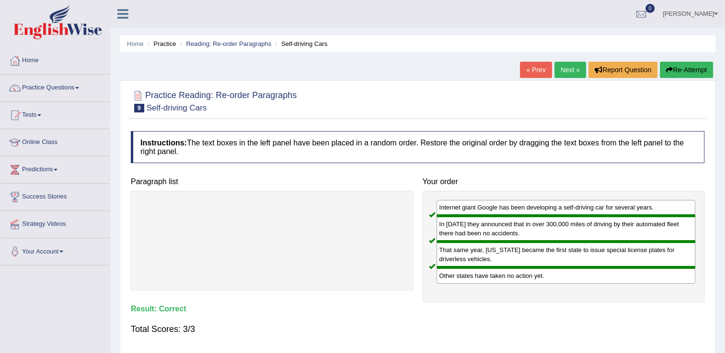
click at [571, 66] on link "Next »" at bounding box center [570, 70] width 32 height 16
